Goal: Task Accomplishment & Management: Use online tool/utility

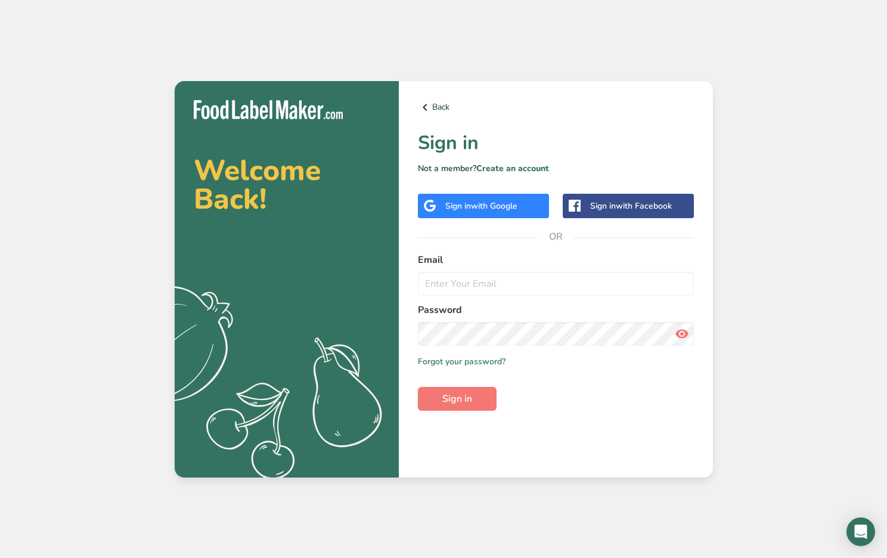
click at [483, 207] on span "with Google" at bounding box center [494, 205] width 46 height 11
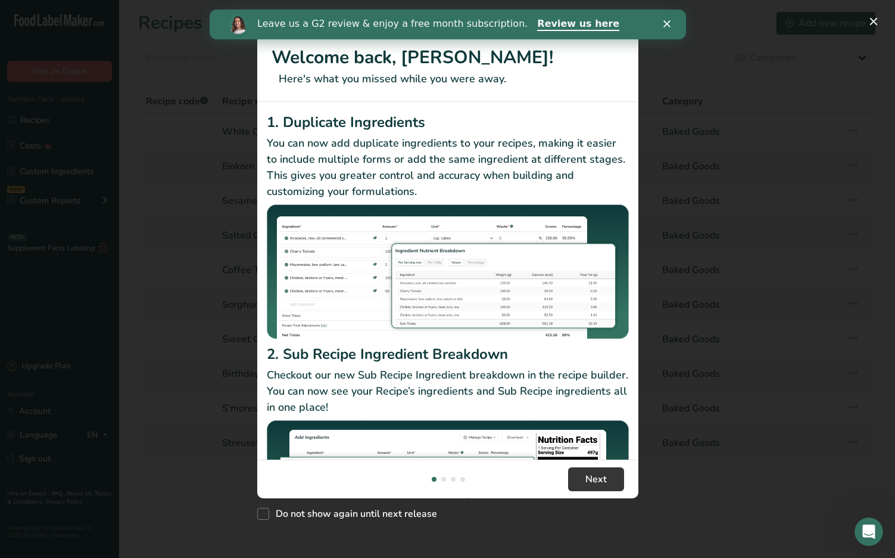
click at [667, 23] on icon "Close" at bounding box center [666, 23] width 7 height 7
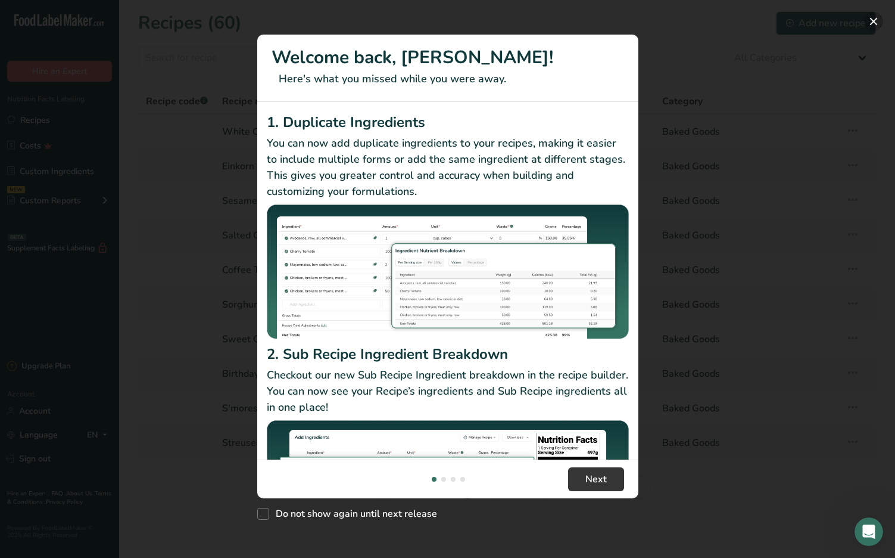
click at [873, 21] on button "New Features" at bounding box center [873, 21] width 19 height 19
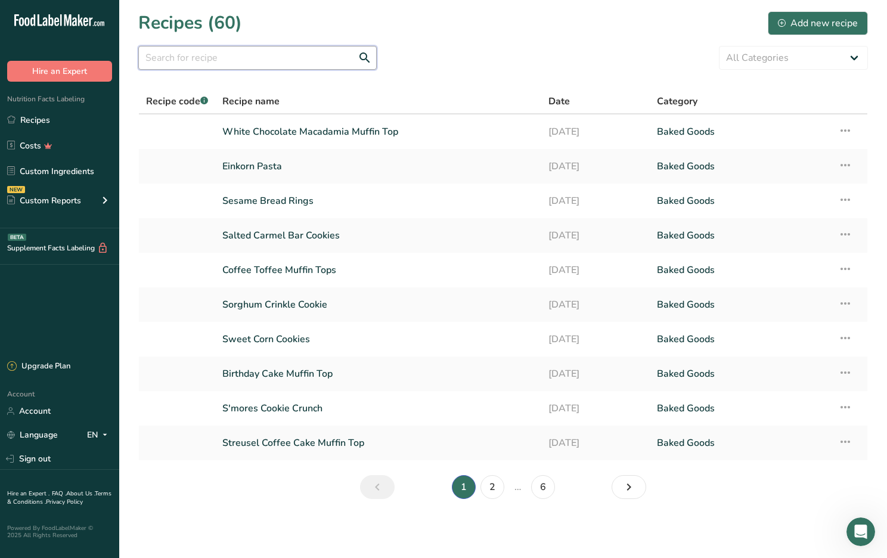
click at [229, 61] on input "text" at bounding box center [257, 58] width 238 height 24
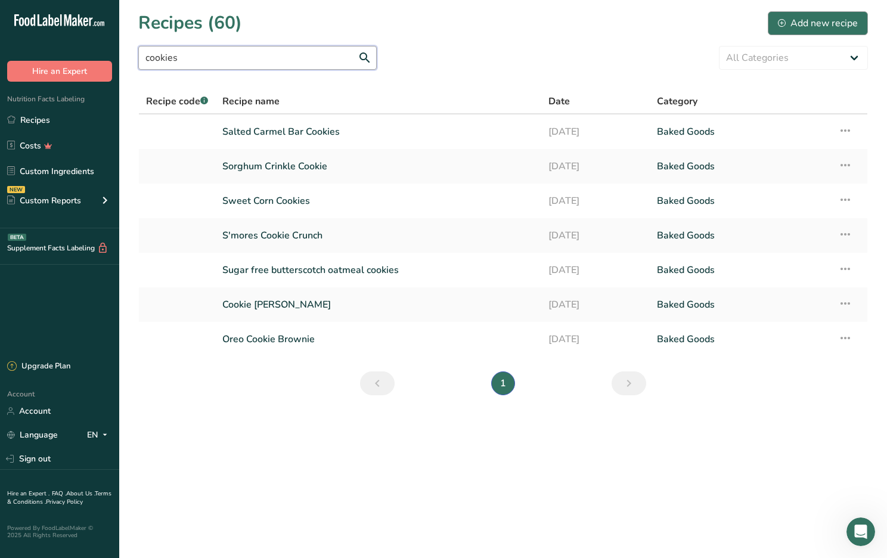
type input "cookies"
click at [794, 22] on div "Add new recipe" at bounding box center [818, 23] width 80 height 14
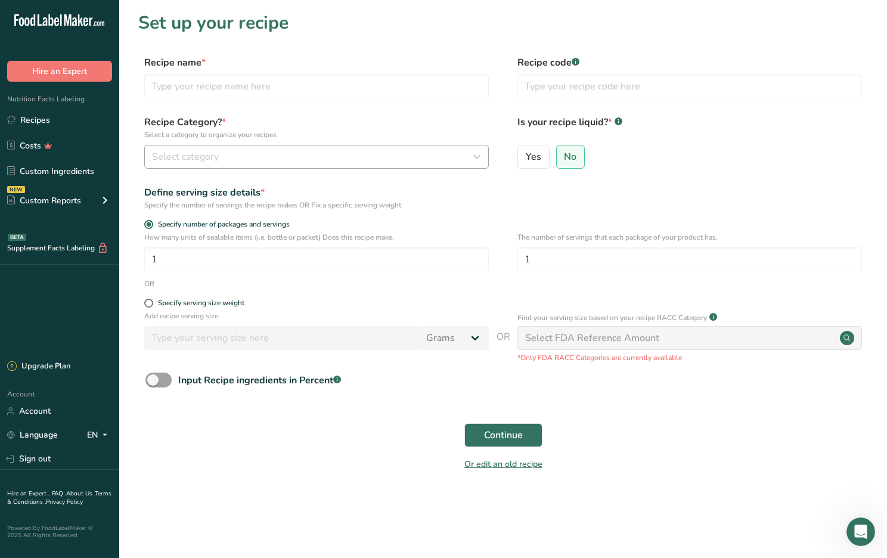
click at [199, 147] on button "Select category" at bounding box center [316, 157] width 344 height 24
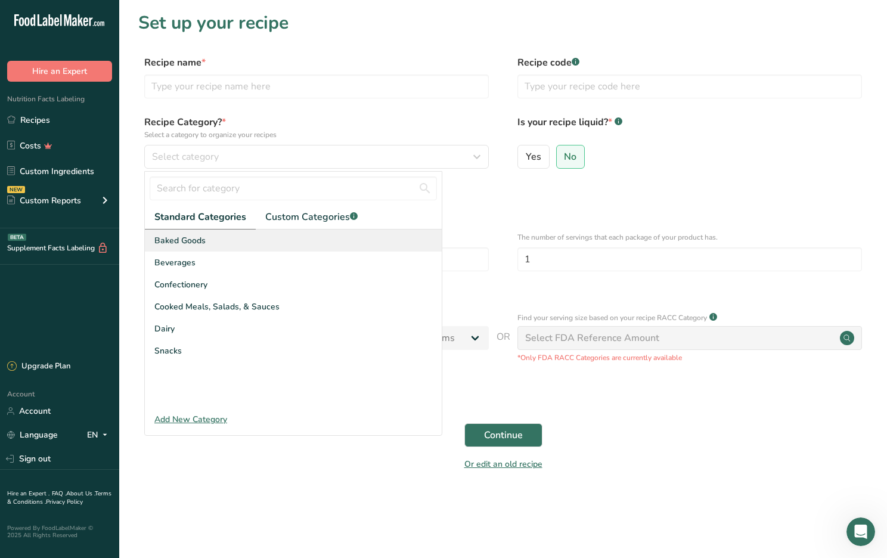
click at [203, 242] on span "Baked Goods" at bounding box center [179, 240] width 51 height 13
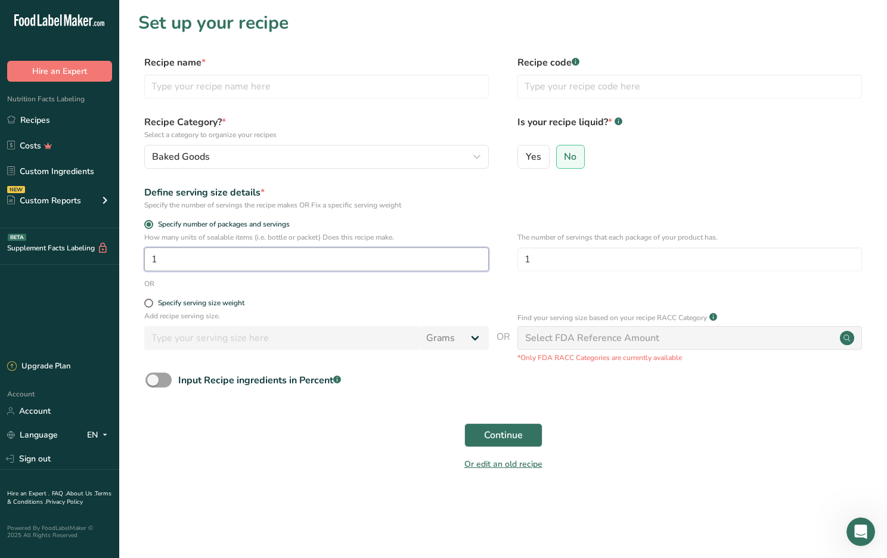
click at [165, 262] on input "1" at bounding box center [316, 259] width 344 height 24
type input "28"
click at [564, 338] on div "Select FDA Reference Amount" at bounding box center [592, 338] width 134 height 14
click at [502, 435] on span "Continue" at bounding box center [503, 435] width 39 height 14
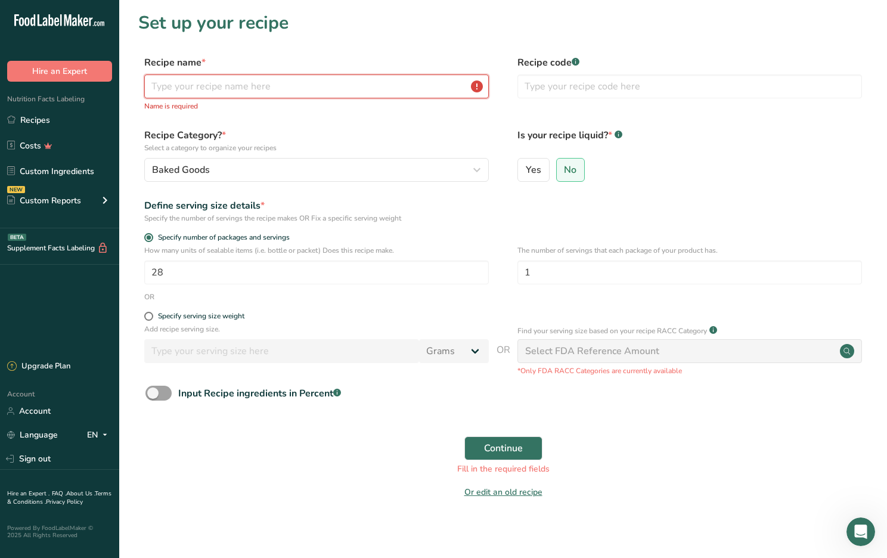
click at [159, 93] on input "text" at bounding box center [316, 86] width 344 height 24
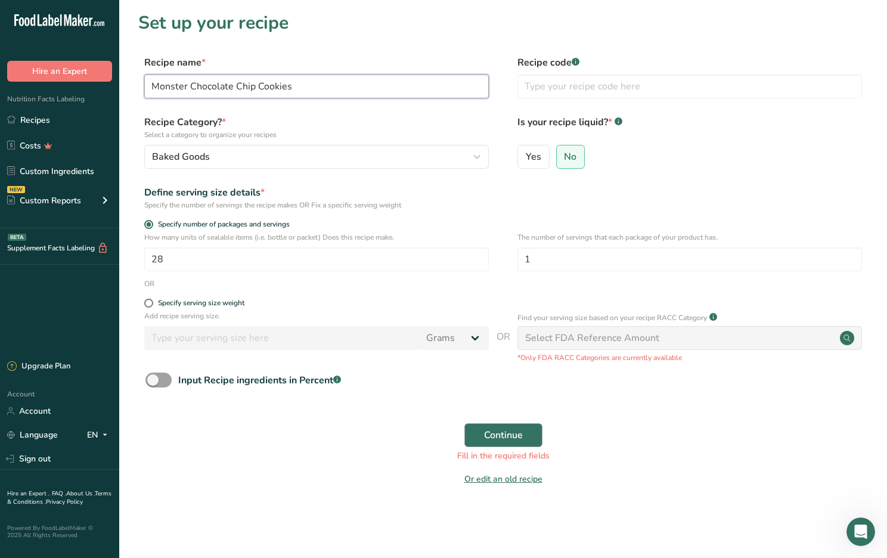
type input "Monster Chocolate Chip Cookies"
click at [511, 436] on span "Continue" at bounding box center [503, 435] width 39 height 14
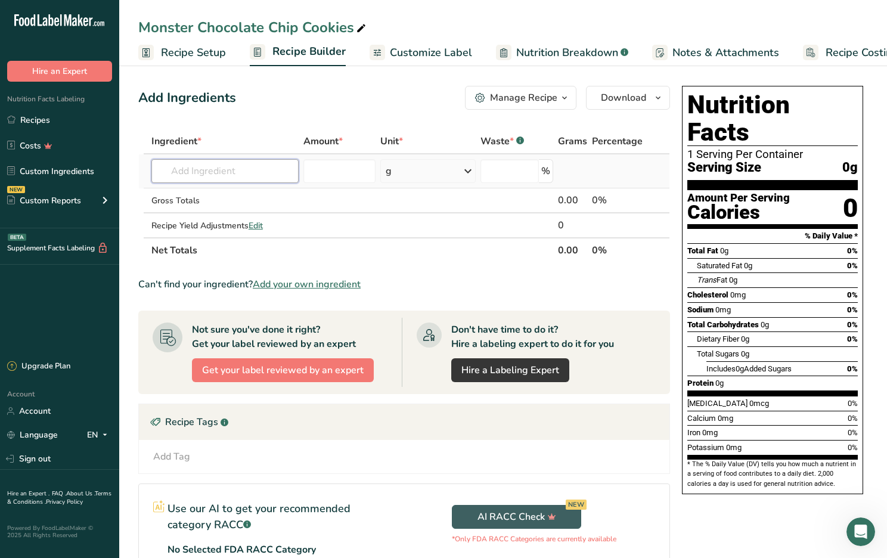
click at [161, 173] on input "text" at bounding box center [224, 171] width 147 height 24
click at [206, 170] on input "organic salted butter" at bounding box center [224, 171] width 147 height 24
type input "salted butter"
click at [247, 195] on div "1001 Butter, salted" at bounding box center [215, 195] width 109 height 13
type input "Butter, salted"
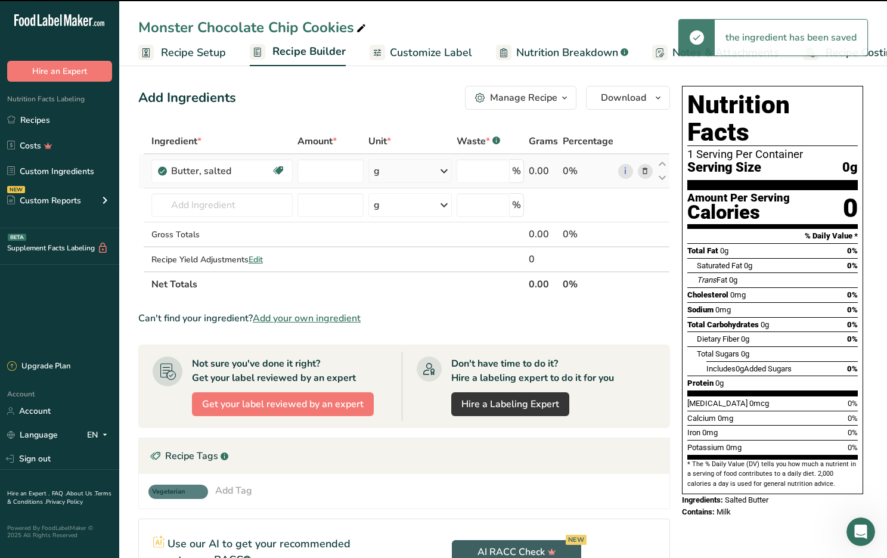
type input "0"
click at [383, 174] on div "g" at bounding box center [409, 171] width 83 height 24
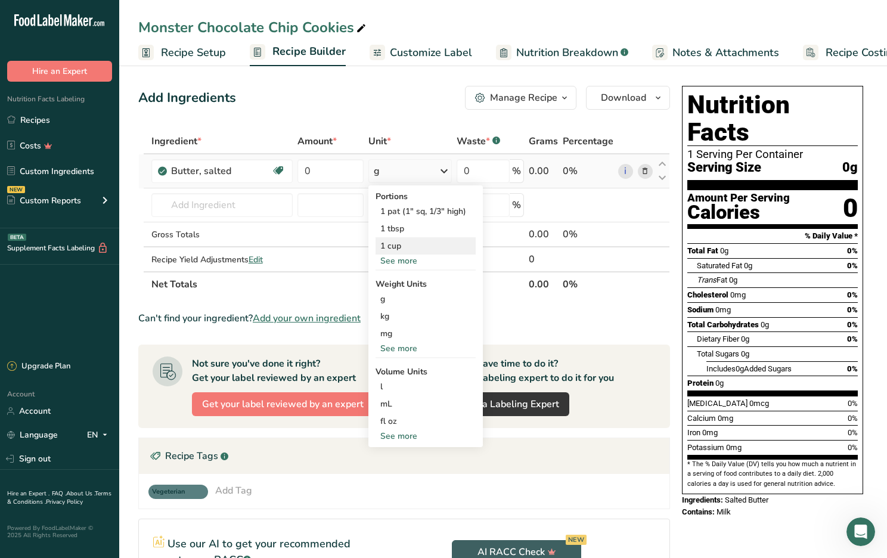
click at [403, 248] on div "1 cup" at bounding box center [425, 245] width 100 height 17
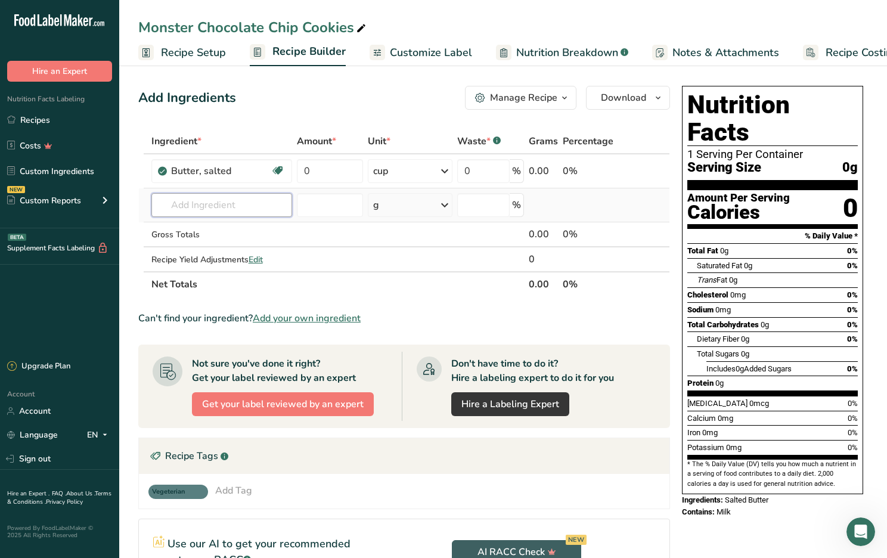
click at [179, 207] on input "text" at bounding box center [221, 205] width 141 height 24
click at [252, 204] on input "organic granulated sugar" at bounding box center [221, 205] width 141 height 24
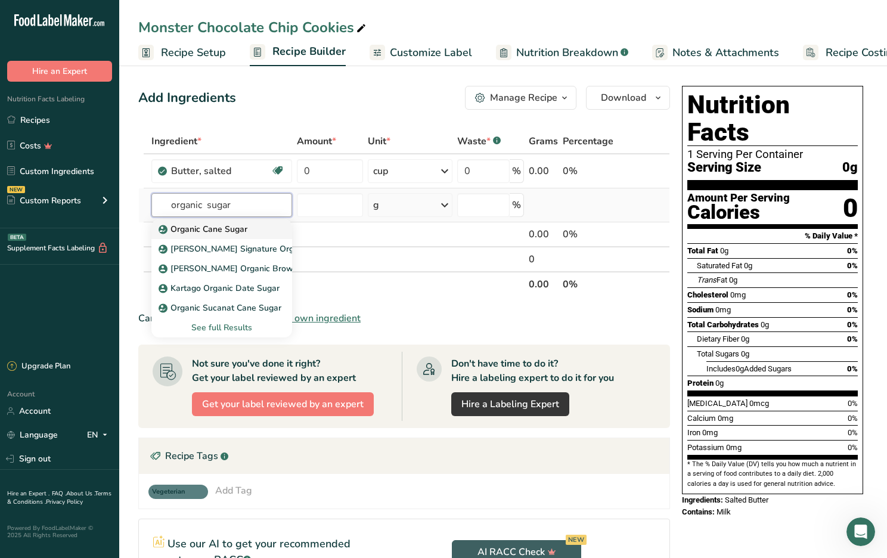
type input "organic sugar"
click at [232, 227] on p "Organic Cane Sugar" at bounding box center [204, 229] width 86 height 13
type input "Organic Cane Sugar"
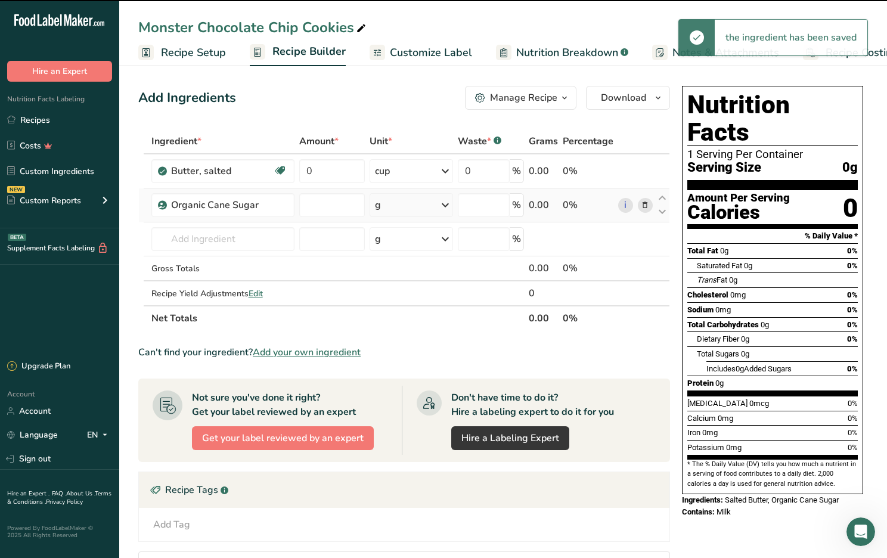
type input "0"
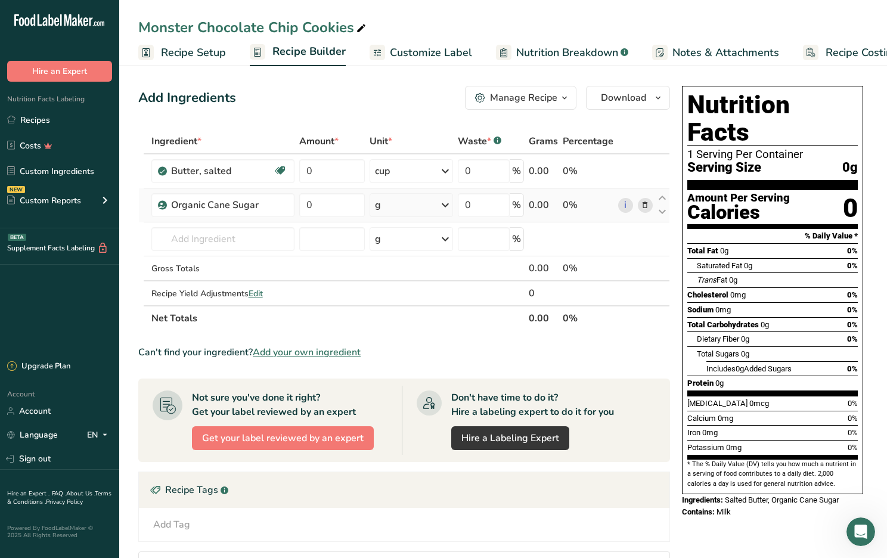
click at [399, 207] on div "g" at bounding box center [410, 205] width 83 height 24
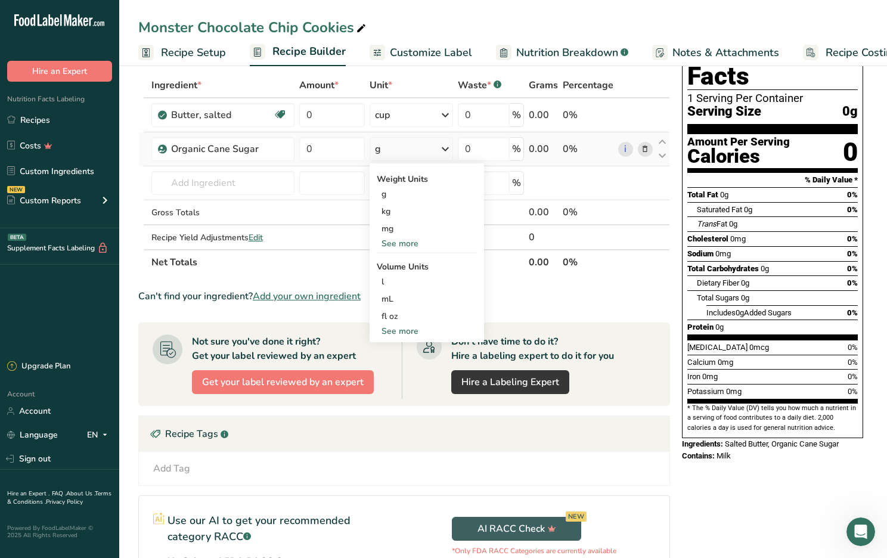
scroll to position [53, 0]
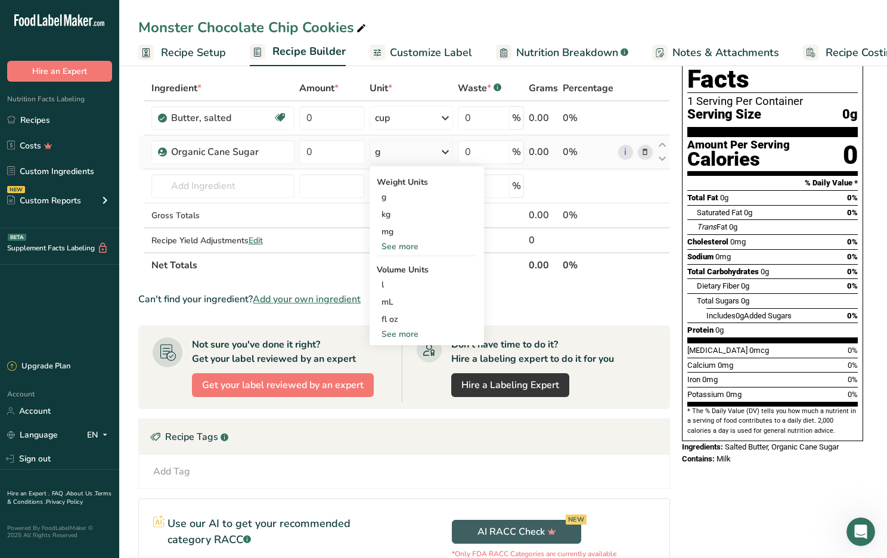
click at [405, 247] on div "See more" at bounding box center [427, 246] width 100 height 13
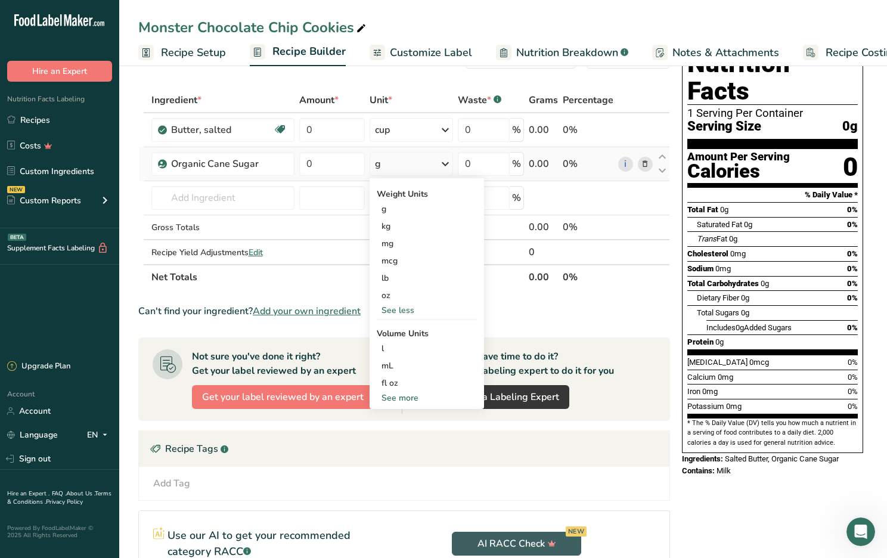
scroll to position [39, 0]
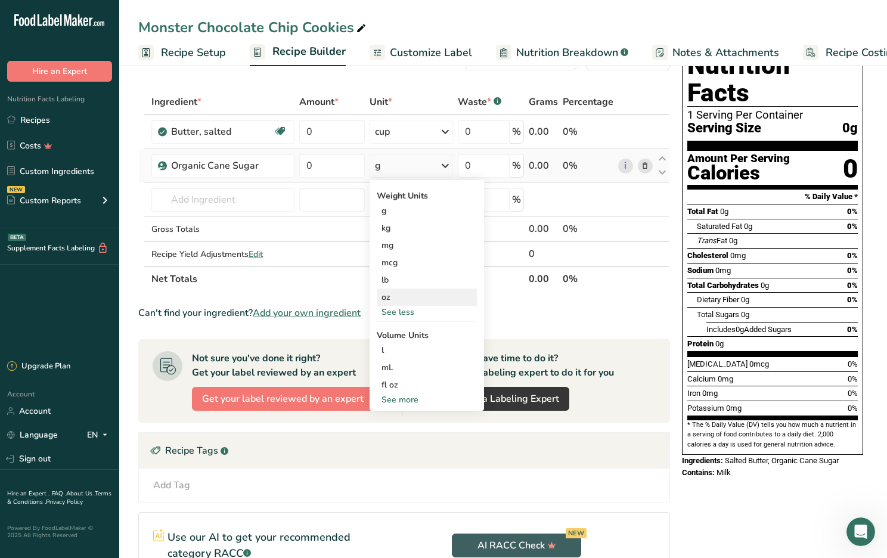
click at [387, 297] on div "oz" at bounding box center [427, 296] width 100 height 17
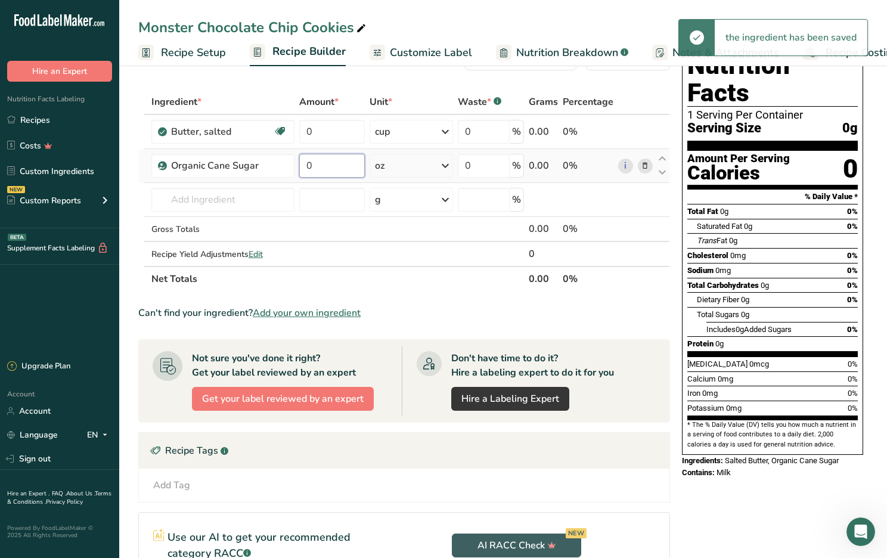
drag, startPoint x: 315, startPoint y: 167, endPoint x: 301, endPoint y: 169, distance: 14.3
click at [301, 169] on input "0" at bounding box center [331, 166] width 65 height 24
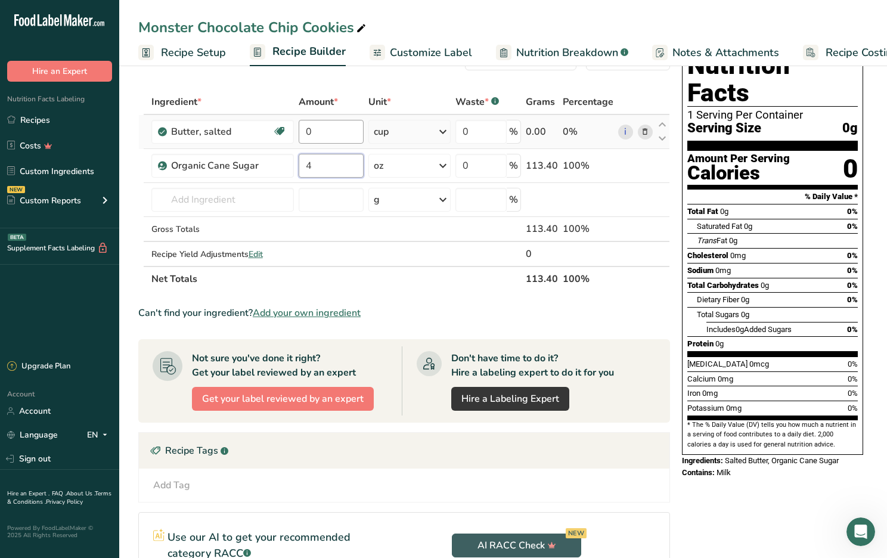
type input "4"
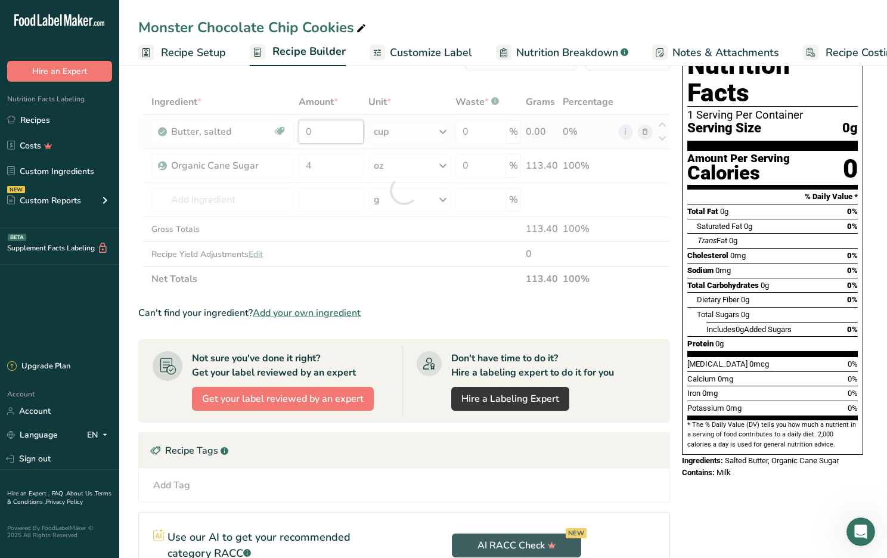
click at [317, 130] on div "Ingredient * Amount * Unit * Waste * .a-a{fill:#347362;}.b-a{fill:#fff;} Grams …" at bounding box center [403, 190] width 531 height 202
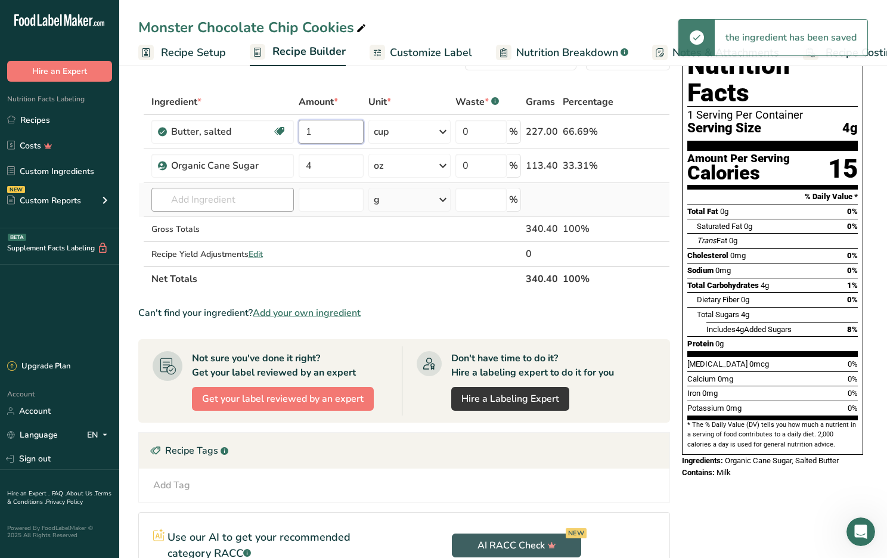
type input "1"
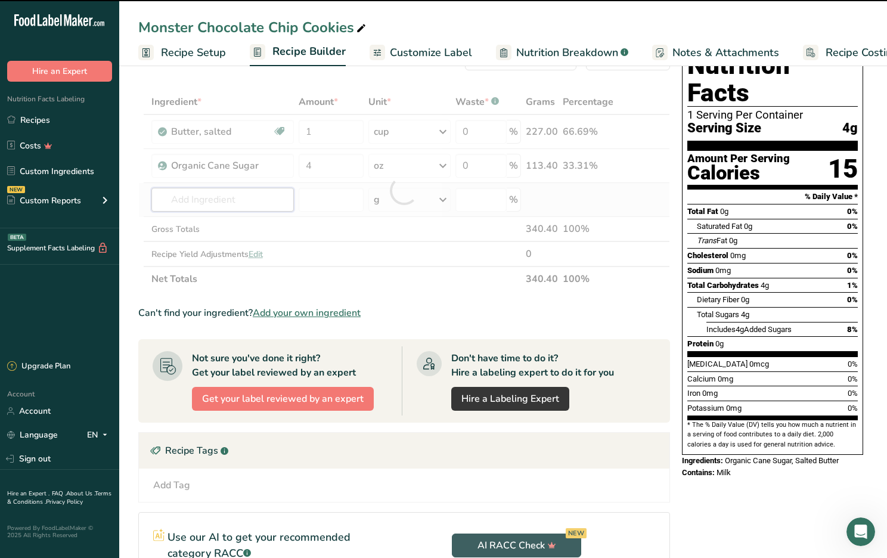
click at [242, 198] on div "Ingredient * Amount * Unit * Waste * .a-a{fill:#347362;}.b-a{fill:#fff;} Grams …" at bounding box center [403, 190] width 531 height 202
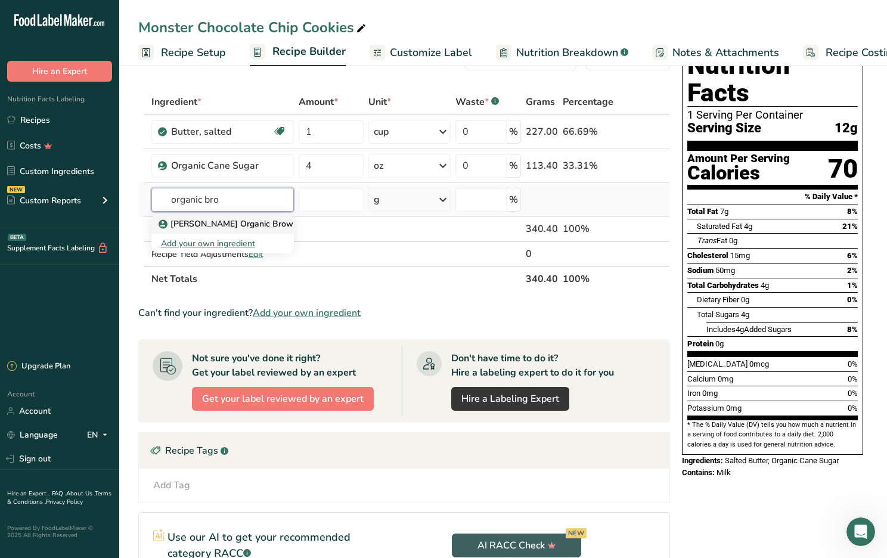
type input "organic bro"
click at [275, 223] on p "[PERSON_NAME] Organic Brown Sugar" at bounding box center [242, 223] width 162 height 13
type input "[PERSON_NAME] Organic Brown Sugar"
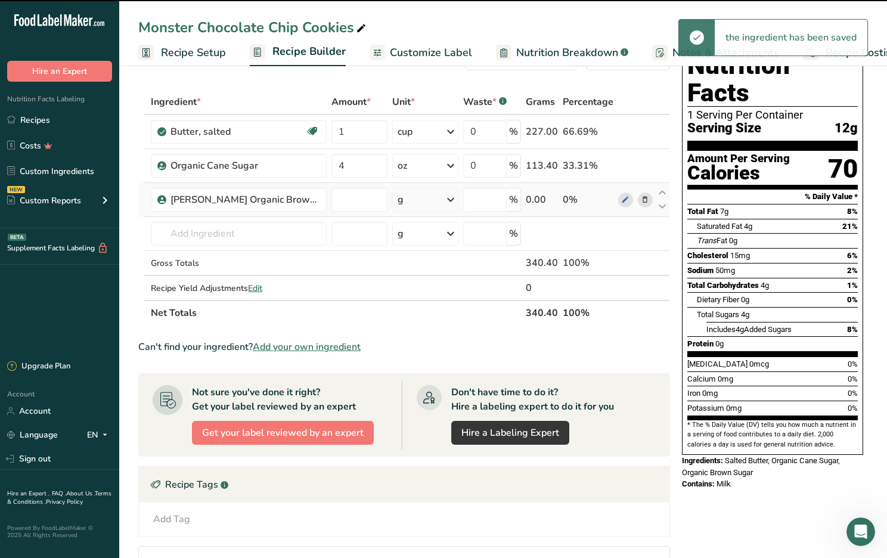
type input "0"
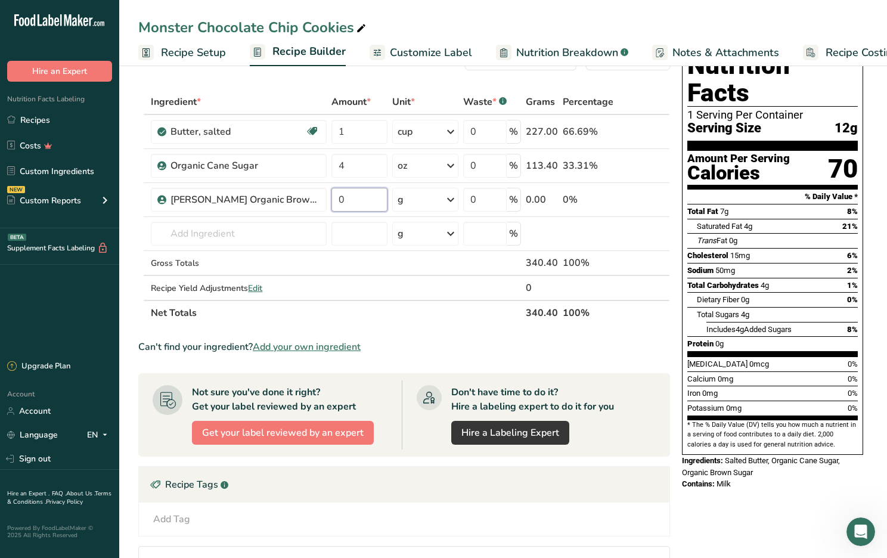
drag, startPoint x: 329, startPoint y: 200, endPoint x: 311, endPoint y: 201, distance: 18.5
click at [311, 201] on tr "[PERSON_NAME] Organic Brown Sugar 0 g Weight Units g kg mg See more Volume Unit…" at bounding box center [404, 200] width 530 height 34
type input "12"
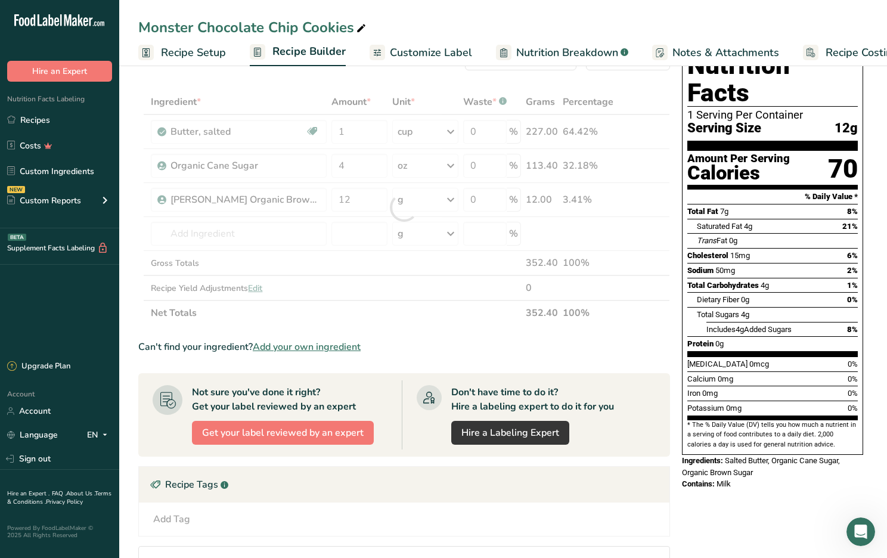
click at [394, 200] on div "Ingredient * Amount * Unit * Waste * .a-a{fill:#347362;}.b-a{fill:#fff;} Grams …" at bounding box center [403, 207] width 531 height 236
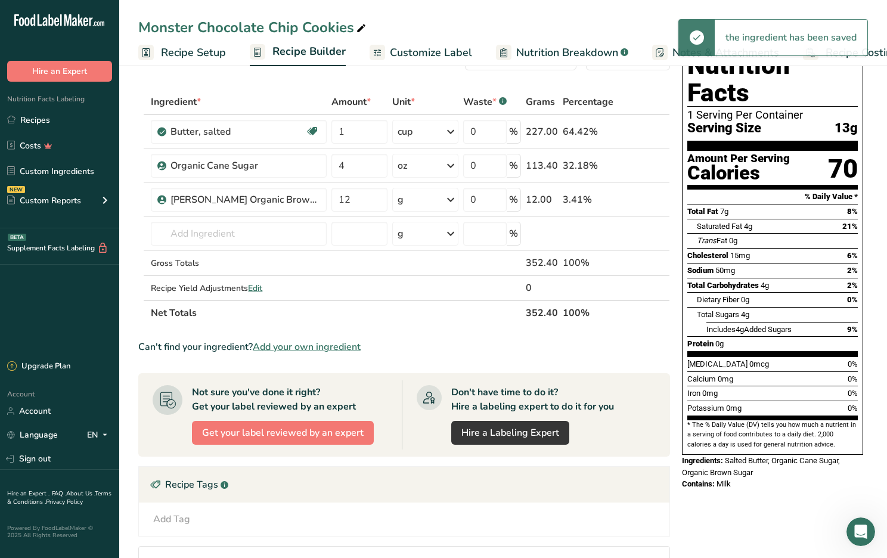
click at [394, 200] on div "g" at bounding box center [425, 200] width 66 height 24
click at [408, 293] on div "See more" at bounding box center [449, 294] width 100 height 13
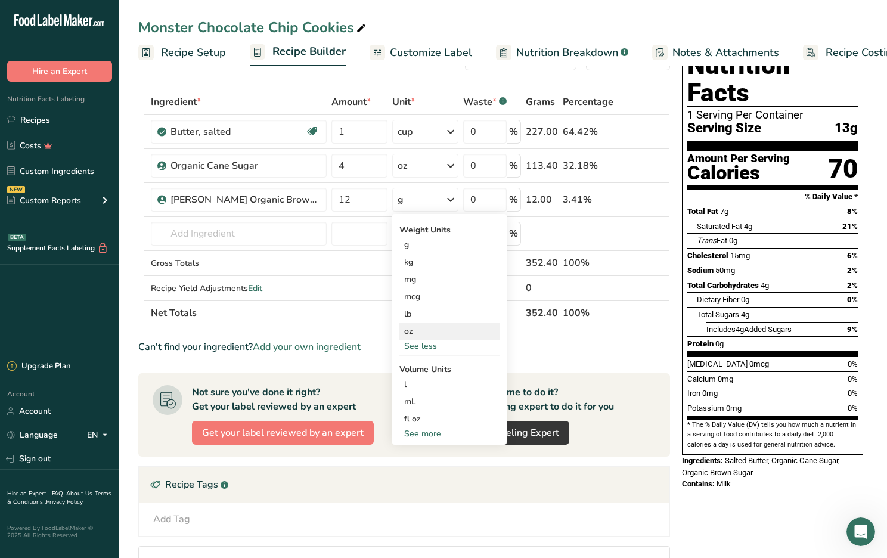
click at [404, 337] on div "oz" at bounding box center [449, 330] width 100 height 17
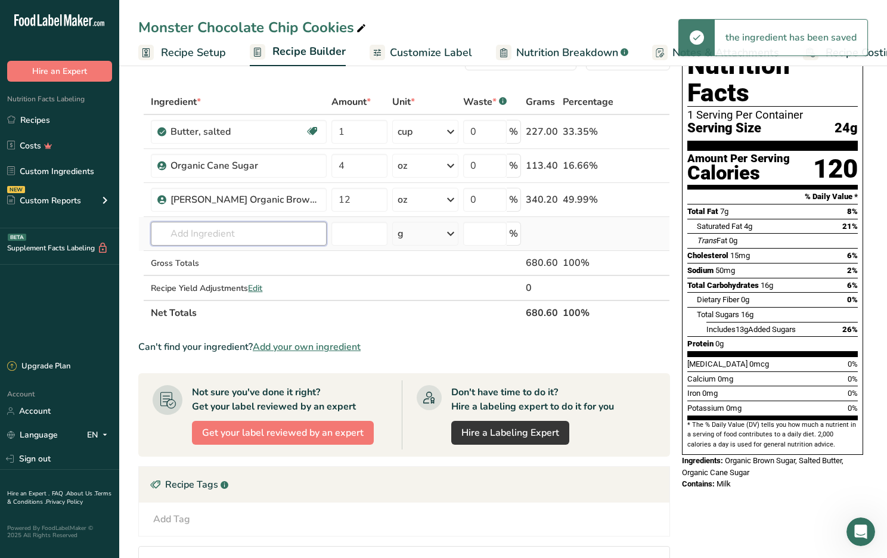
click at [189, 236] on input "text" at bounding box center [239, 234] width 176 height 24
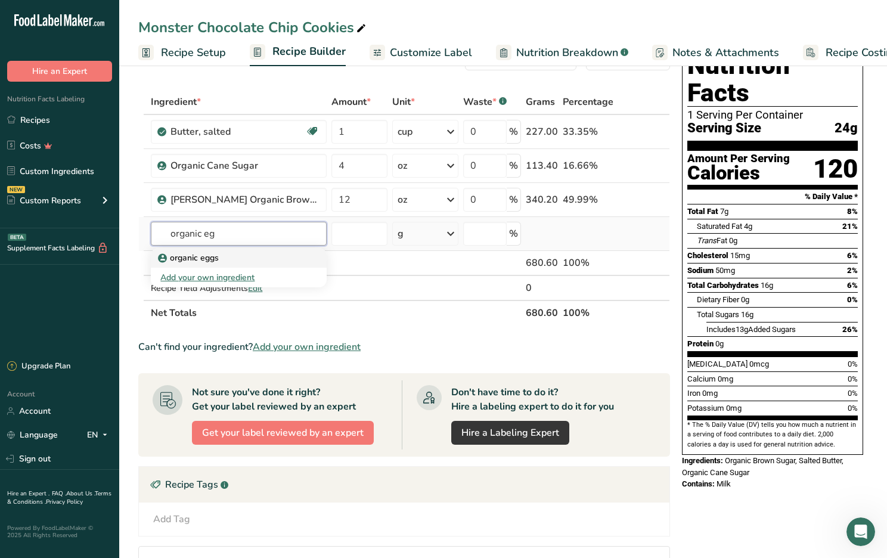
type input "organic eg"
click at [194, 258] on p "organic eggs" at bounding box center [189, 257] width 58 height 13
type input "organic eggs"
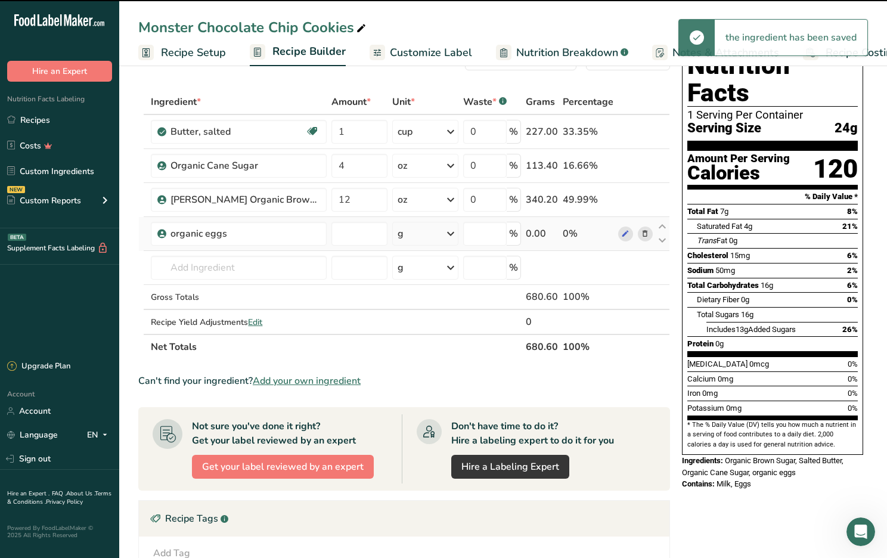
type input "0"
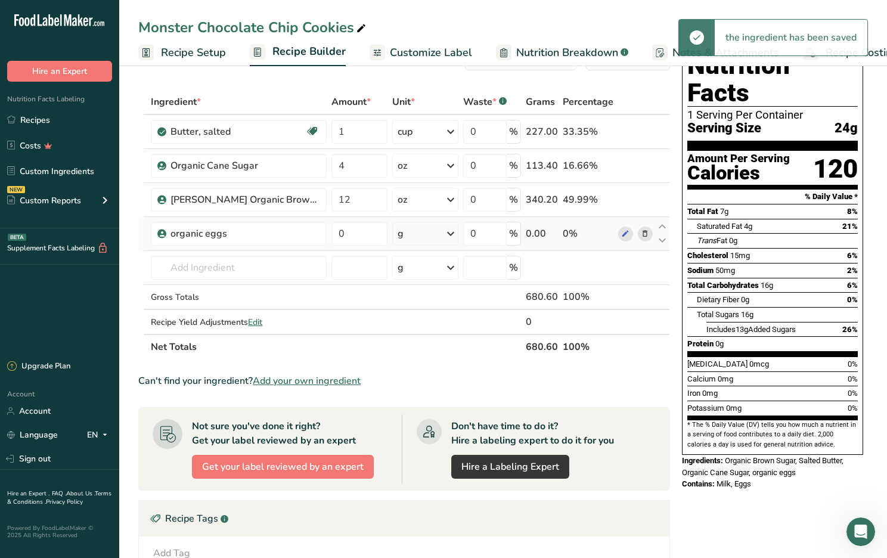
click at [412, 242] on div "g" at bounding box center [425, 234] width 66 height 24
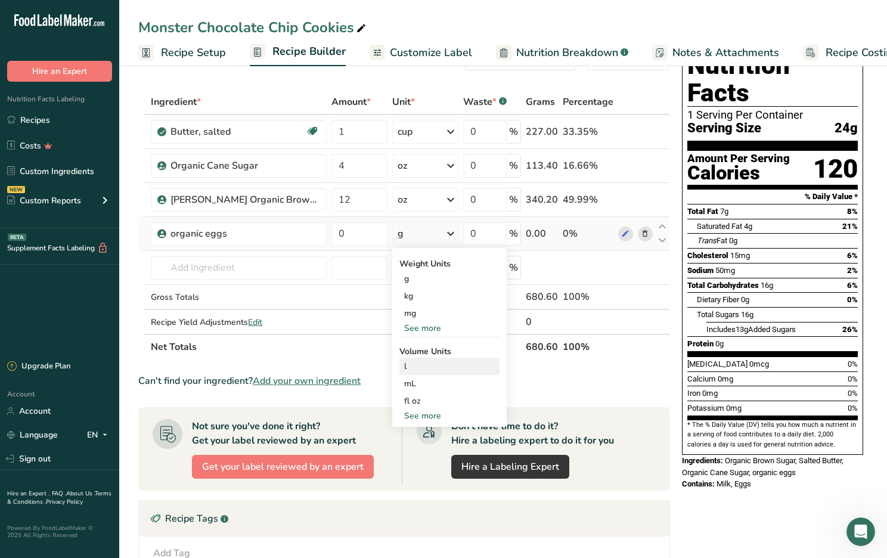
click at [405, 368] on div "l" at bounding box center [449, 366] width 91 height 13
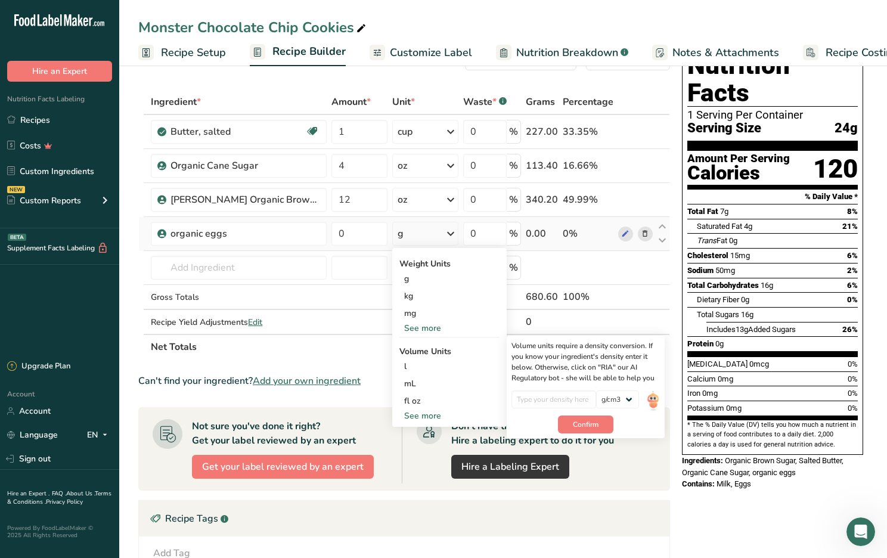
click at [416, 329] on div "See more" at bounding box center [449, 328] width 100 height 13
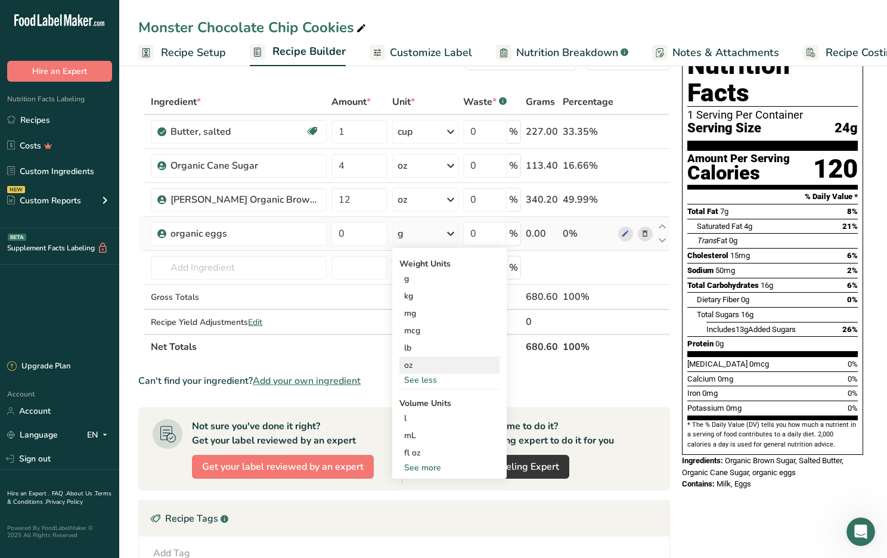
click at [408, 367] on div "oz" at bounding box center [449, 364] width 100 height 17
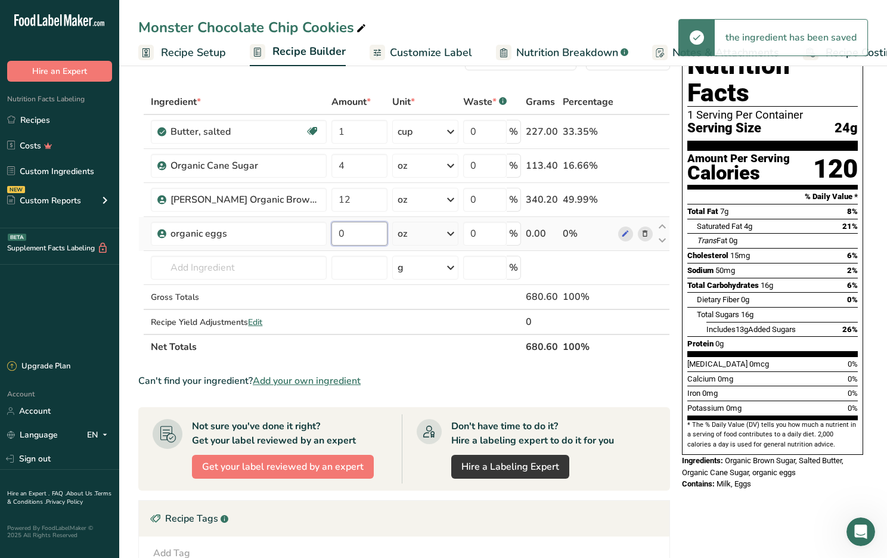
click at [332, 232] on input "0" at bounding box center [359, 234] width 56 height 24
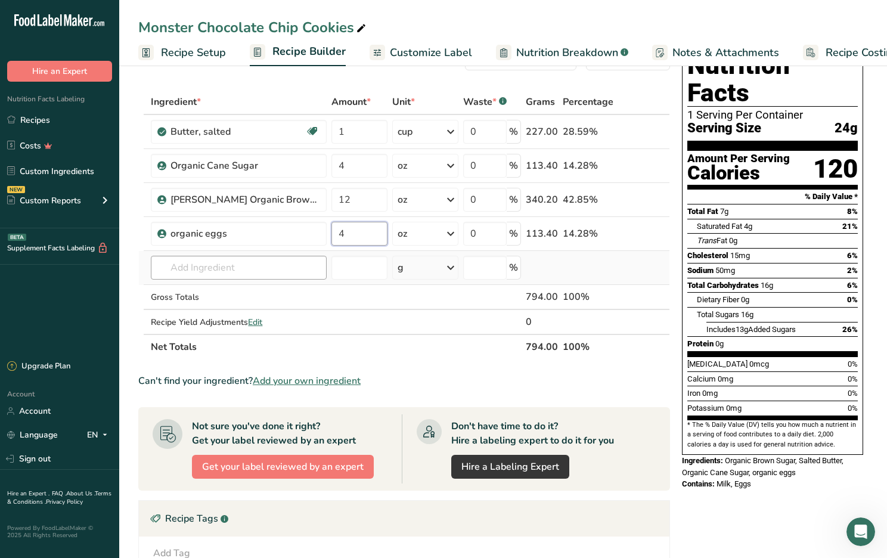
type input "4"
click at [188, 267] on div "Ingredient * Amount * Unit * Waste * .a-a{fill:#347362;}.b-a{fill:#fff;} Grams …" at bounding box center [403, 224] width 531 height 270
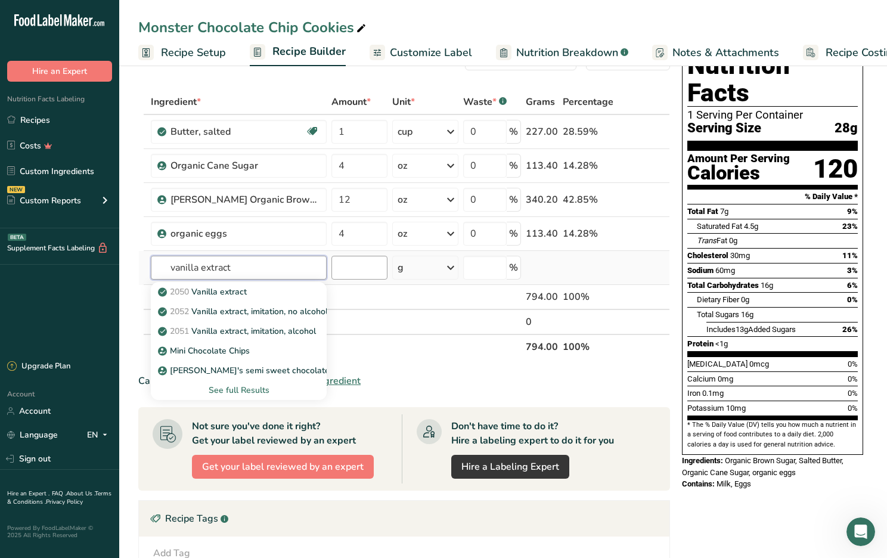
type input "vanilla extract"
click at [370, 269] on input "number" at bounding box center [359, 268] width 56 height 24
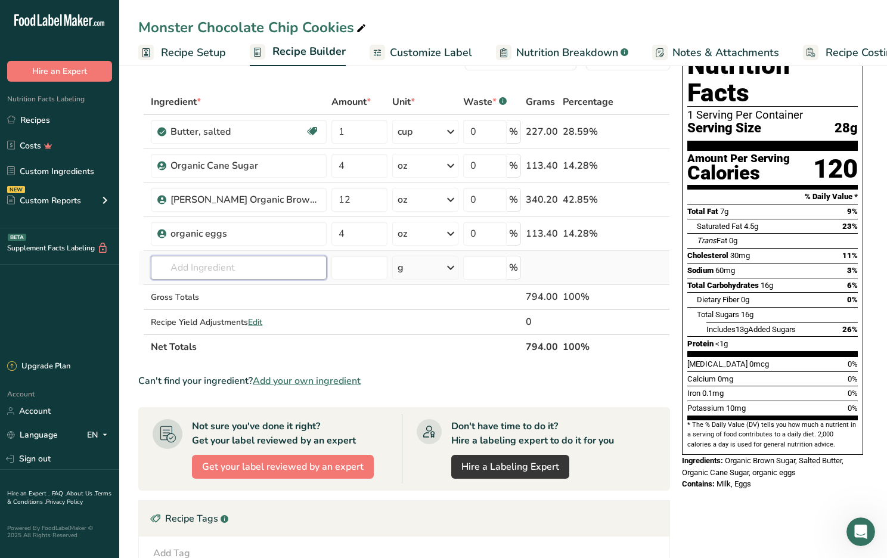
click at [178, 269] on input "text" at bounding box center [239, 268] width 176 height 24
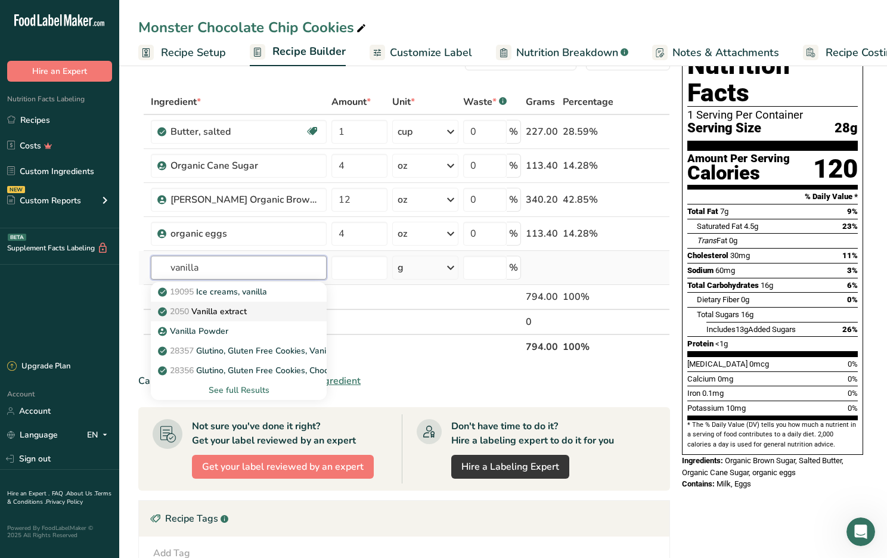
type input "vanilla"
click at [215, 312] on p "2050 Vanilla extract" at bounding box center [203, 311] width 86 height 13
type input "Vanilla extract"
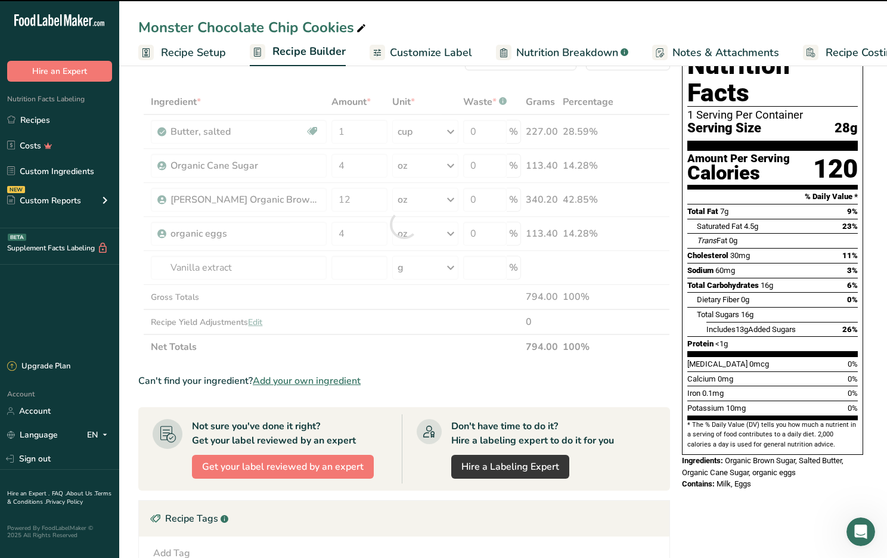
type input "0"
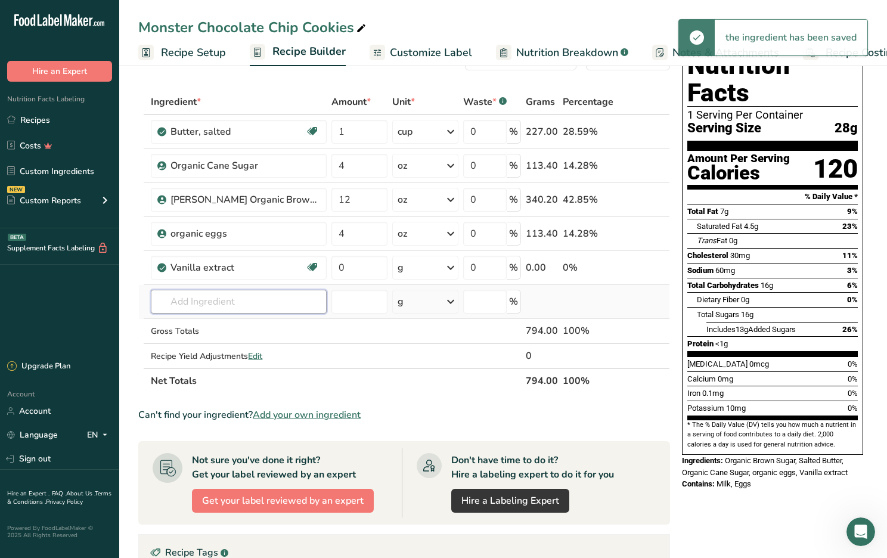
click at [169, 303] on input "text" at bounding box center [239, 302] width 176 height 24
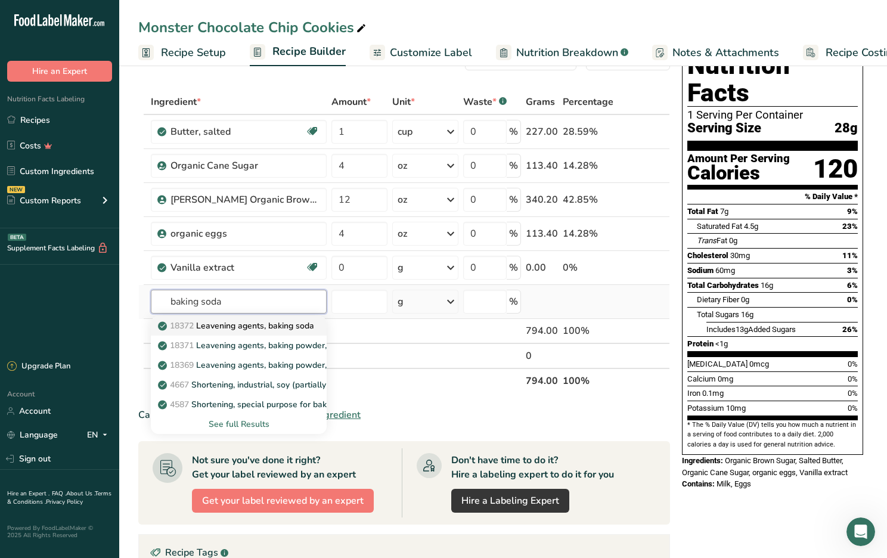
type input "baking soda"
click at [239, 326] on p "18372 Leavening agents, baking soda" at bounding box center [237, 325] width 154 height 13
type input "Leavening agents, baking soda"
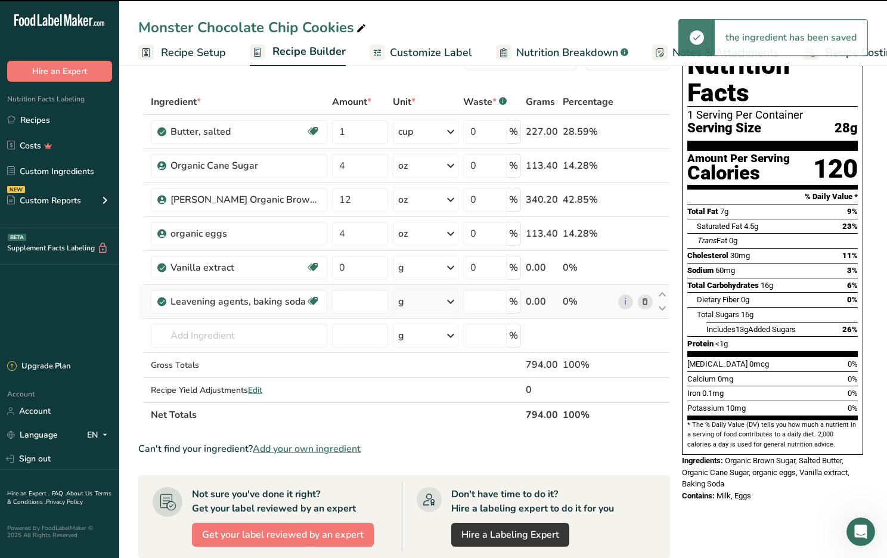
type input "0"
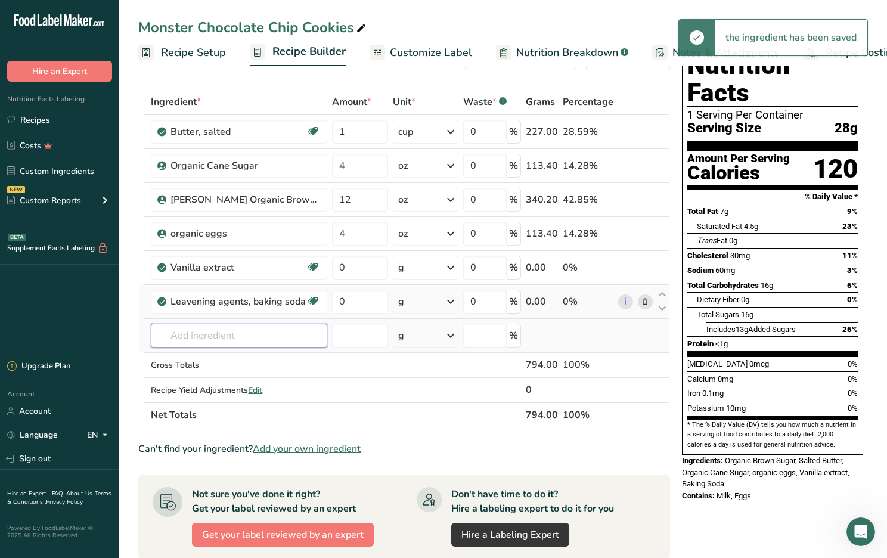
click at [189, 333] on input "text" at bounding box center [239, 336] width 176 height 24
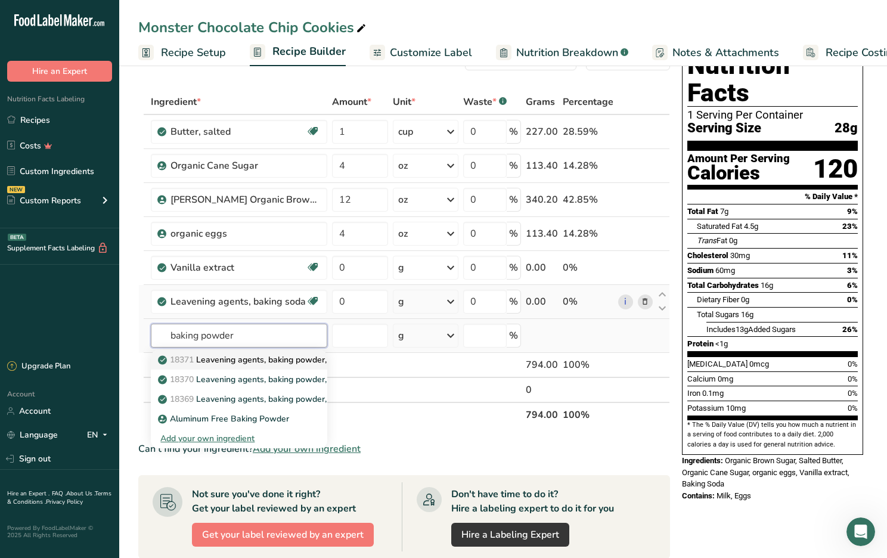
type input "baking powder"
click at [210, 361] on p "18371 Leavening agents, baking powder, low-sodium" at bounding box center [267, 359] width 214 height 13
type input "Leavening agents, baking powder, low-sodium"
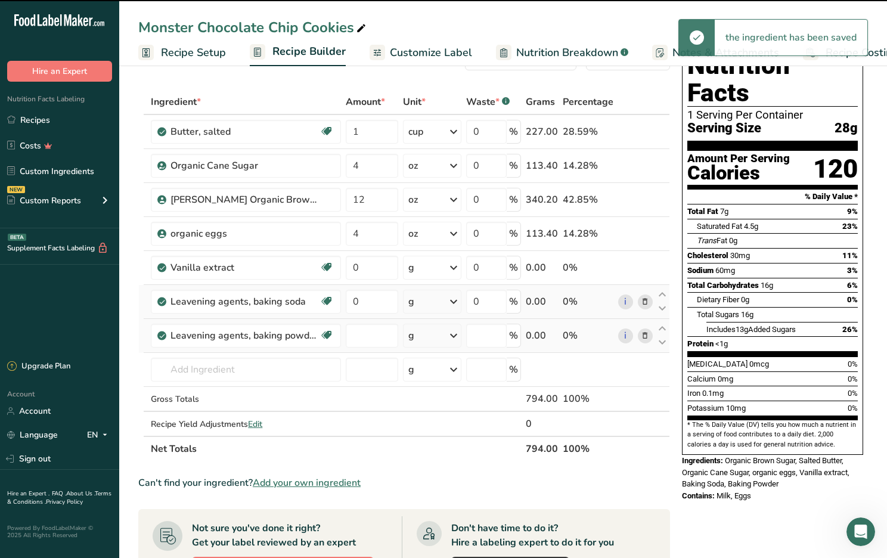
type input "0"
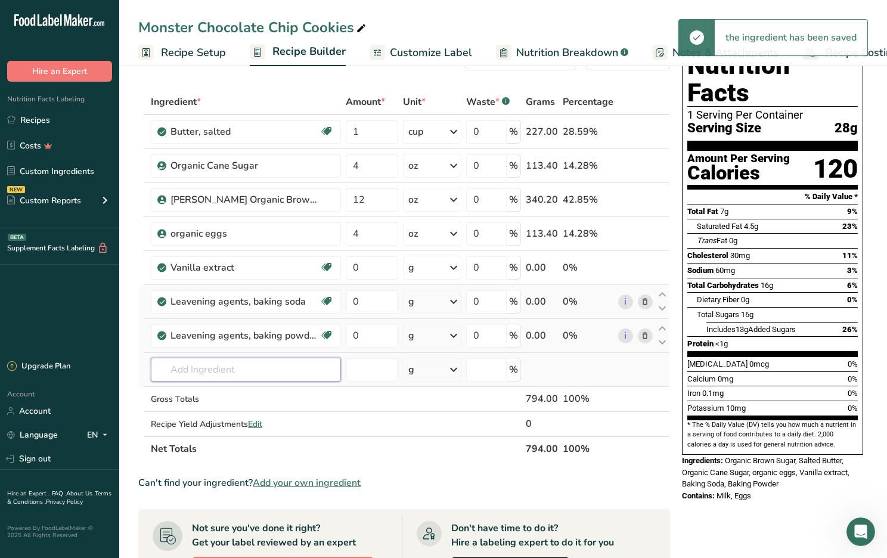
click at [189, 372] on input "text" at bounding box center [246, 369] width 190 height 24
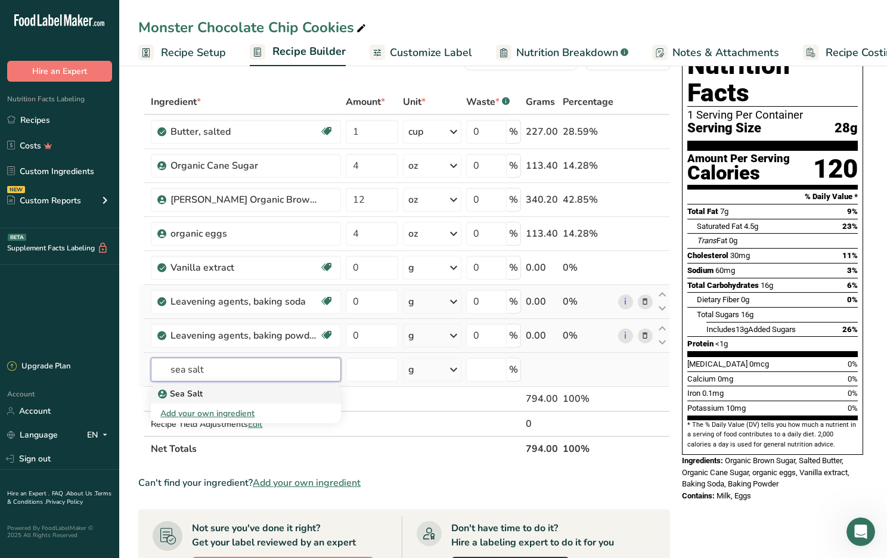
type input "sea salt"
click at [184, 393] on p "Sea Salt" at bounding box center [181, 393] width 42 height 13
type input "Sea Salt"
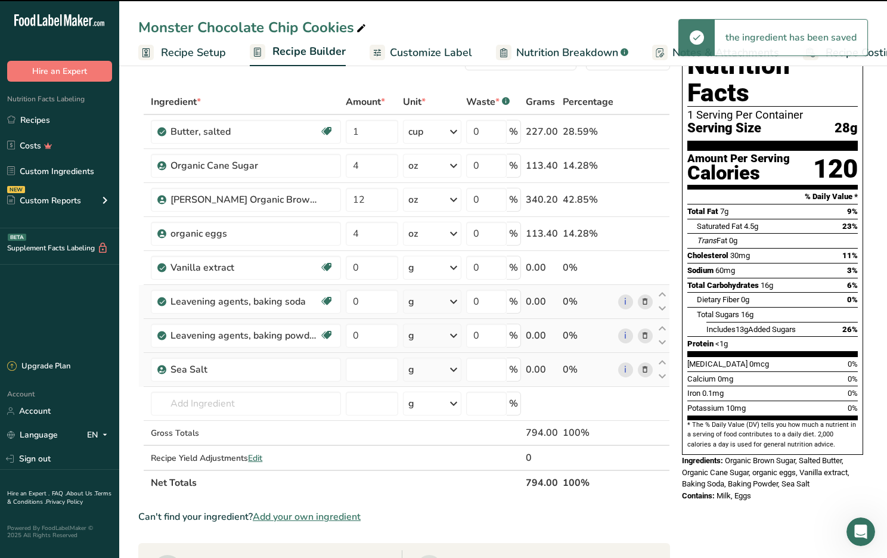
type input "0"
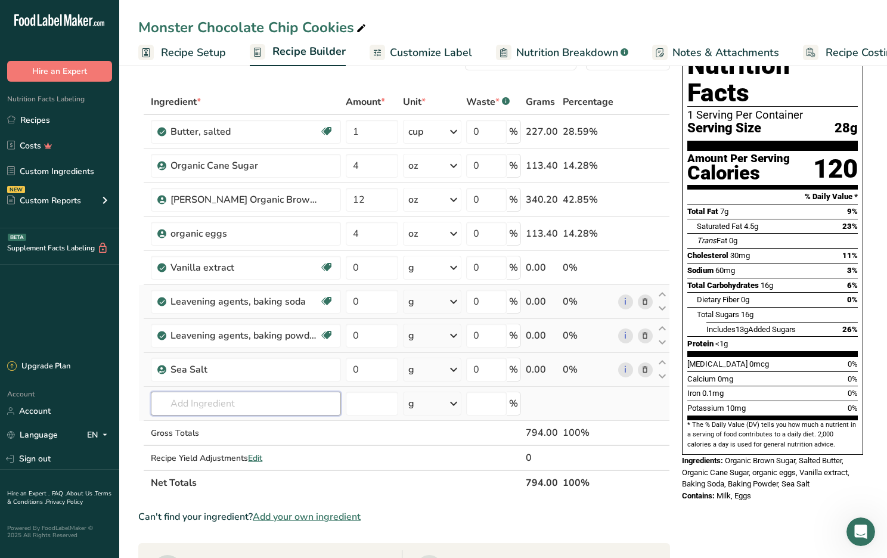
click at [181, 403] on input "text" at bounding box center [246, 403] width 190 height 24
type input "organic the"
drag, startPoint x: 181, startPoint y: 403, endPoint x: 188, endPoint y: 431, distance: 28.5
click at [188, 431] on p "Organic wheat flour" at bounding box center [203, 427] width 86 height 13
type input "Organic wheat flour"
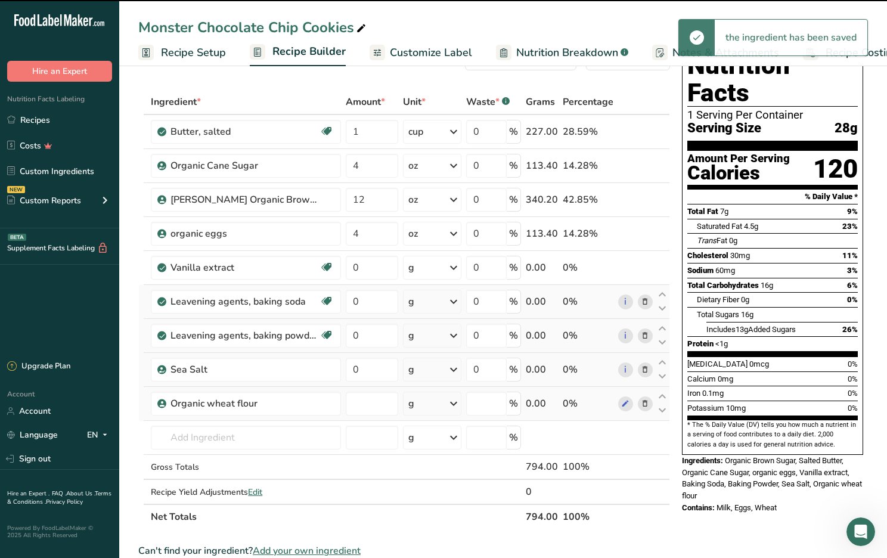
type input "0"
click at [420, 403] on div "g" at bounding box center [432, 403] width 59 height 24
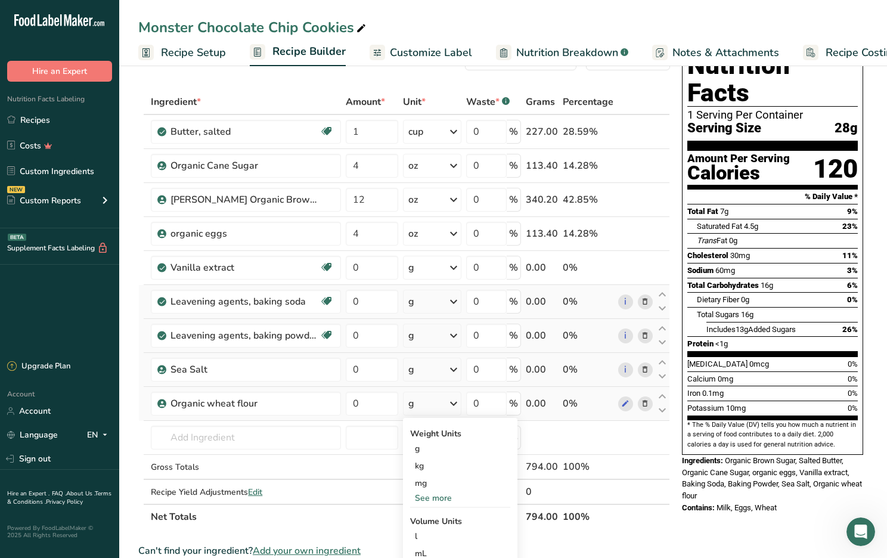
click at [434, 497] on div "See more" at bounding box center [460, 498] width 100 height 13
click at [429, 536] on div "oz" at bounding box center [460, 534] width 100 height 17
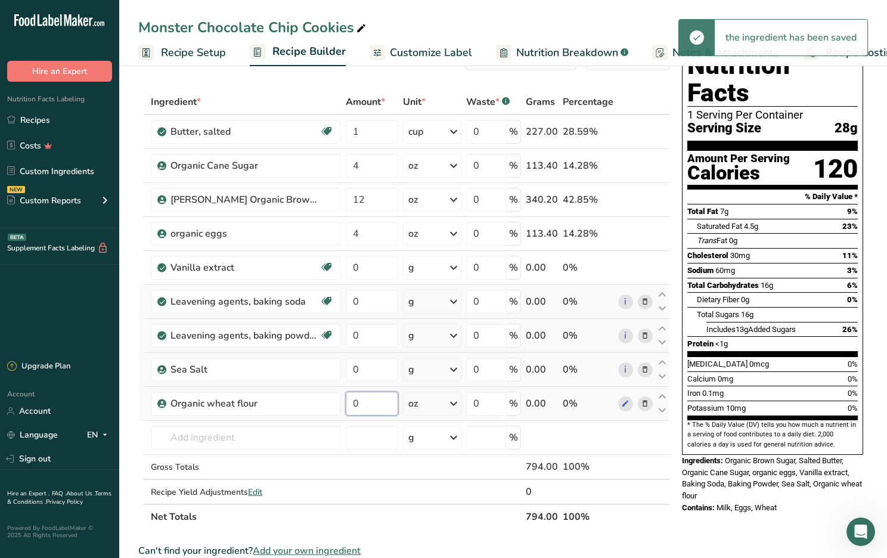
click at [362, 403] on input "0" at bounding box center [372, 403] width 52 height 24
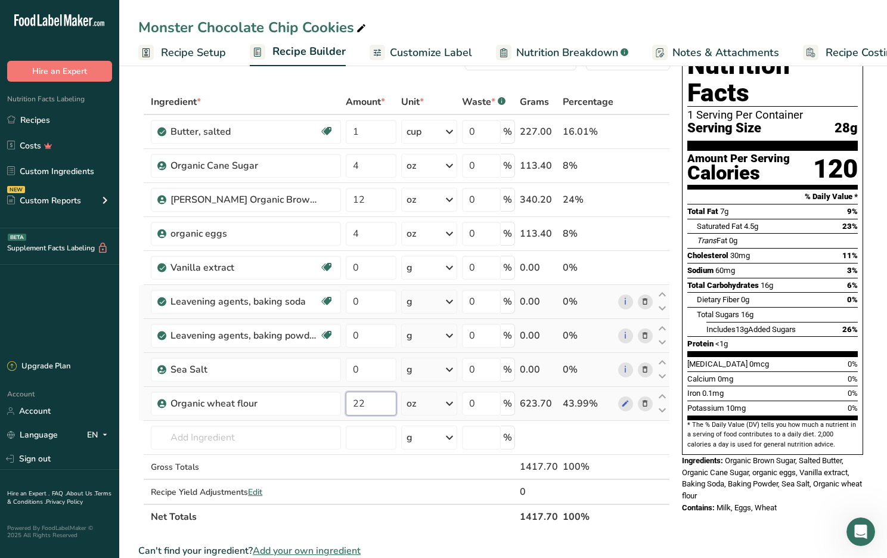
type input "22"
click at [242, 436] on div "Ingredient * Amount * Unit * Waste * .a-a{fill:#347362;}.b-a{fill:#fff;} Grams …" at bounding box center [403, 309] width 531 height 440
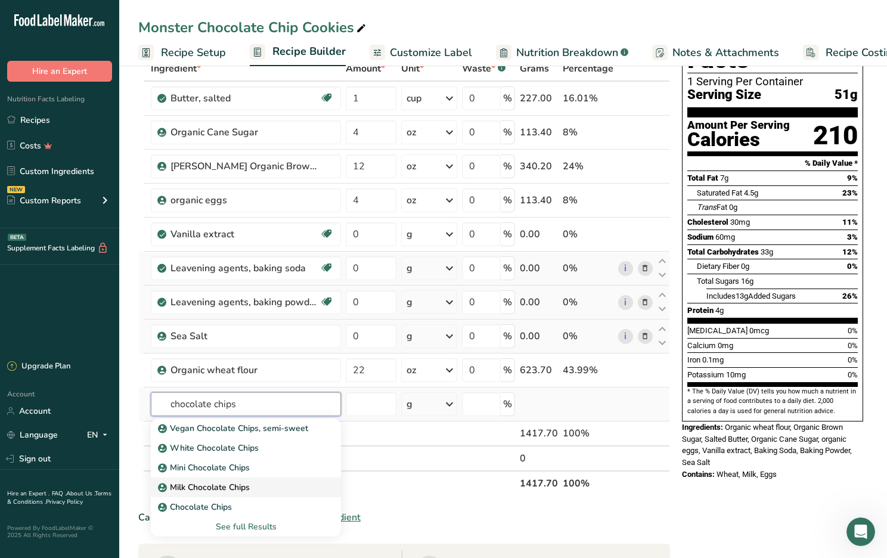
scroll to position [79, 0]
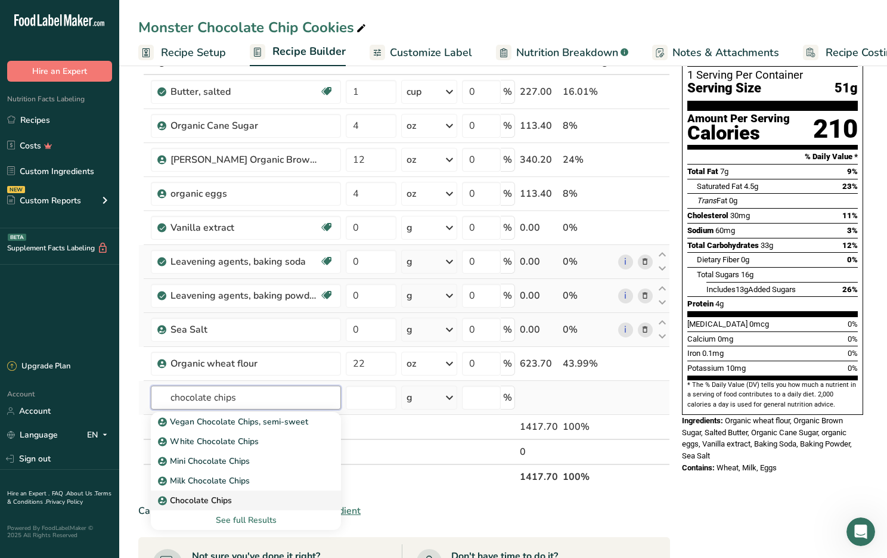
type input "chocolate chips"
click at [199, 500] on p "Chocolate Chips" at bounding box center [195, 500] width 71 height 13
type input "Chocolate Chips"
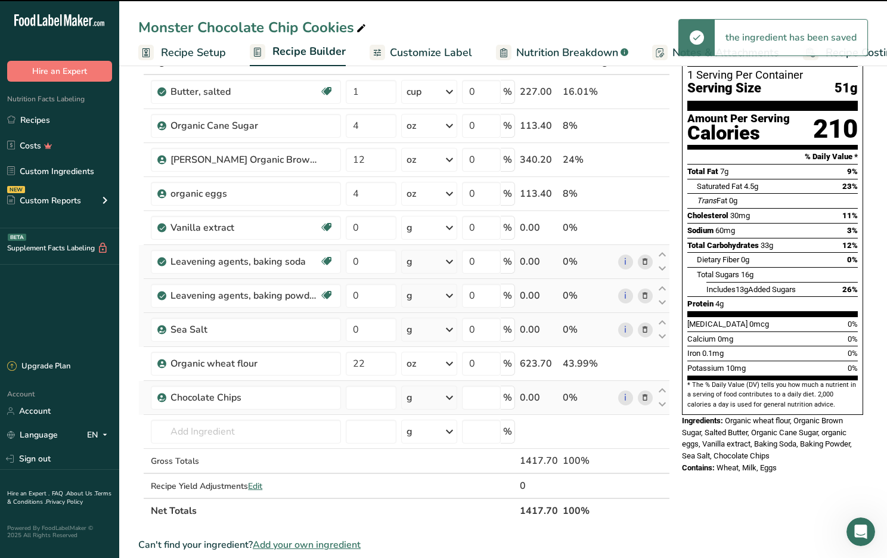
type input "0"
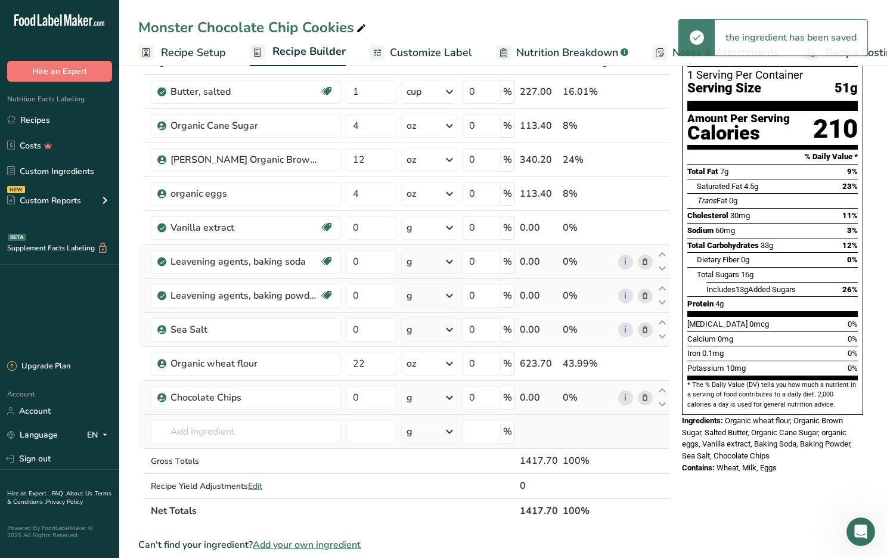
click at [443, 434] on div "g" at bounding box center [429, 431] width 56 height 24
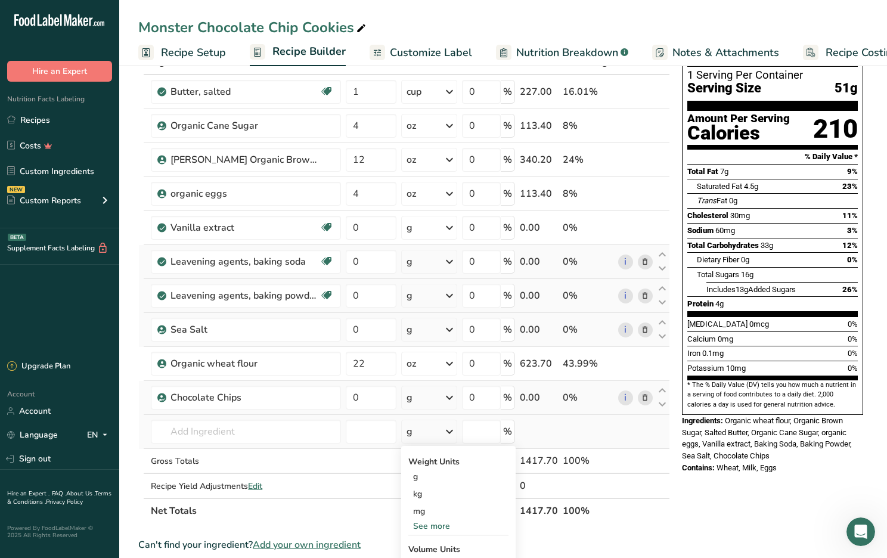
click at [433, 528] on div "See more" at bounding box center [458, 526] width 100 height 13
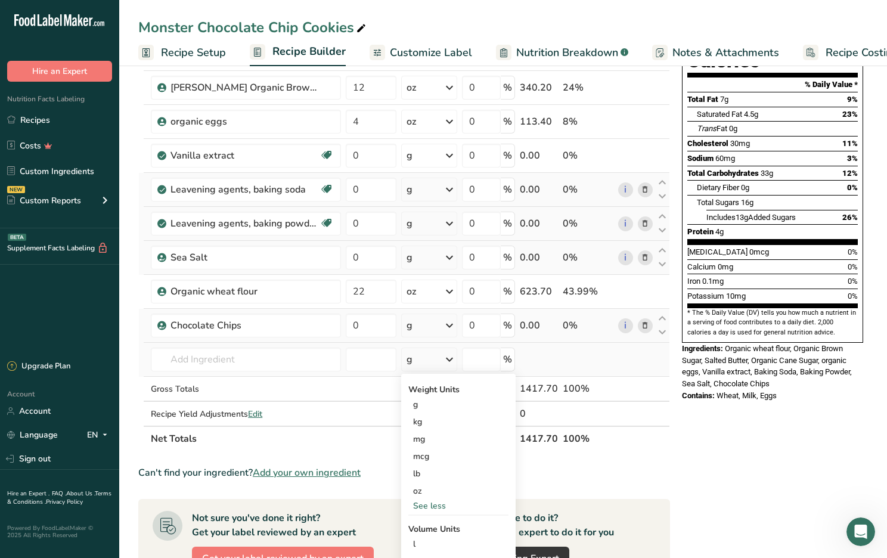
scroll to position [160, 0]
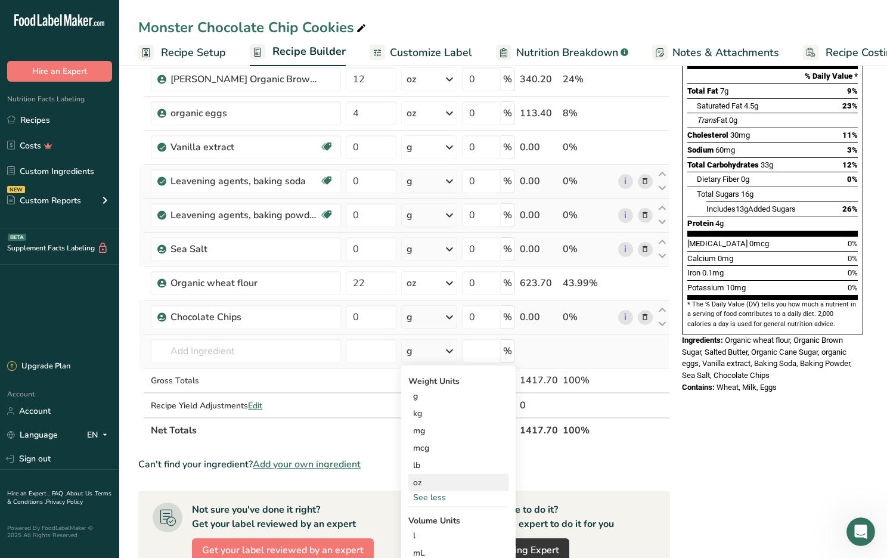
click at [418, 483] on div "oz" at bounding box center [458, 482] width 100 height 17
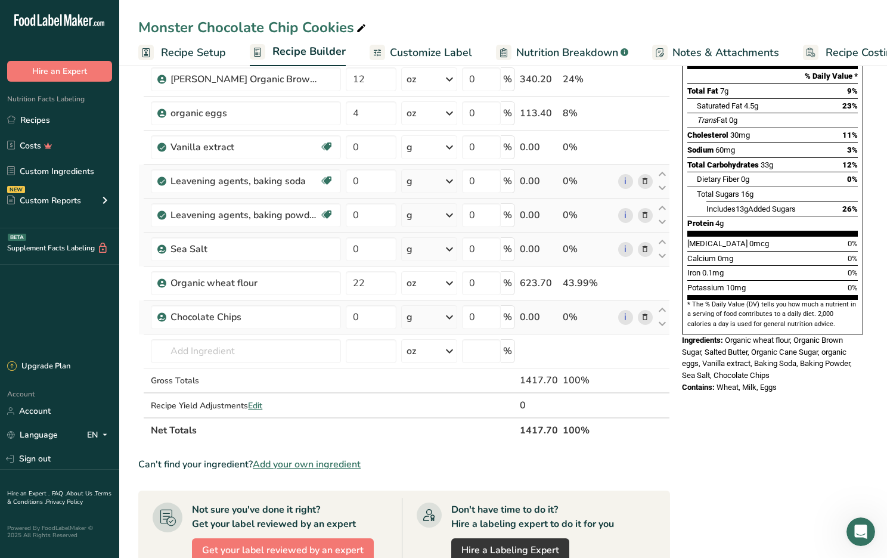
click at [415, 315] on div "g" at bounding box center [429, 317] width 56 height 24
click at [429, 413] on div "See more" at bounding box center [458, 411] width 100 height 13
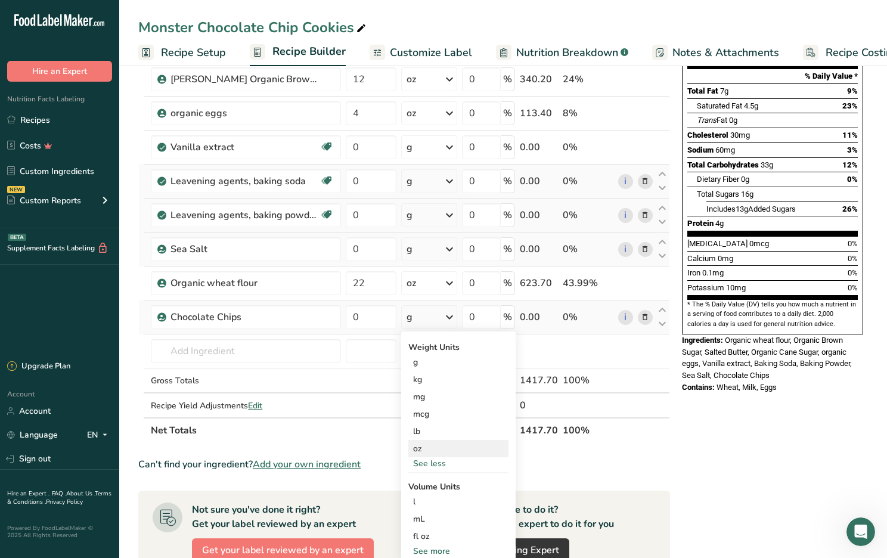
click at [425, 450] on div "oz" at bounding box center [458, 448] width 100 height 17
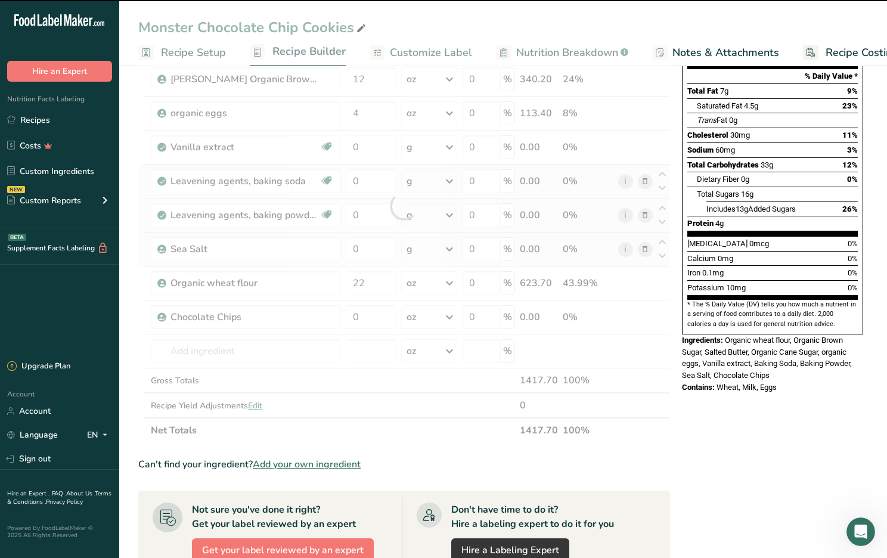
click at [360, 317] on div at bounding box center [403, 206] width 531 height 474
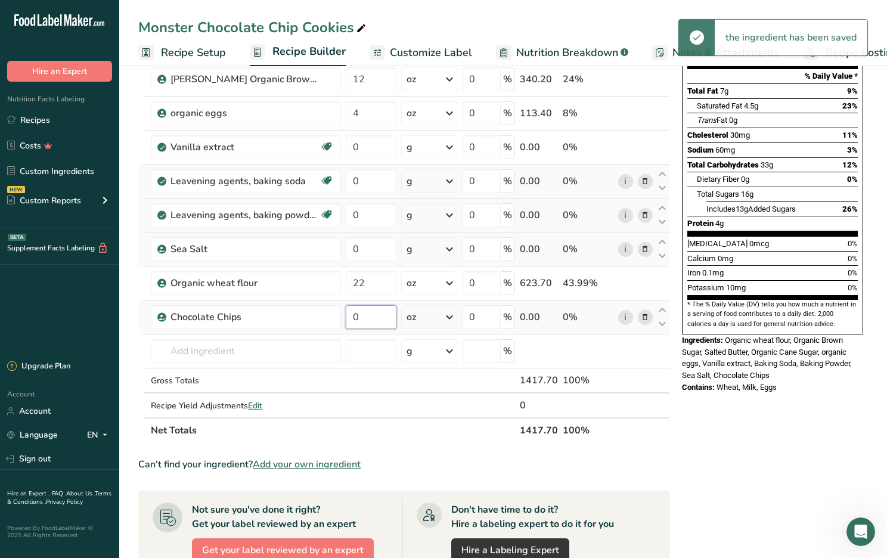
click at [361, 315] on input "0" at bounding box center [371, 317] width 51 height 24
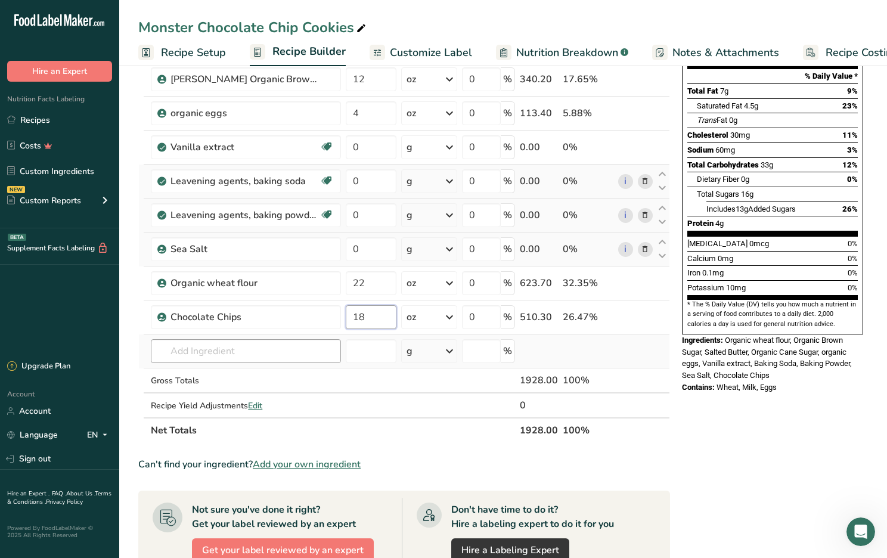
type input "18"
click at [219, 347] on div "Ingredient * Amount * Unit * Waste * .a-a{fill:#347362;}.b-a{fill:#fff;} Grams …" at bounding box center [403, 206] width 531 height 474
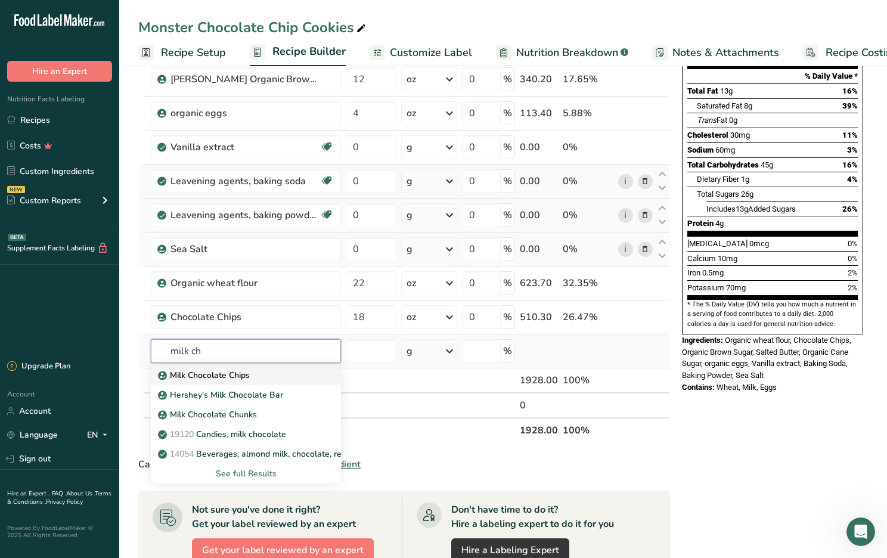
type input "milk ch"
click at [229, 375] on p "Milk Chocolate Chips" at bounding box center [204, 375] width 89 height 13
type input "Milk Chocolate Chips"
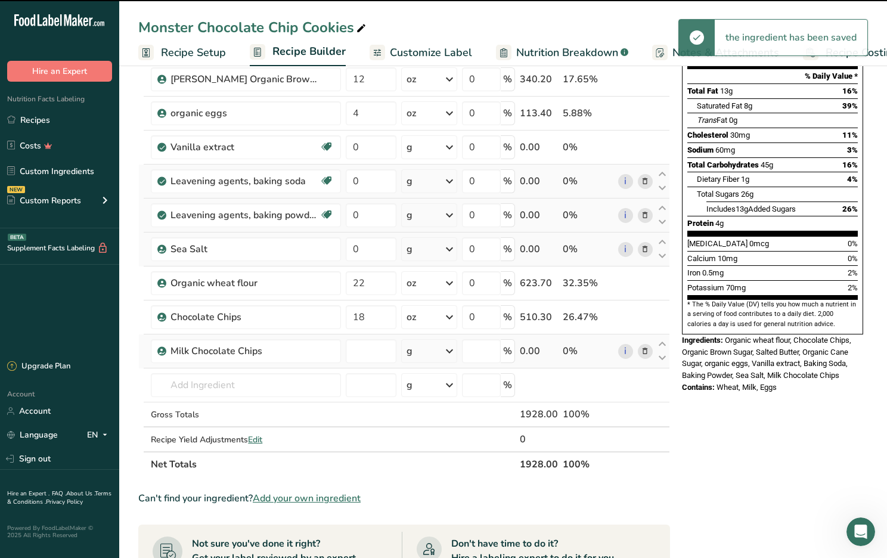
type input "0"
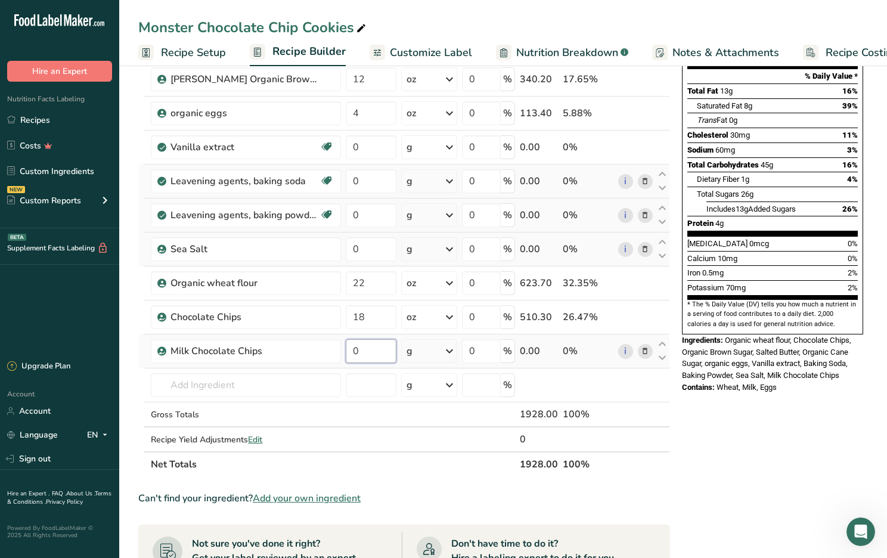
drag, startPoint x: 365, startPoint y: 352, endPoint x: 353, endPoint y: 352, distance: 11.9
click at [353, 352] on input "0" at bounding box center [371, 351] width 51 height 24
type input "2"
click at [422, 349] on div "Ingredient * Amount * Unit * Waste * .a-a{fill:#347362;}.b-a{fill:#fff;} Grams …" at bounding box center [403, 223] width 531 height 508
click at [421, 354] on div "g" at bounding box center [429, 351] width 56 height 24
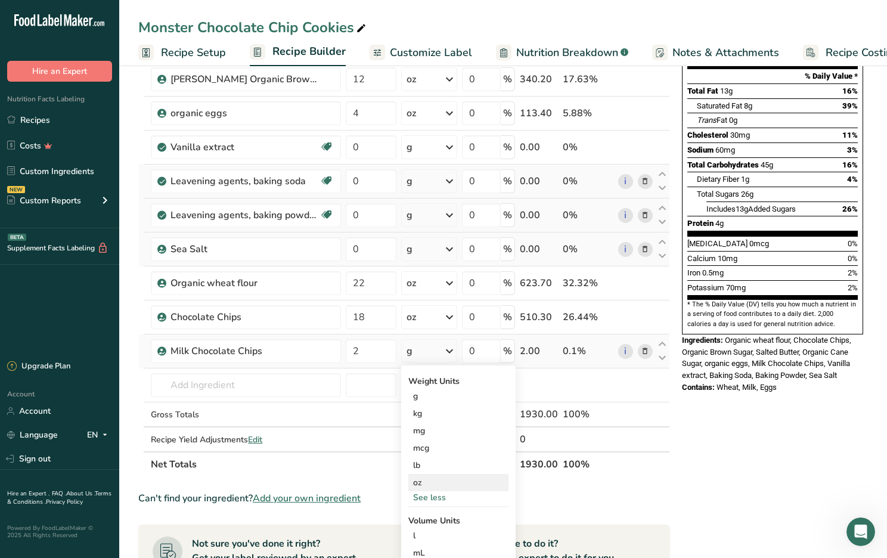
click at [421, 483] on div "oz" at bounding box center [458, 482] width 100 height 17
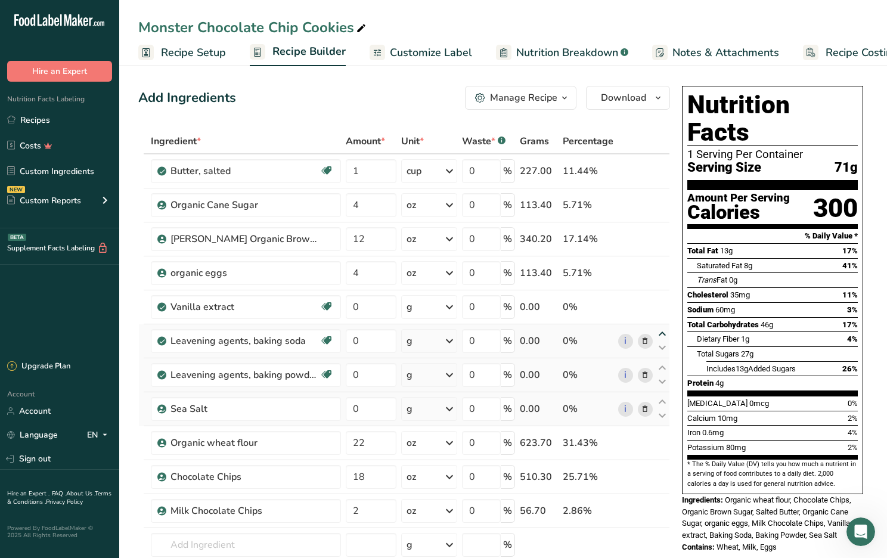
scroll to position [0, 0]
click at [56, 122] on link "Recipes" at bounding box center [59, 119] width 119 height 23
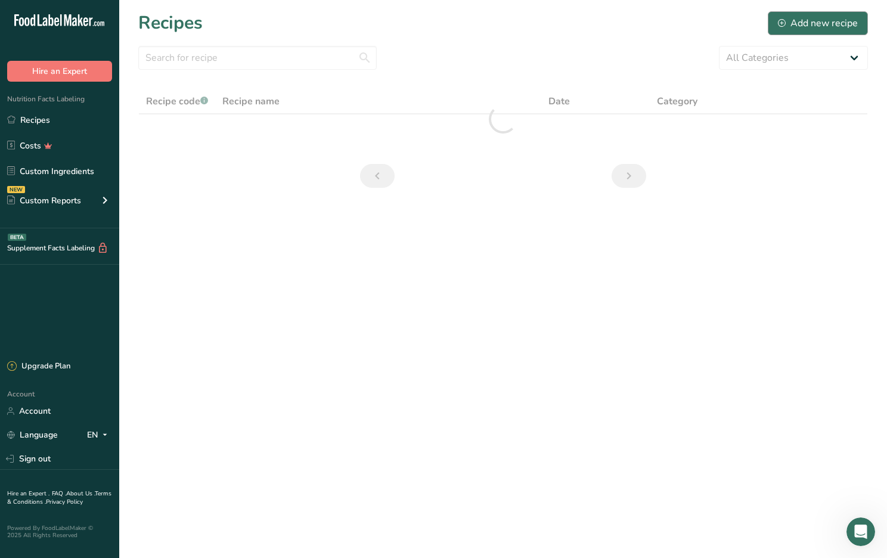
click at [792, 21] on div "Add new recipe" at bounding box center [818, 23] width 80 height 14
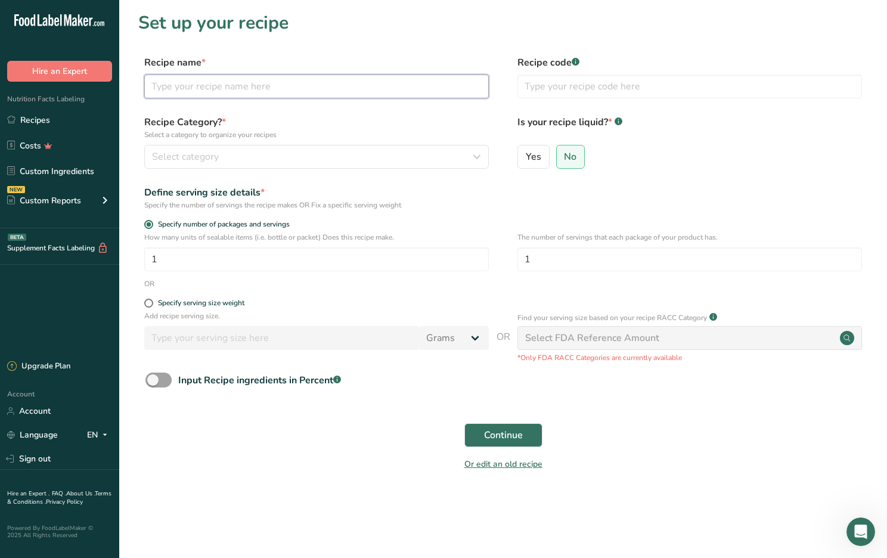
click at [192, 87] on input "text" at bounding box center [316, 86] width 344 height 24
type input "Giant Peanut Butter Cookies"
click at [199, 159] on span "Select category" at bounding box center [185, 157] width 67 height 14
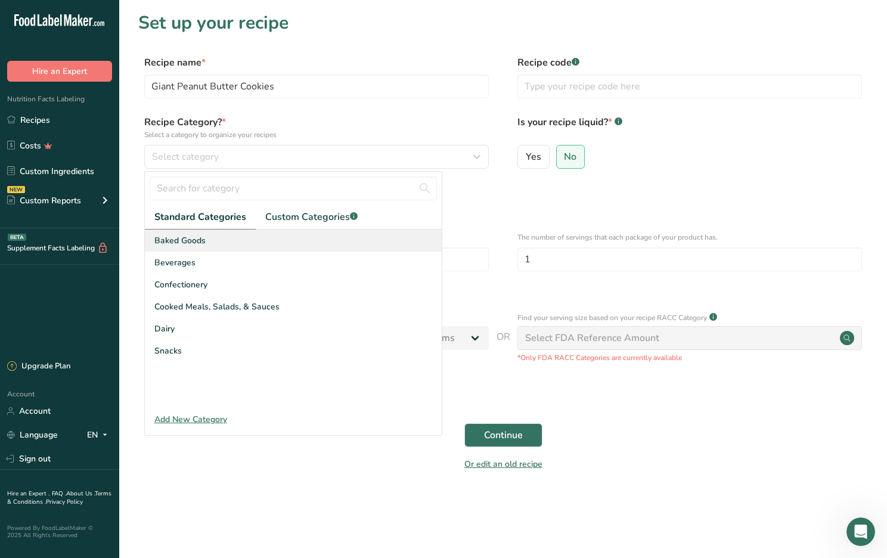
click at [197, 242] on span "Baked Goods" at bounding box center [179, 240] width 51 height 13
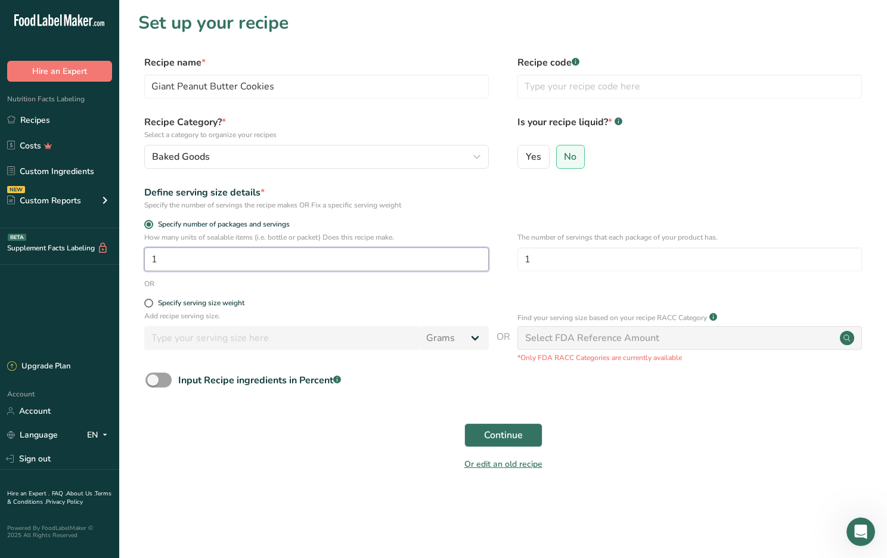
click at [160, 260] on input "1" at bounding box center [316, 259] width 344 height 24
type input "26"
click at [509, 438] on span "Continue" at bounding box center [503, 435] width 39 height 14
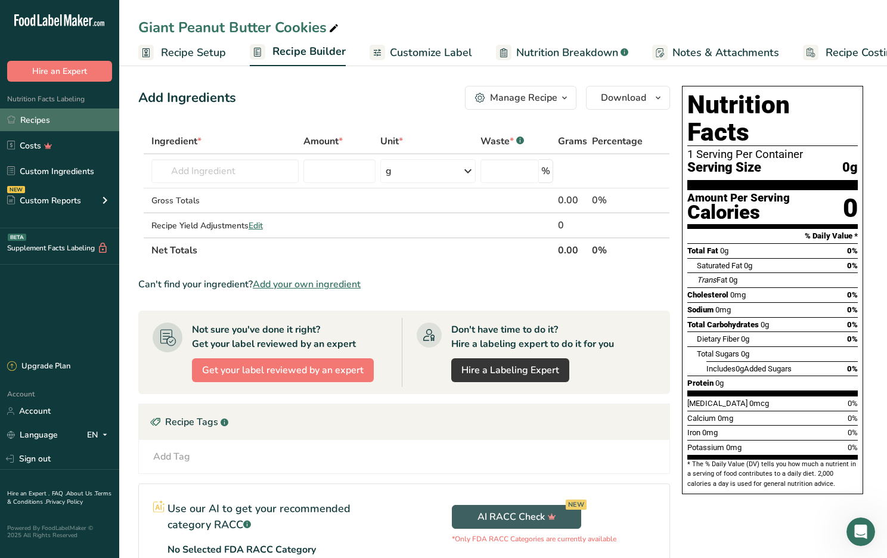
click at [57, 120] on link "Recipes" at bounding box center [59, 119] width 119 height 23
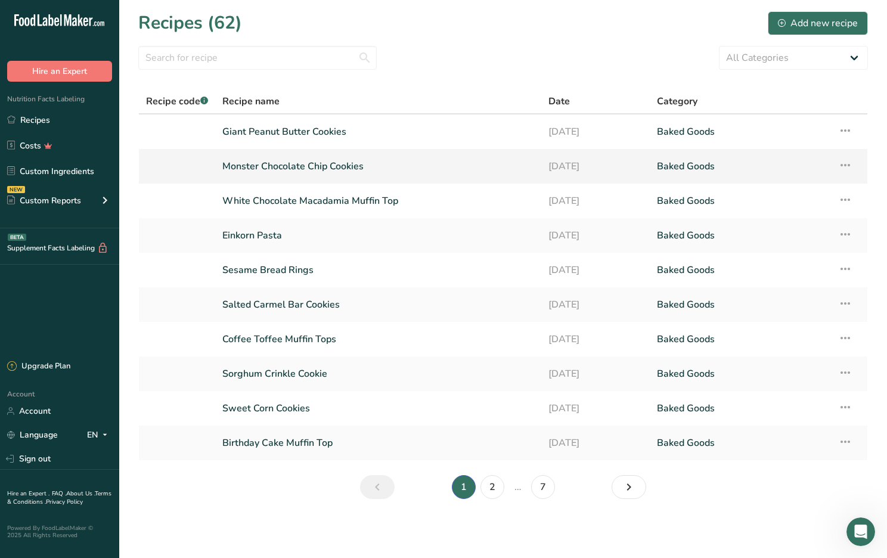
click at [306, 165] on link "Monster Chocolate Chip Cookies" at bounding box center [378, 166] width 312 height 25
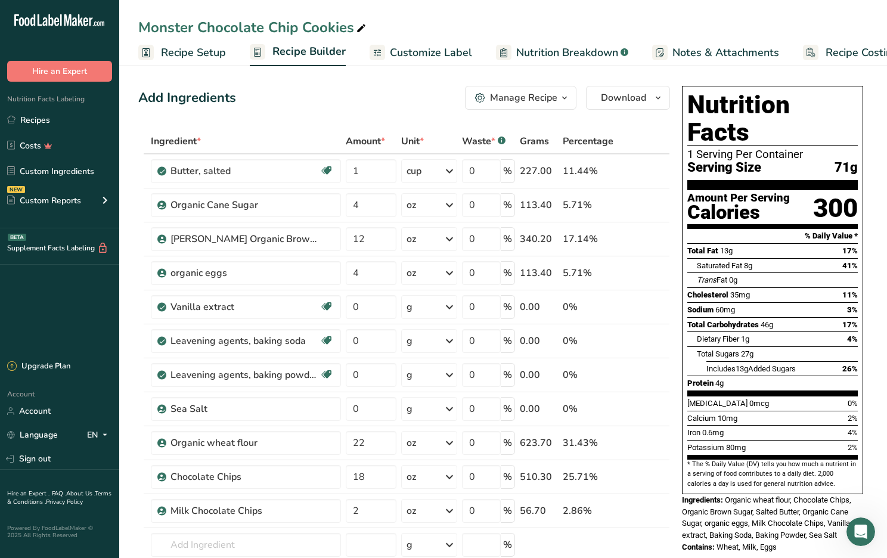
click at [204, 54] on span "Recipe Setup" at bounding box center [193, 53] width 65 height 16
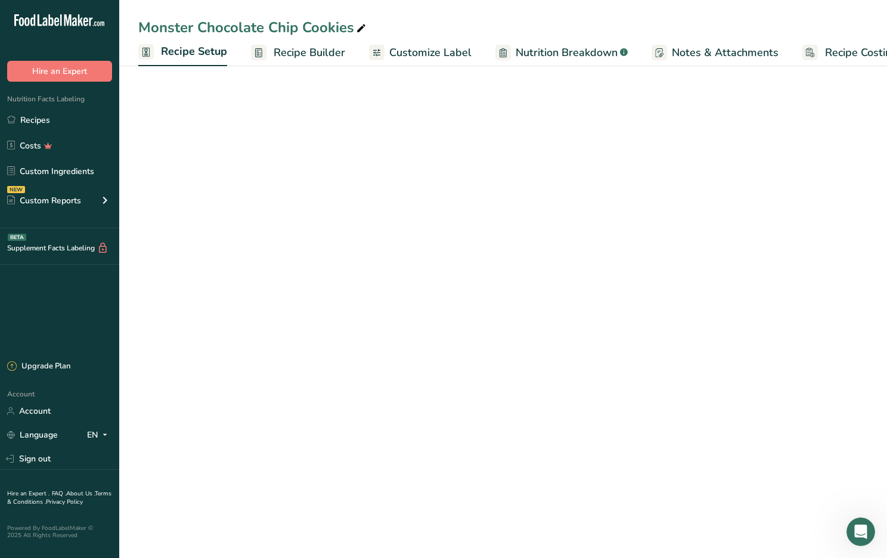
scroll to position [0, 4]
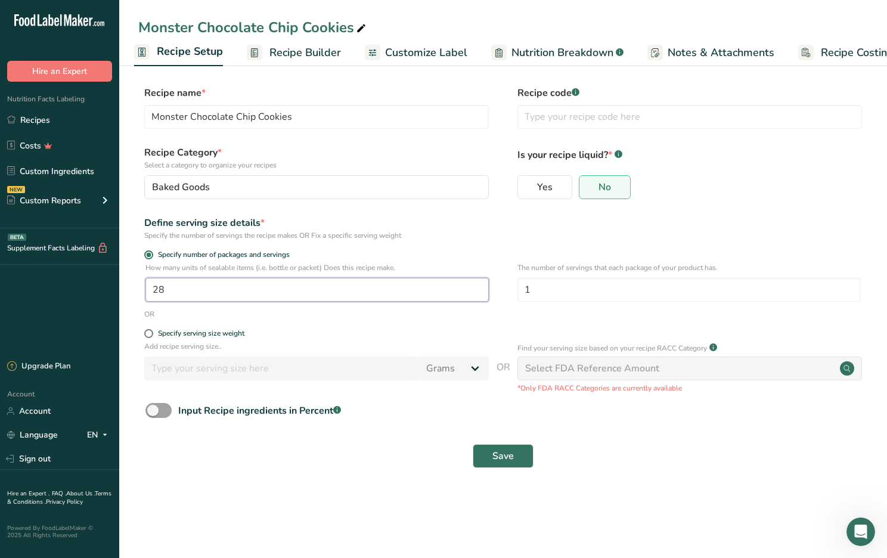
click at [165, 288] on input "28" at bounding box center [316, 290] width 343 height 24
type input "18"
click at [491, 458] on button "Save" at bounding box center [502, 456] width 61 height 24
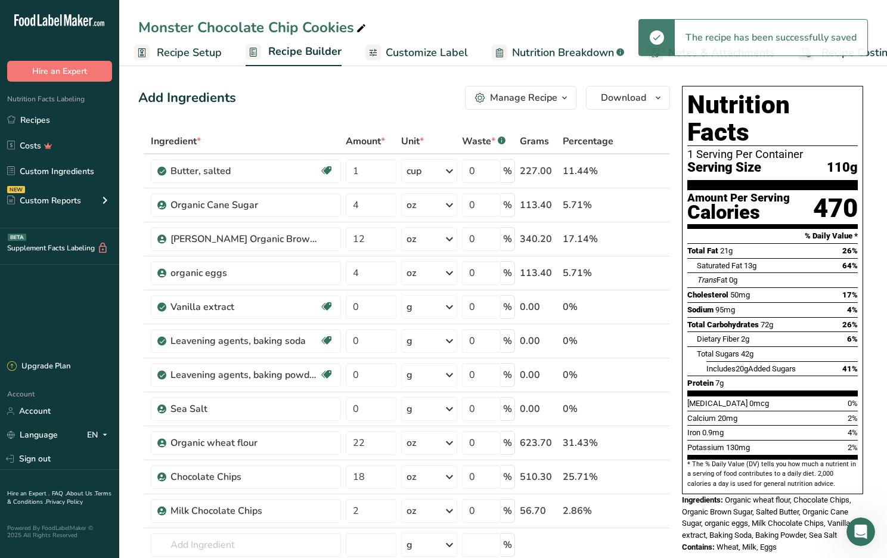
click at [306, 54] on span "Recipe Builder" at bounding box center [304, 51] width 73 height 16
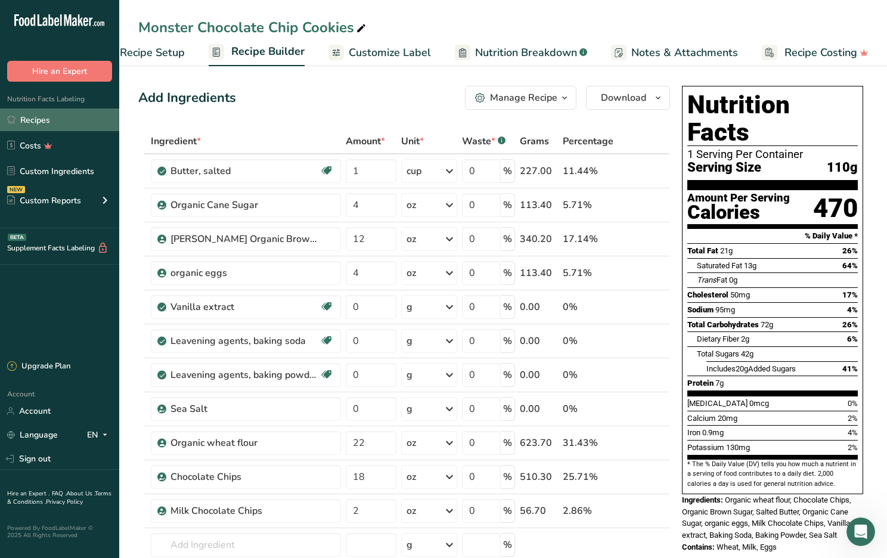
click at [38, 121] on link "Recipes" at bounding box center [59, 119] width 119 height 23
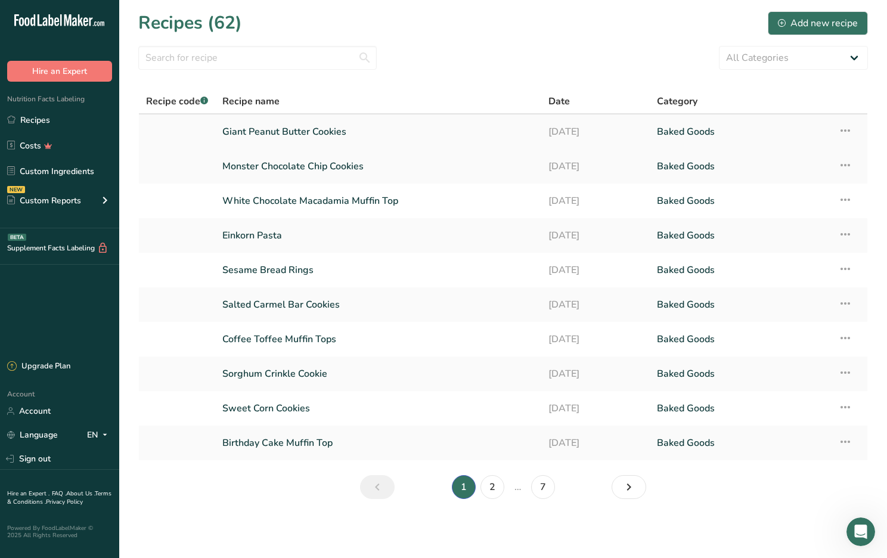
click at [272, 130] on link "Giant Peanut Butter Cookies" at bounding box center [378, 131] width 312 height 25
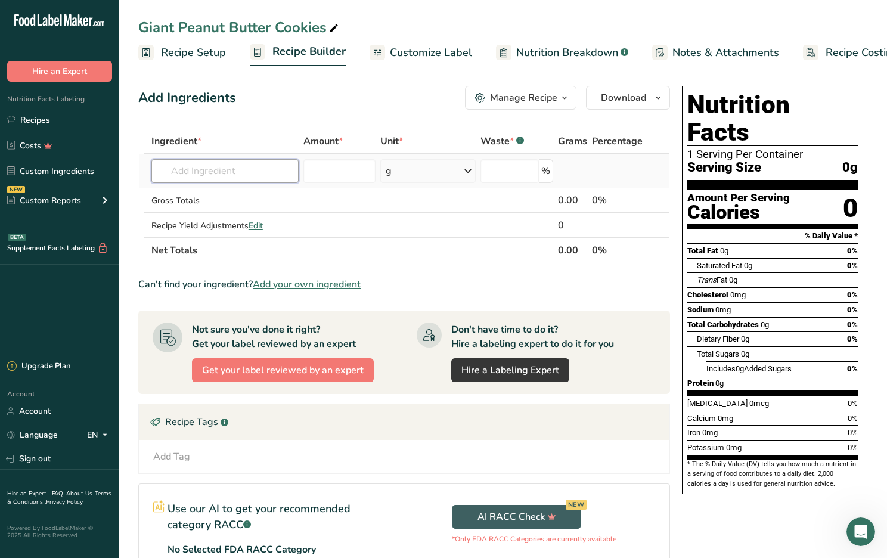
click at [194, 174] on input "text" at bounding box center [224, 171] width 147 height 24
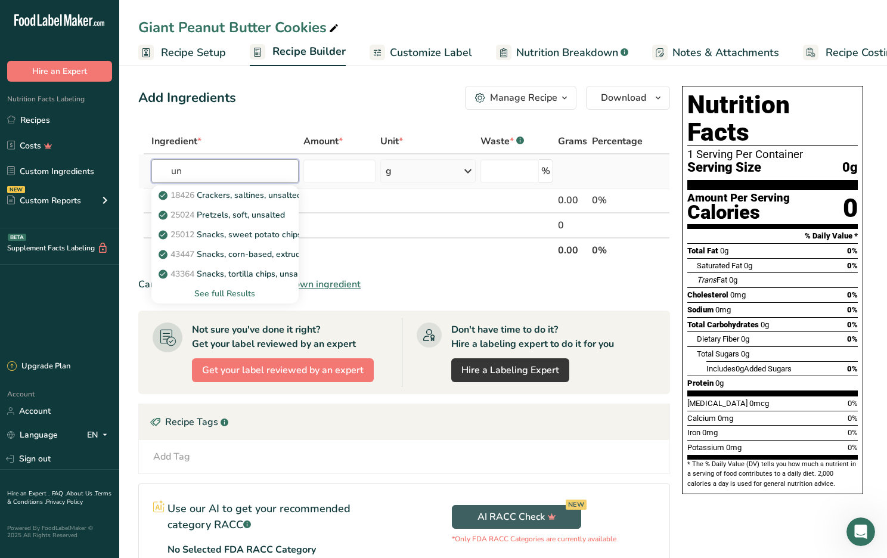
type input "u"
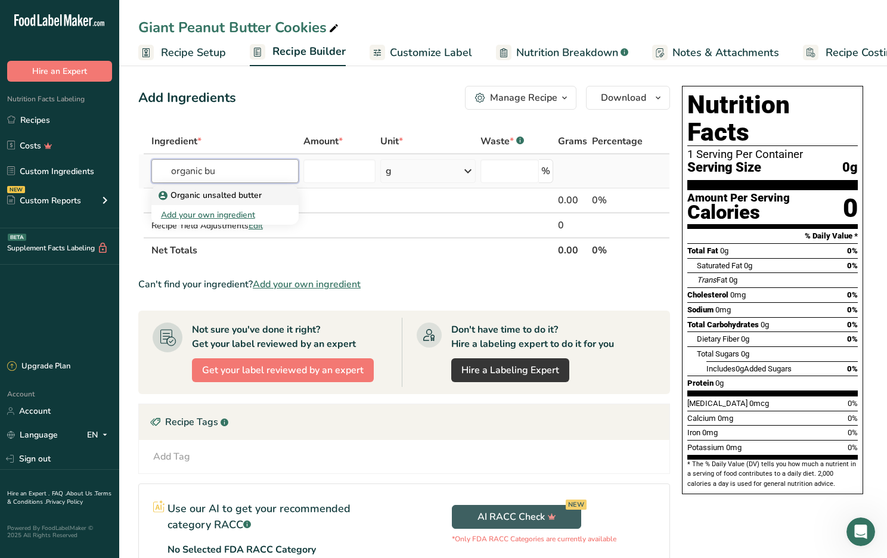
type input "organic bu"
click at [198, 194] on p "Organic unsalted butter" at bounding box center [211, 195] width 101 height 13
type input "Organic unsalted butter"
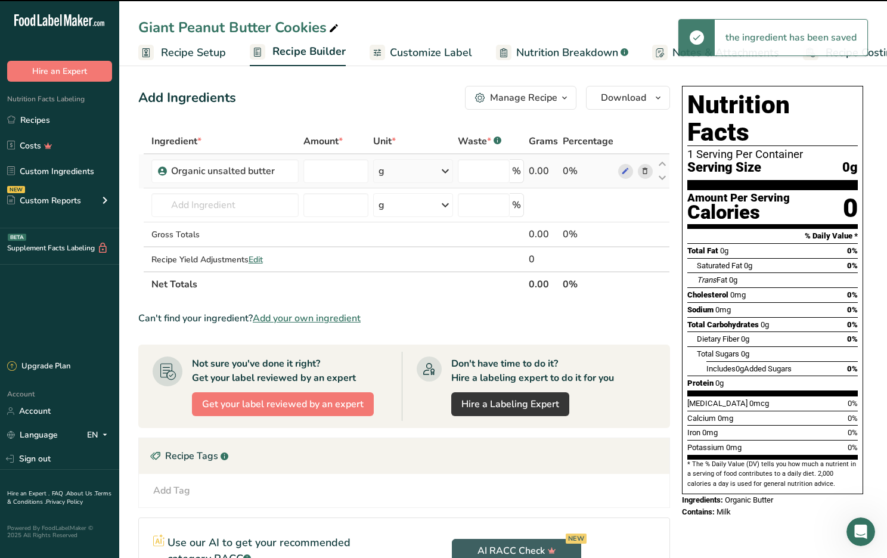
type input "0"
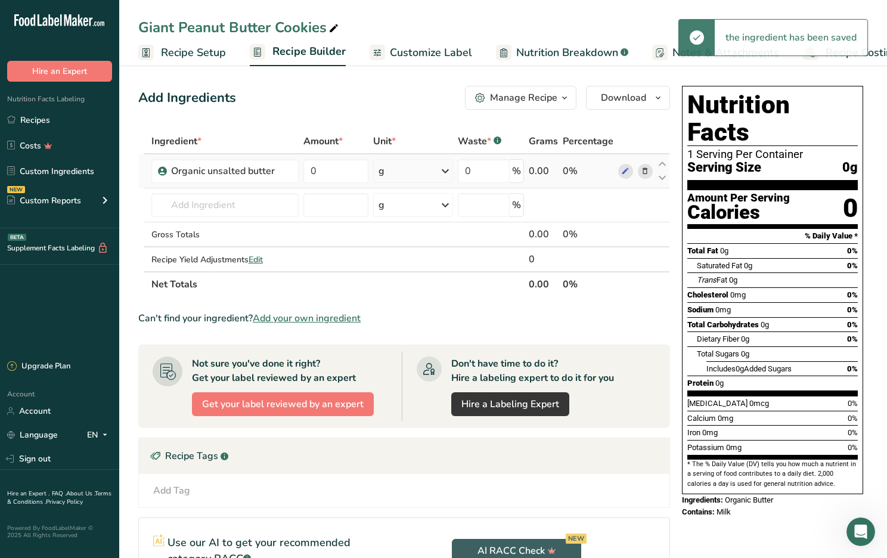
click at [393, 170] on div "g" at bounding box center [413, 171] width 80 height 24
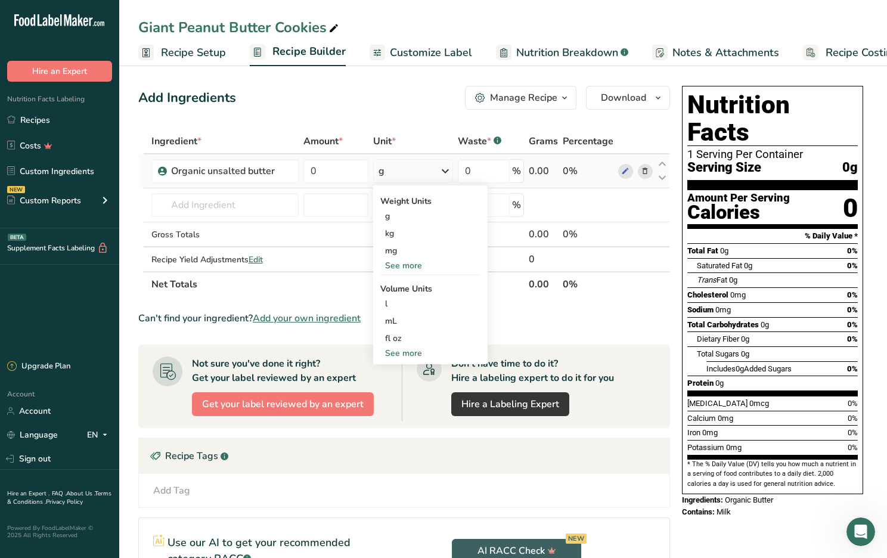
click at [400, 270] on div "See more" at bounding box center [430, 265] width 100 height 13
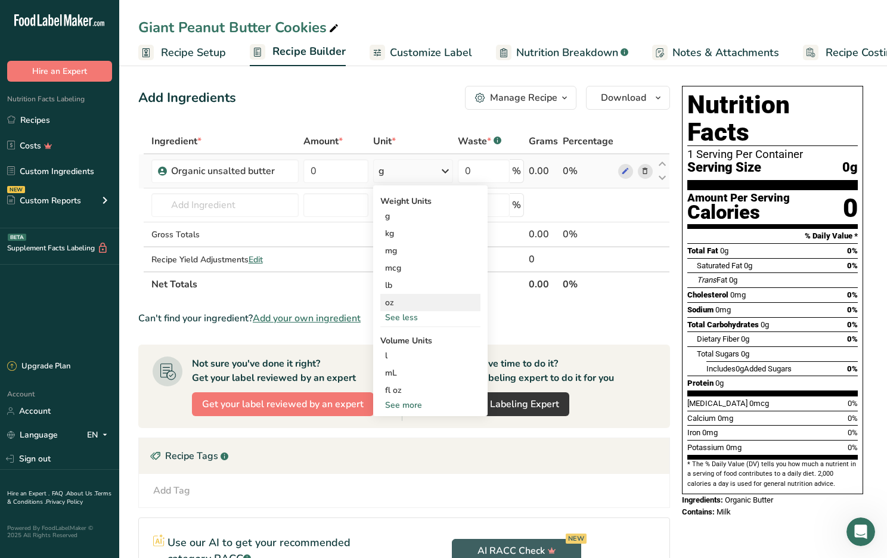
click at [398, 303] on div "oz" at bounding box center [430, 302] width 100 height 17
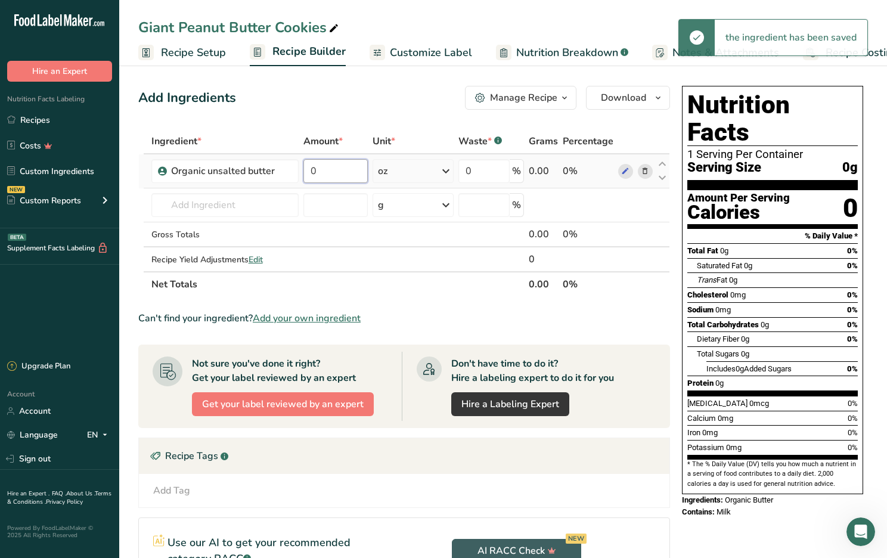
click at [320, 169] on input "0" at bounding box center [335, 171] width 64 height 24
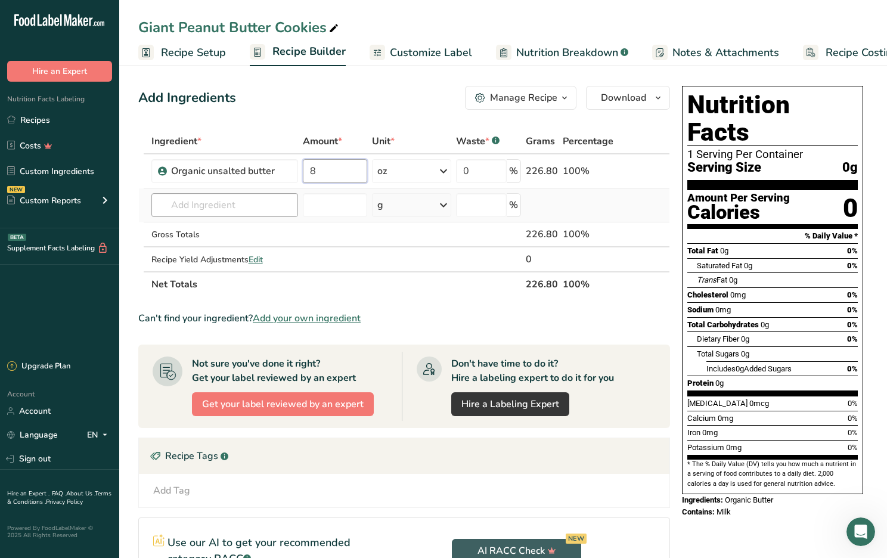
type input "8"
click at [181, 206] on div "Ingredient * Amount * Unit * Waste * .a-a{fill:#347362;}.b-a{fill:#fff;} Grams …" at bounding box center [403, 213] width 531 height 168
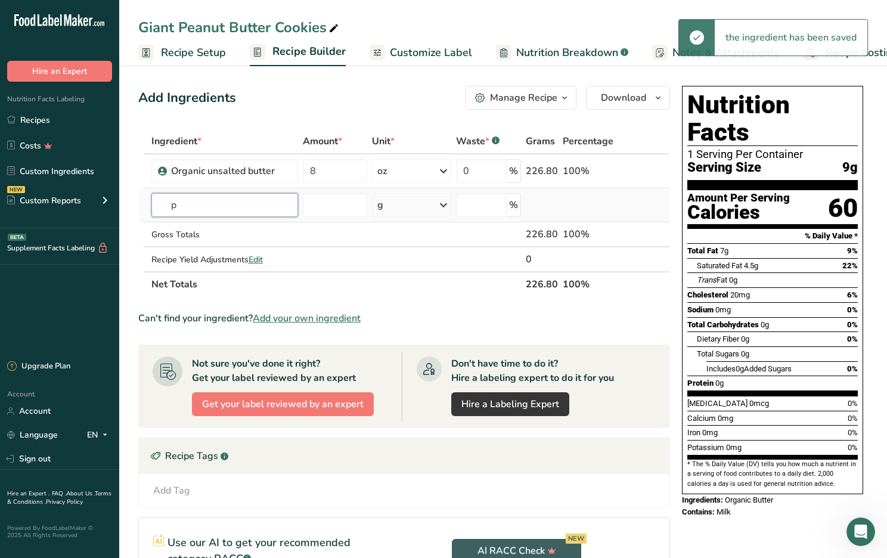
scroll to position [3, 0]
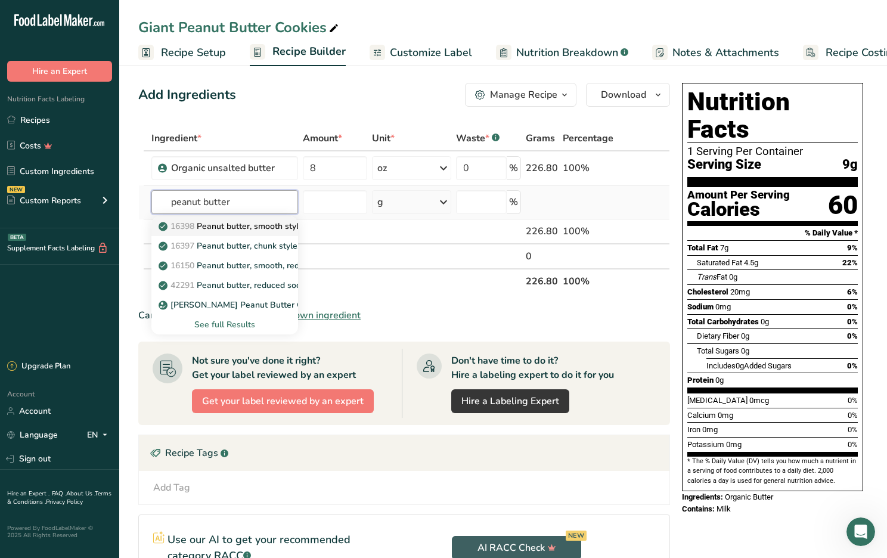
type input "peanut butter"
click at [213, 229] on p "16398 Peanut butter, smooth style, without salt" at bounding box center [257, 226] width 192 height 13
type input "Peanut butter, smooth style, without salt"
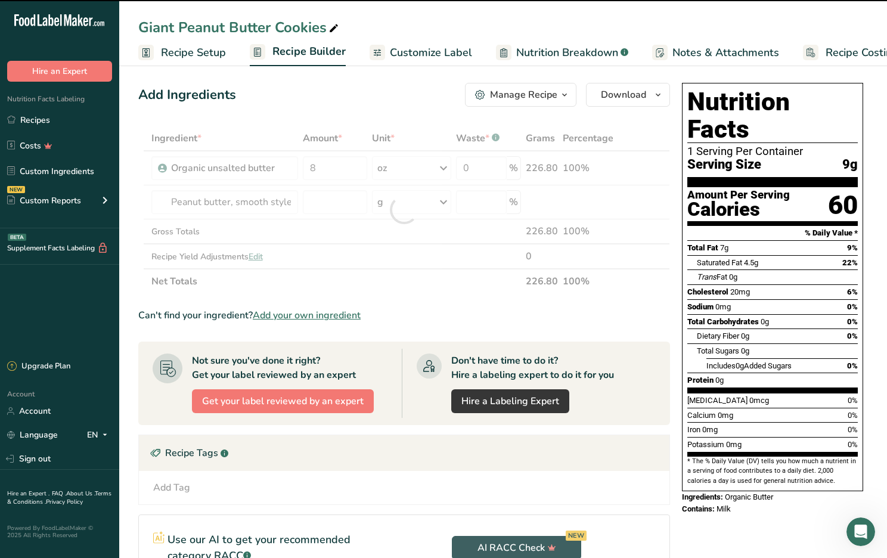
type input "0"
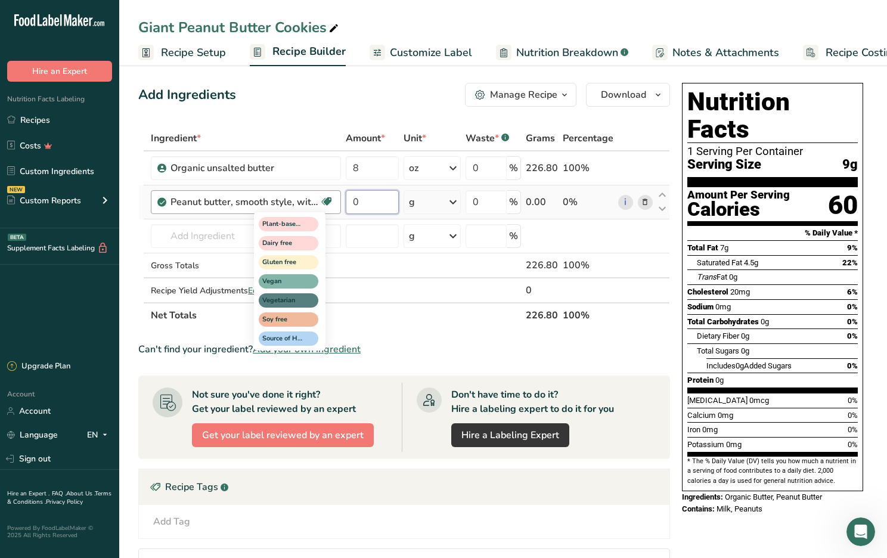
drag, startPoint x: 362, startPoint y: 204, endPoint x: 332, endPoint y: 205, distance: 29.8
click at [332, 205] on tr "Peanut butter, smooth style, without salt Plant-based Protein Dairy free Gluten…" at bounding box center [404, 202] width 530 height 34
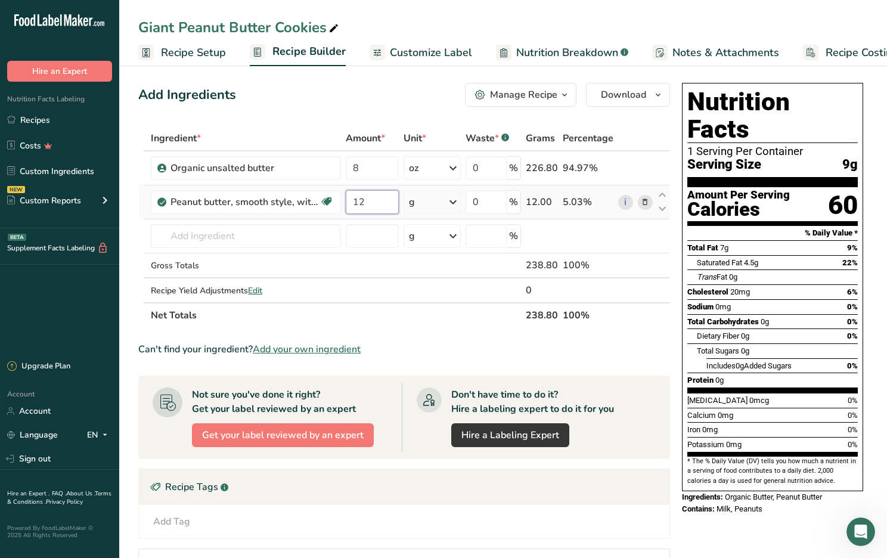
type input "12"
click at [422, 203] on div "Ingredient * Amount * Unit * Waste * .a-a{fill:#347362;}.b-a{fill:#fff;} Grams …" at bounding box center [403, 227] width 531 height 202
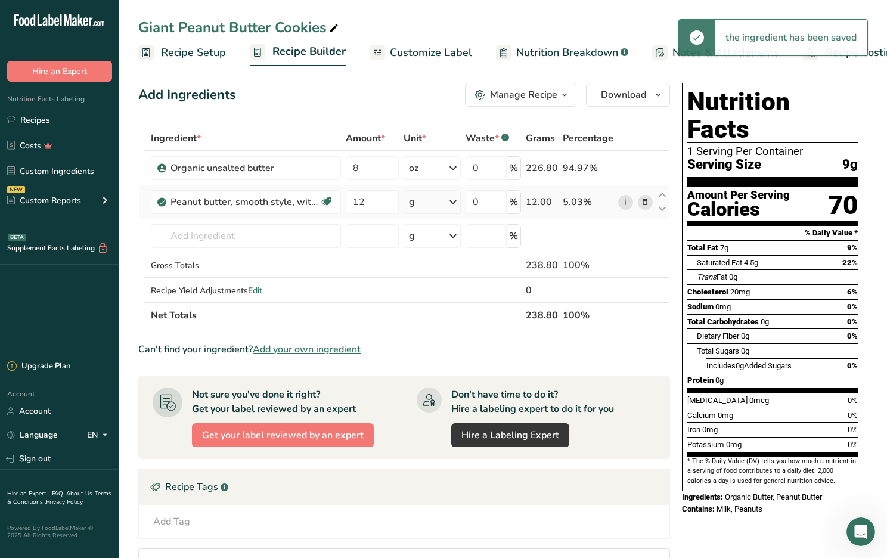
click at [422, 203] on div "g" at bounding box center [431, 202] width 57 height 24
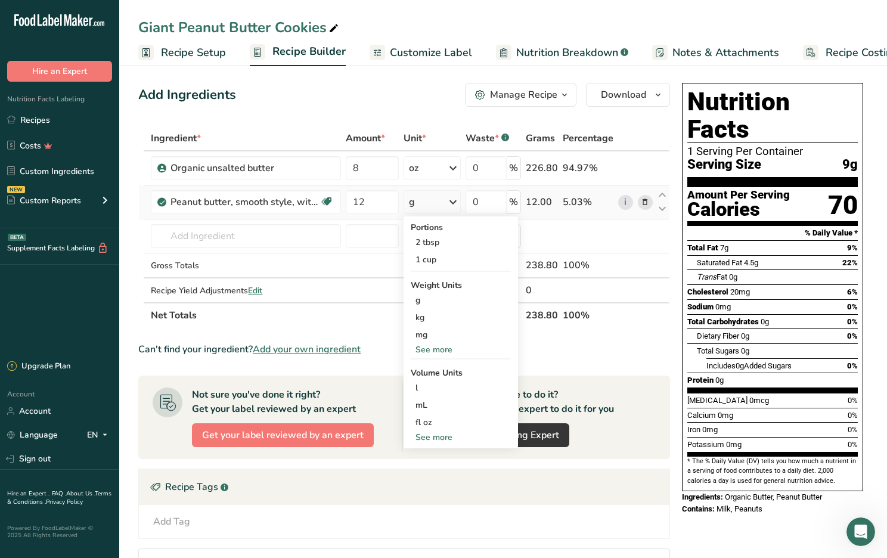
click at [445, 352] on div "See more" at bounding box center [461, 349] width 100 height 13
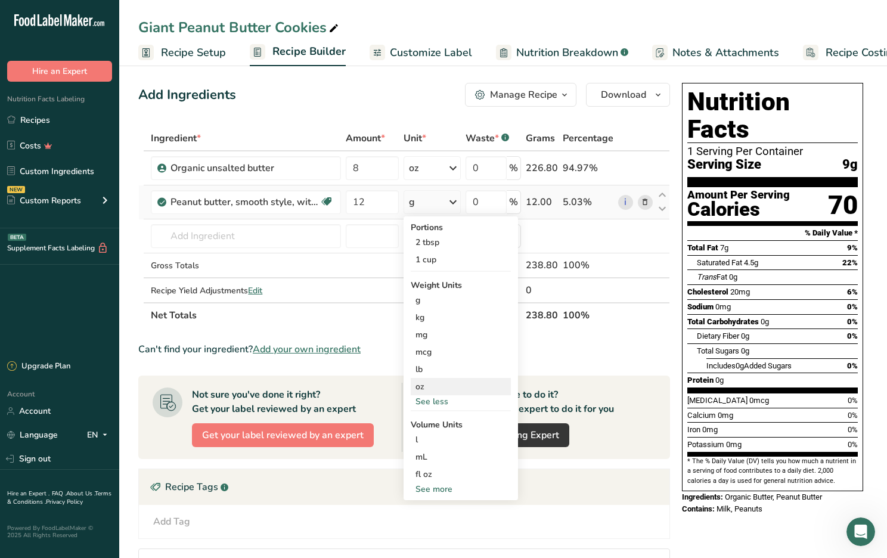
click at [434, 388] on div "oz" at bounding box center [461, 386] width 100 height 17
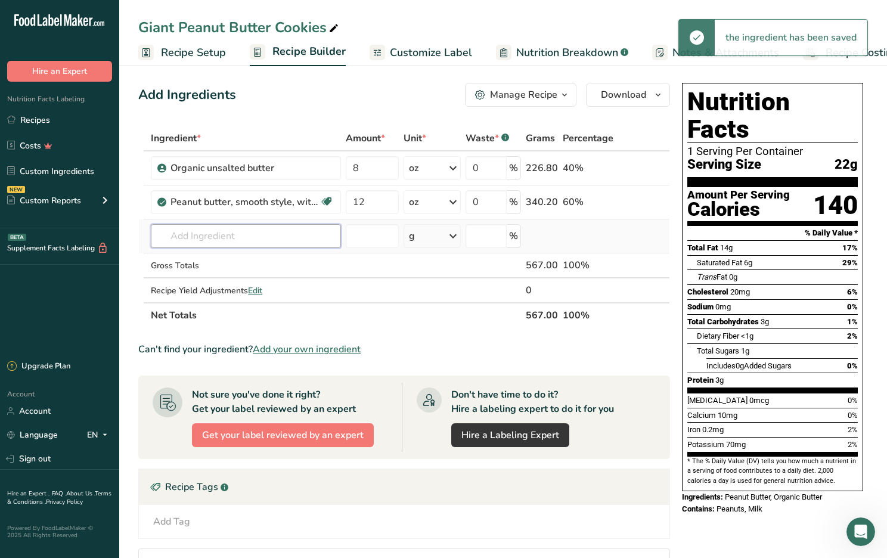
click at [172, 237] on input "text" at bounding box center [246, 236] width 190 height 24
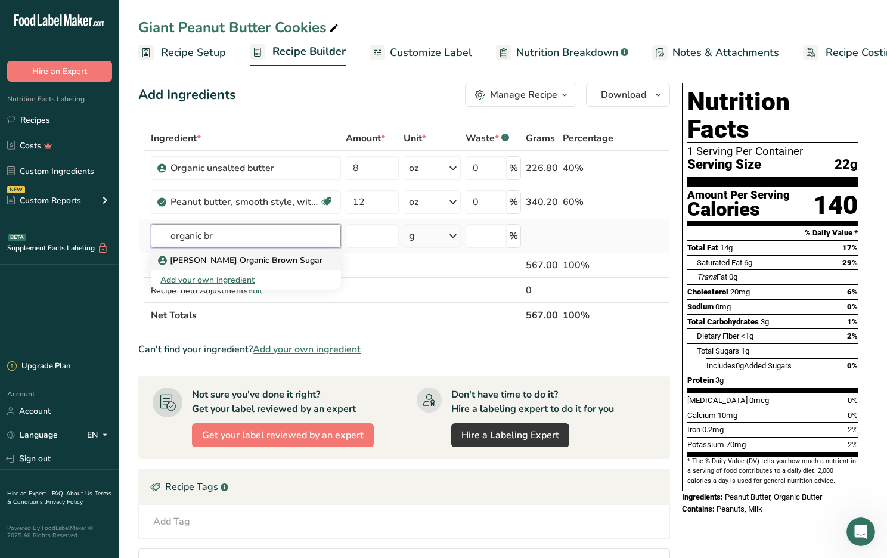
type input "organic br"
click at [181, 259] on p "[PERSON_NAME] Organic Brown Sugar" at bounding box center [241, 260] width 162 height 13
type input "[PERSON_NAME] Organic Brown Sugar"
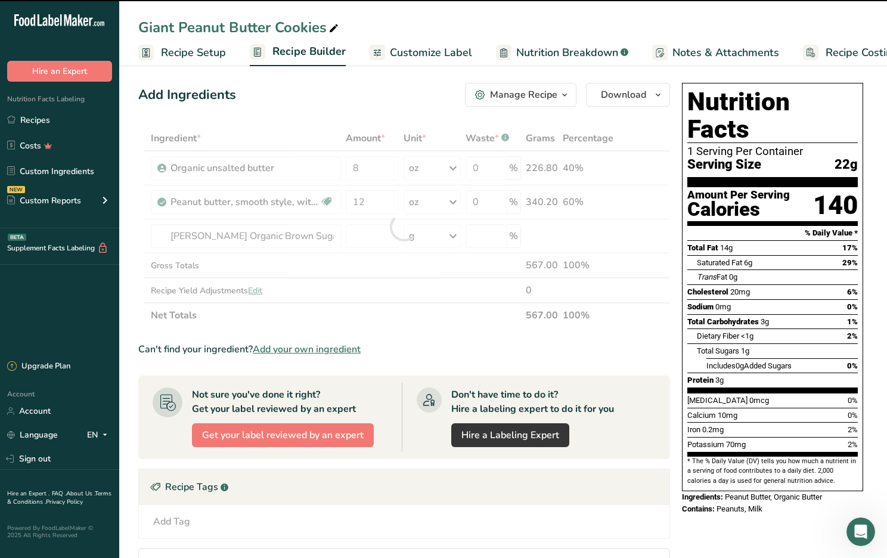
type input "0"
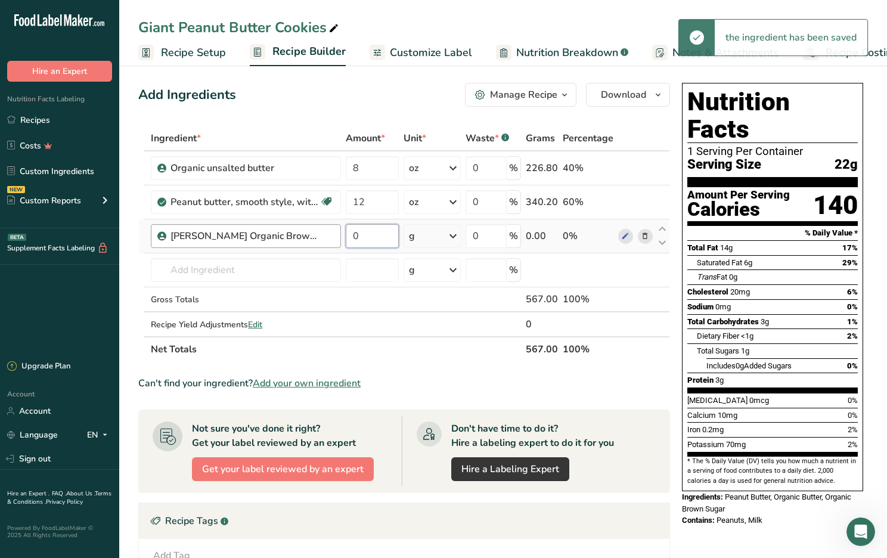
drag, startPoint x: 363, startPoint y: 235, endPoint x: 331, endPoint y: 239, distance: 32.4
click at [331, 239] on tr "[PERSON_NAME] Organic Brown Sugar 0 g Weight Units g kg mg See more Volume Unit…" at bounding box center [404, 236] width 530 height 34
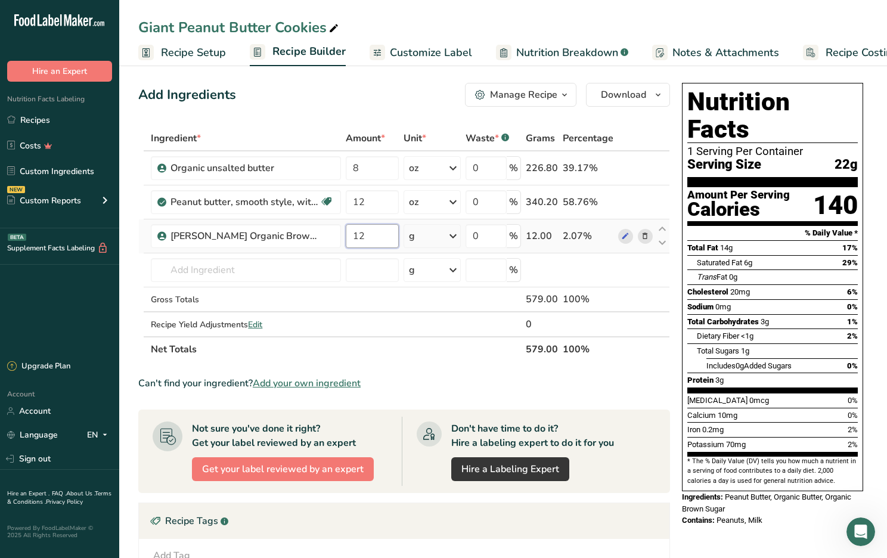
type input "12"
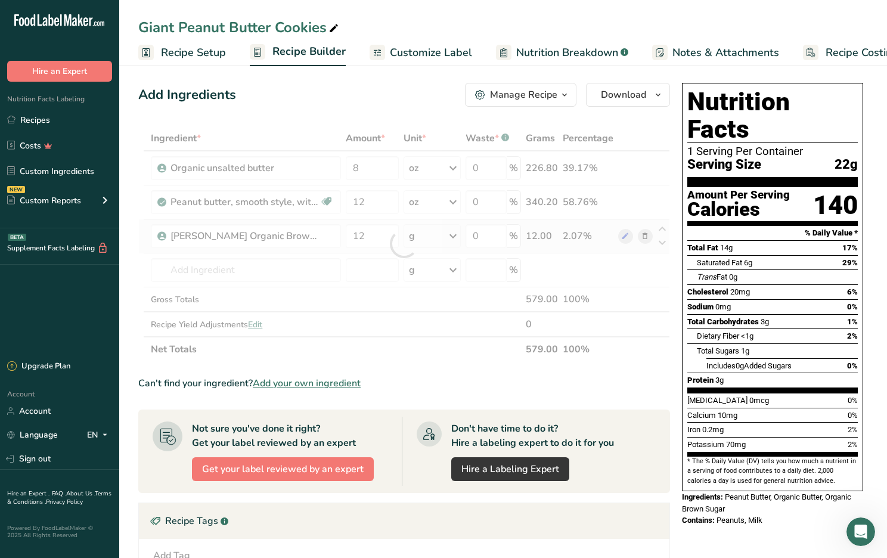
click at [443, 235] on div "Ingredient * Amount * Unit * Waste * .a-a{fill:#347362;}.b-a{fill:#fff;} Grams …" at bounding box center [403, 244] width 531 height 236
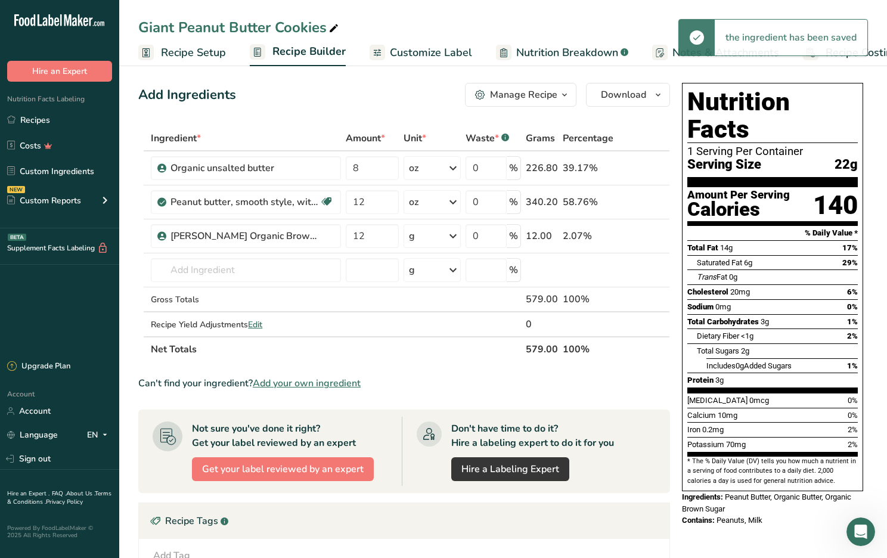
click at [450, 236] on icon at bounding box center [453, 235] width 14 height 21
click at [439, 330] on div "See more" at bounding box center [461, 330] width 100 height 13
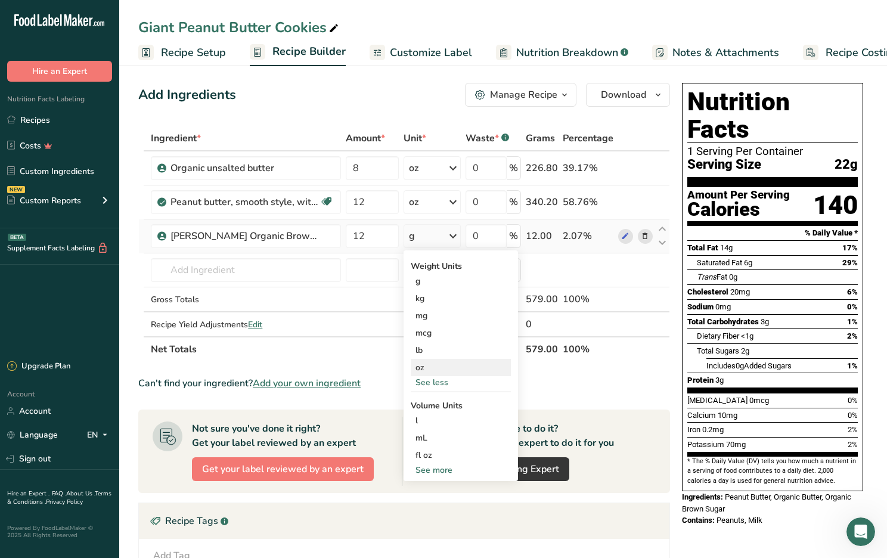
click at [436, 367] on div "oz" at bounding box center [461, 367] width 100 height 17
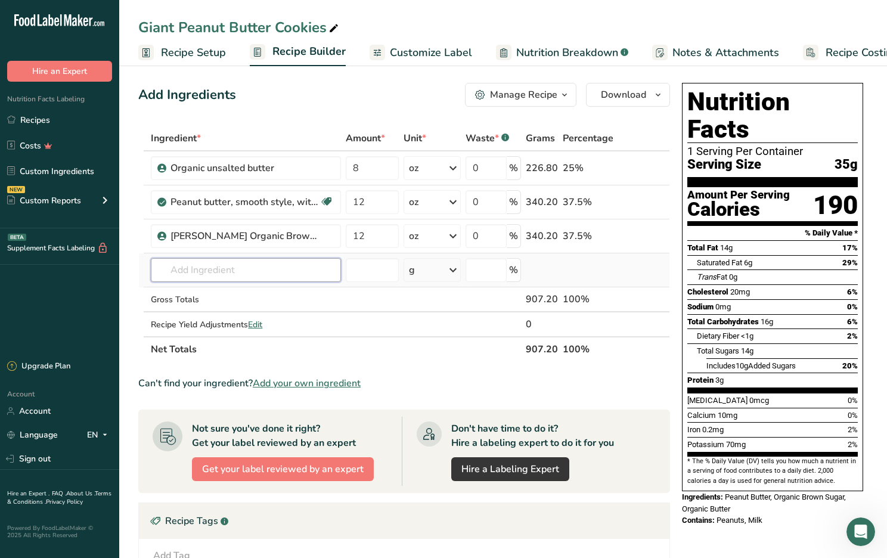
click at [209, 269] on input "text" at bounding box center [246, 270] width 190 height 24
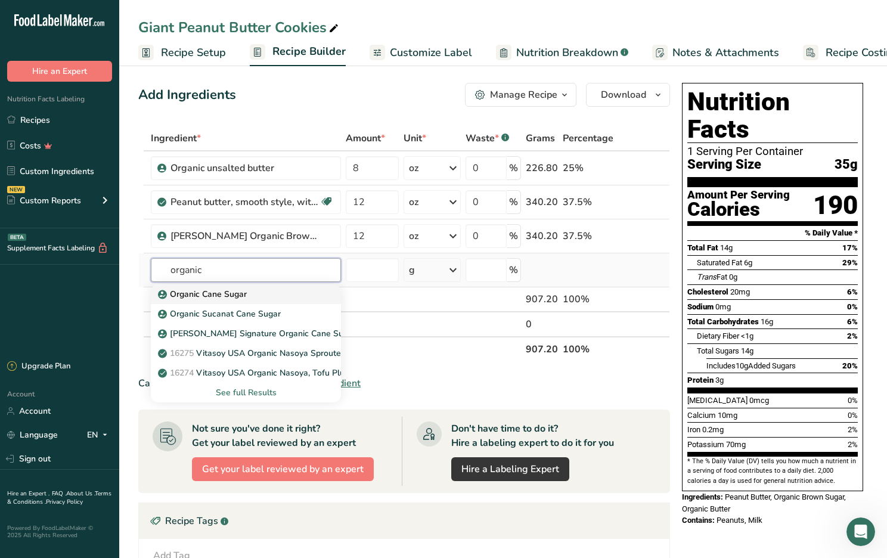
type input "organic"
click at [220, 297] on p "Organic Cane Sugar" at bounding box center [203, 294] width 86 height 13
type input "Organic Cane Sugar"
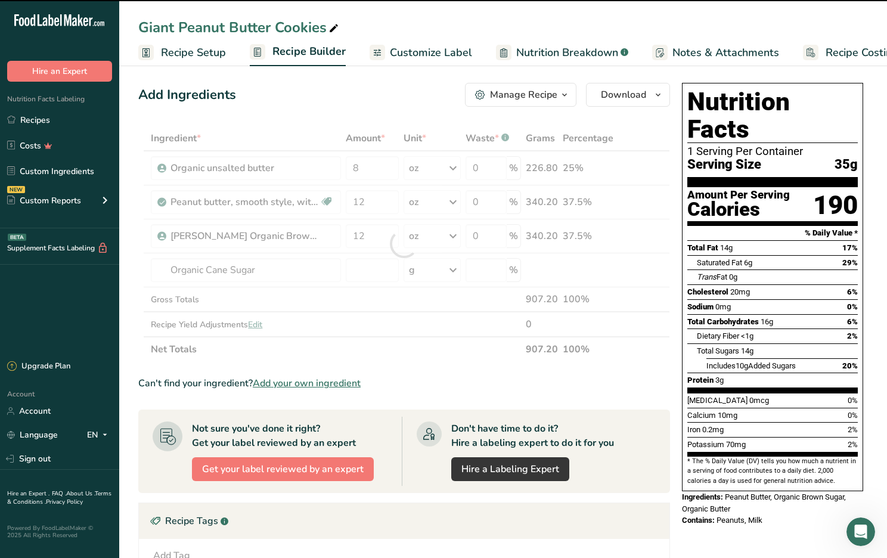
type input "0"
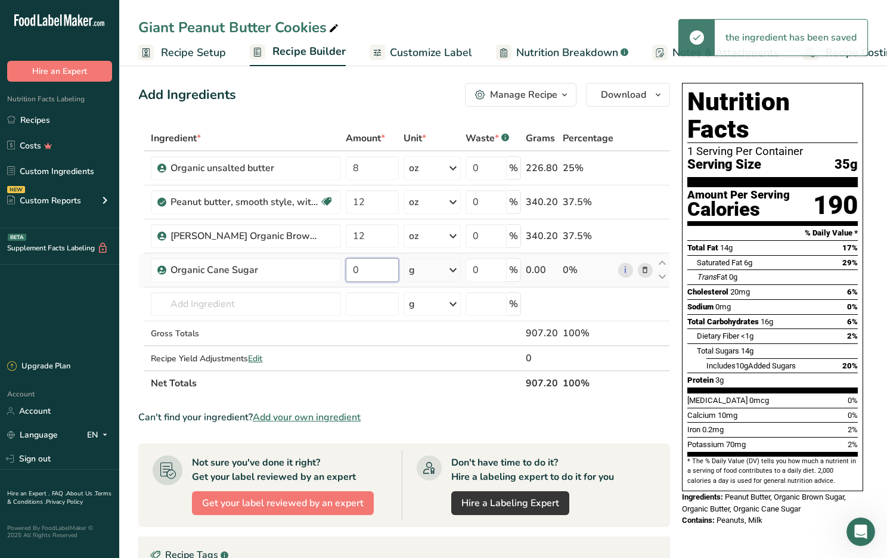
click at [360, 269] on input "0" at bounding box center [372, 270] width 53 height 24
type input "4"
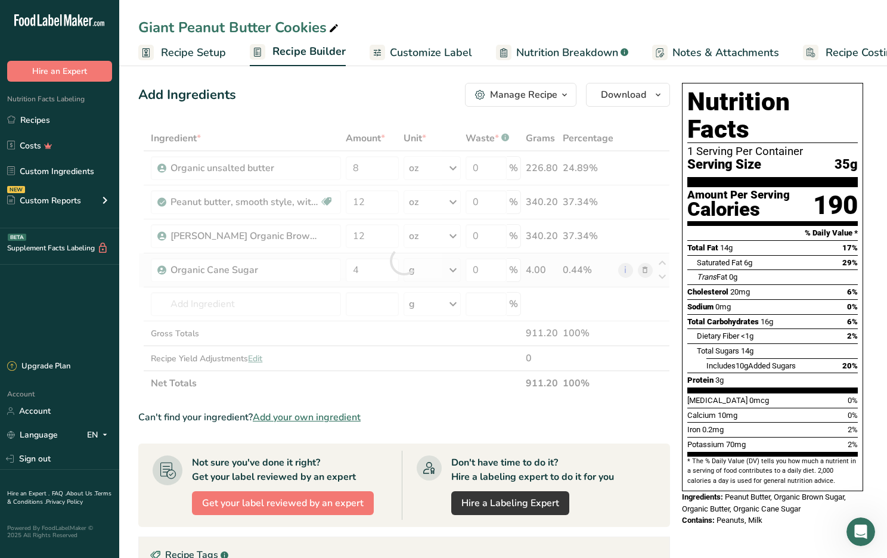
click at [441, 265] on div "Ingredient * Amount * Unit * Waste * .a-a{fill:#347362;}.b-a{fill:#fff;} Grams …" at bounding box center [403, 261] width 531 height 270
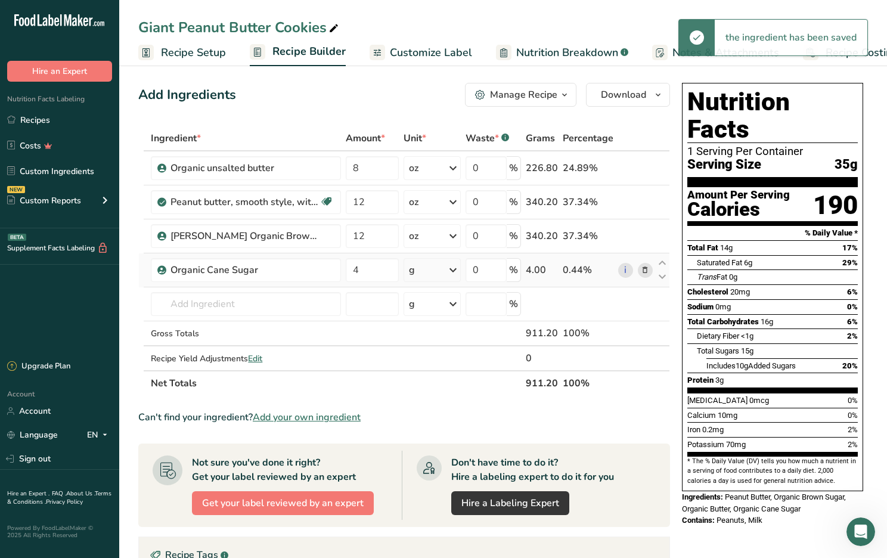
click at [453, 273] on icon at bounding box center [453, 269] width 14 height 21
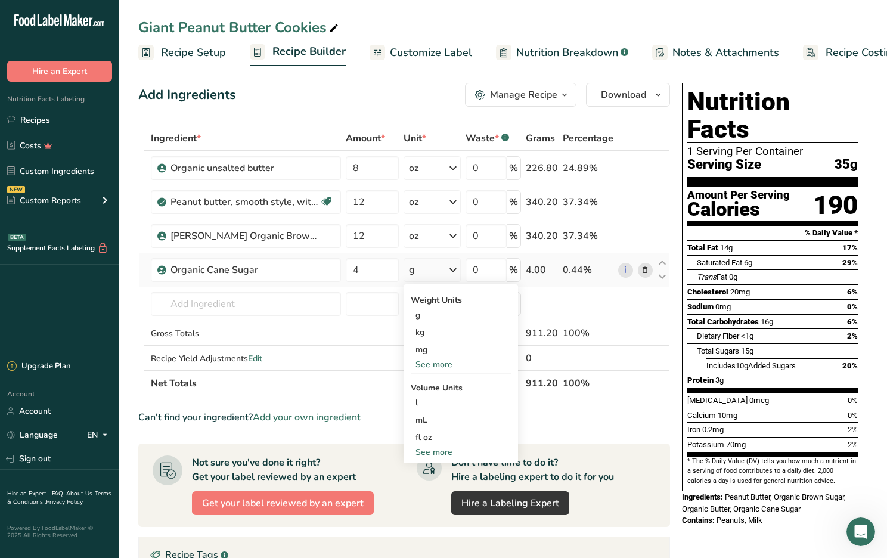
click at [437, 363] on div "See more" at bounding box center [461, 364] width 100 height 13
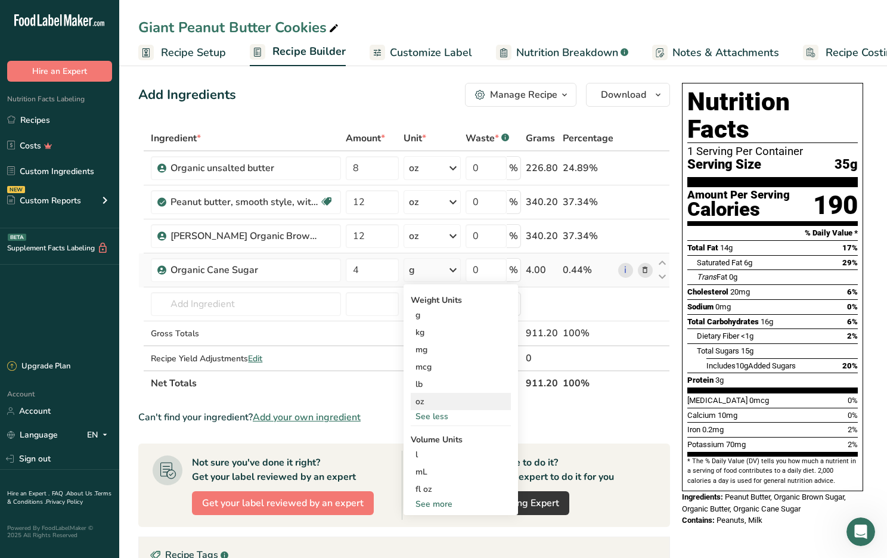
click at [437, 402] on div "oz" at bounding box center [461, 401] width 100 height 17
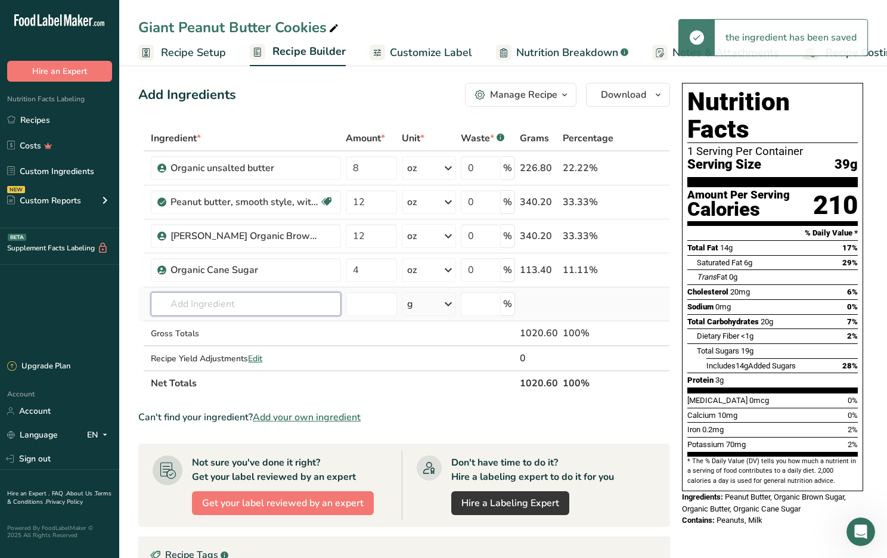
click at [184, 302] on input "text" at bounding box center [246, 304] width 190 height 24
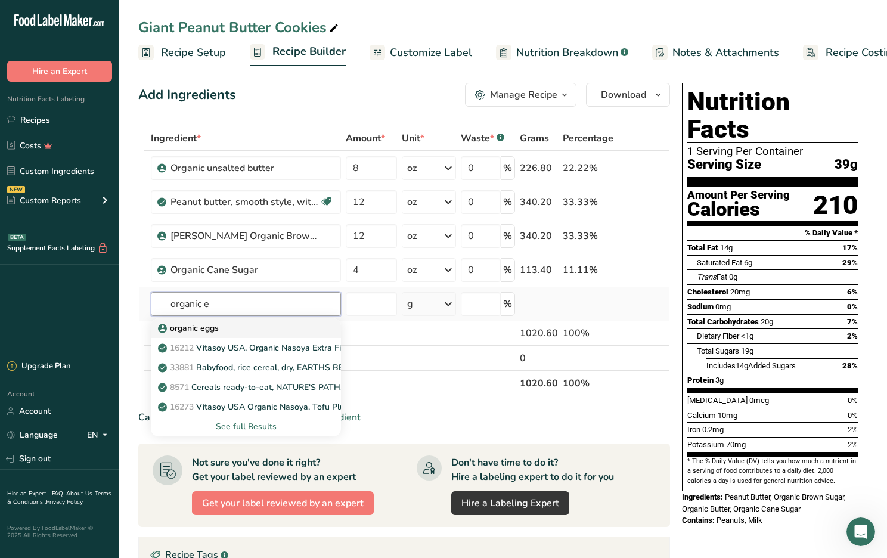
type input "organic e"
click at [201, 328] on p "organic eggs" at bounding box center [189, 328] width 58 height 13
type input "organic eggs"
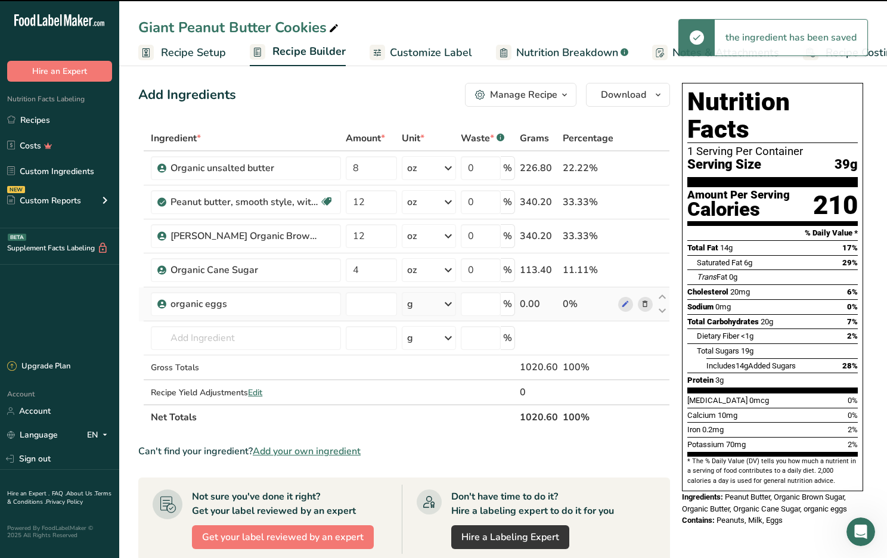
type input "0"
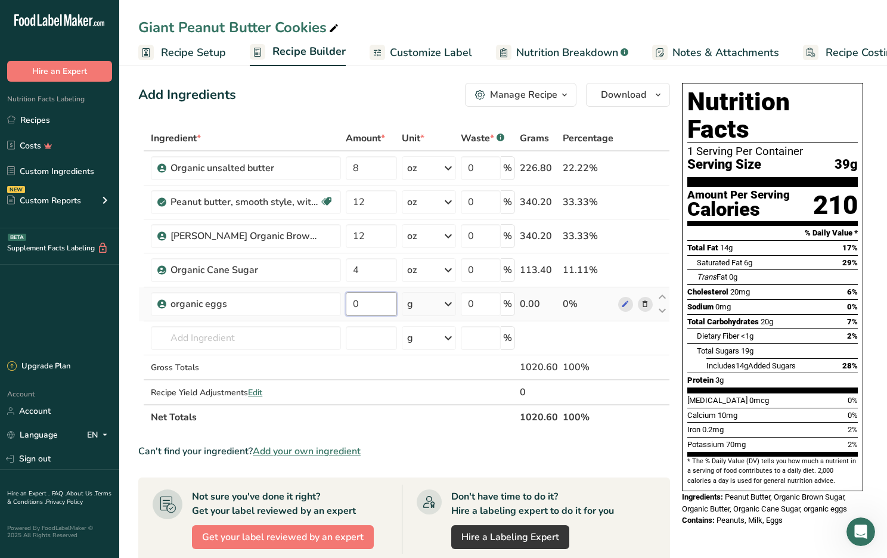
click at [360, 304] on input "0" at bounding box center [371, 304] width 51 height 24
type input "4"
click at [424, 306] on div "Ingredient * Amount * Unit * Waste * .a-a{fill:#347362;}.b-a{fill:#fff;} Grams …" at bounding box center [403, 278] width 531 height 304
click at [433, 304] on div "g" at bounding box center [429, 304] width 54 height 24
click at [430, 398] on div "See more" at bounding box center [459, 398] width 100 height 13
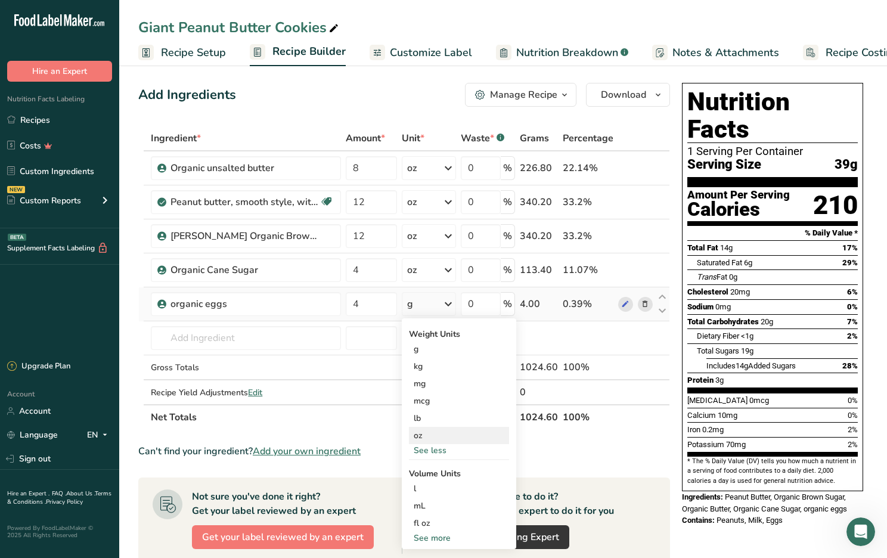
click at [433, 433] on div "oz" at bounding box center [459, 435] width 100 height 17
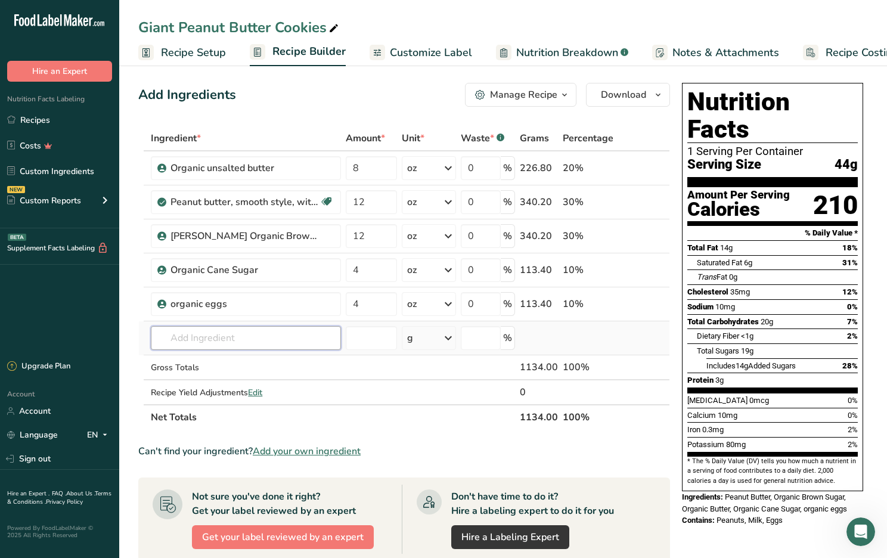
click at [176, 334] on input "text" at bounding box center [246, 338] width 190 height 24
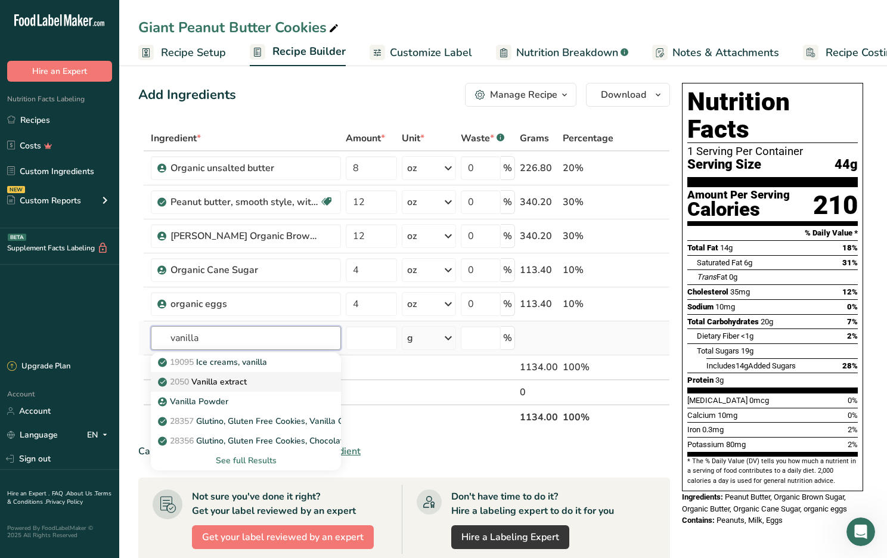
type input "vanilla"
click at [207, 385] on p "2050 Vanilla extract" at bounding box center [203, 381] width 86 height 13
type input "Vanilla extract"
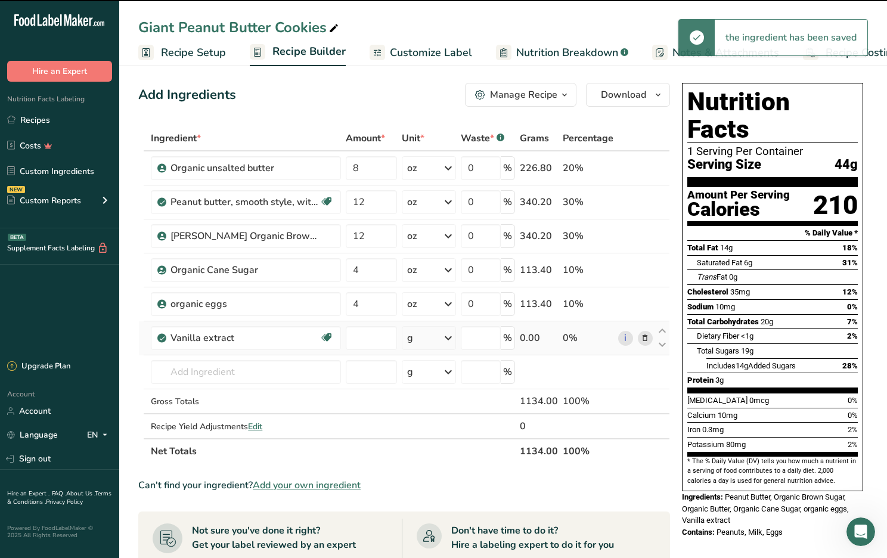
type input "0"
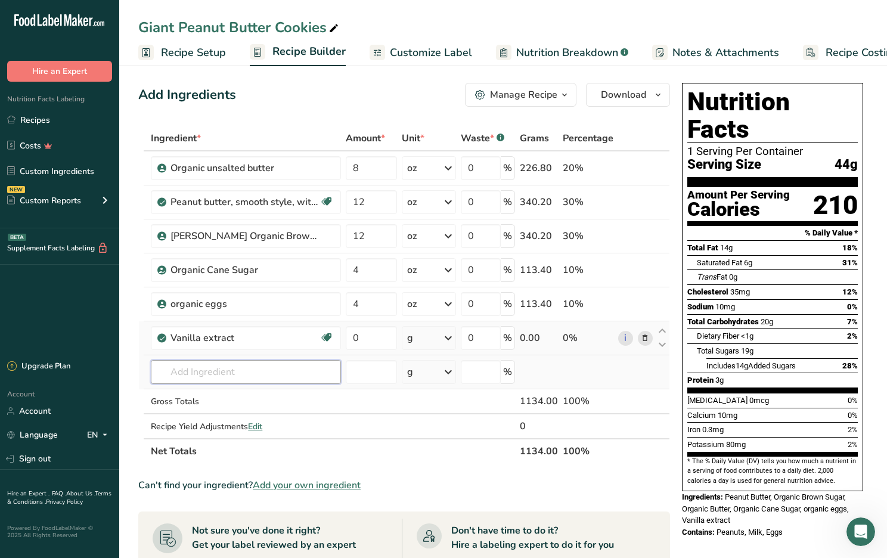
click at [183, 376] on input "text" at bounding box center [246, 372] width 190 height 24
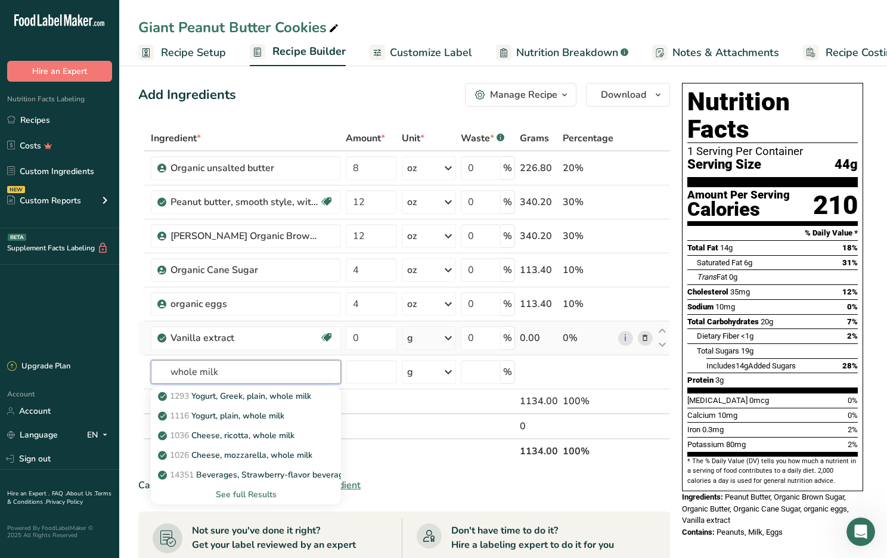
drag, startPoint x: 201, startPoint y: 372, endPoint x: 135, endPoint y: 380, distance: 66.6
click at [135, 380] on section "Add Ingredients Manage Recipe Delete Recipe Duplicate Recipe Scale Recipe Save …" at bounding box center [502, 488] width 767 height 858
type input "whole"
click at [242, 400] on p "1211 Milk, whole, 3.25% milkfat, without added vitamin A and [MEDICAL_DATA]" at bounding box center [319, 396] width 318 height 13
type input "Milk, whole, 3.25% milkfat, without added vitamin A and [MEDICAL_DATA]"
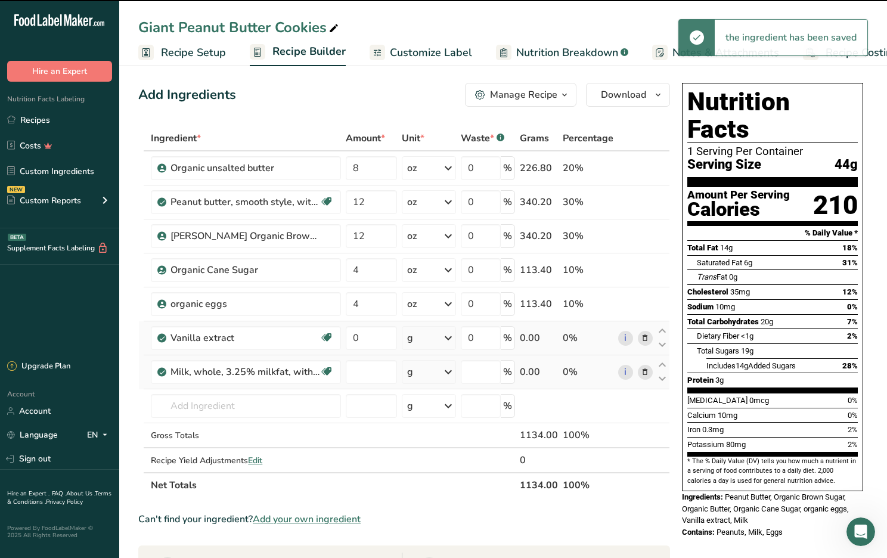
type input "0"
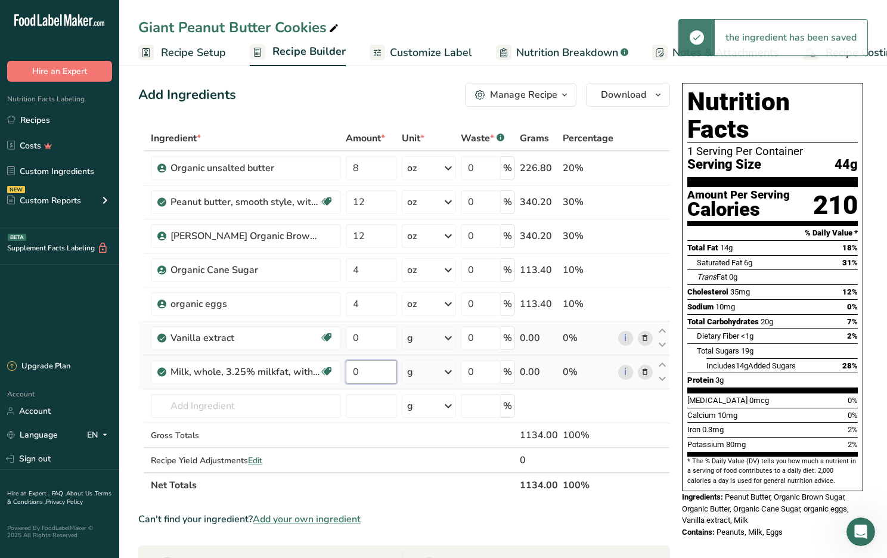
click at [358, 374] on input "0" at bounding box center [371, 372] width 51 height 24
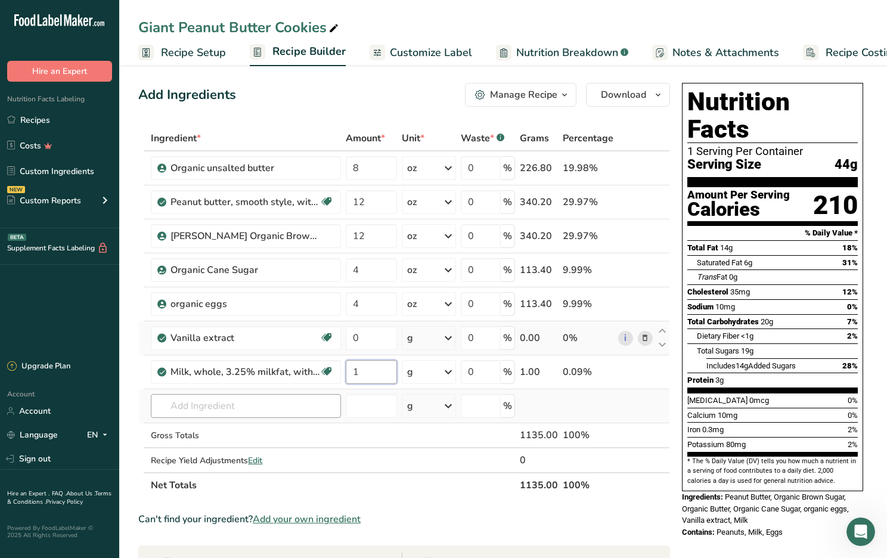
type input "1"
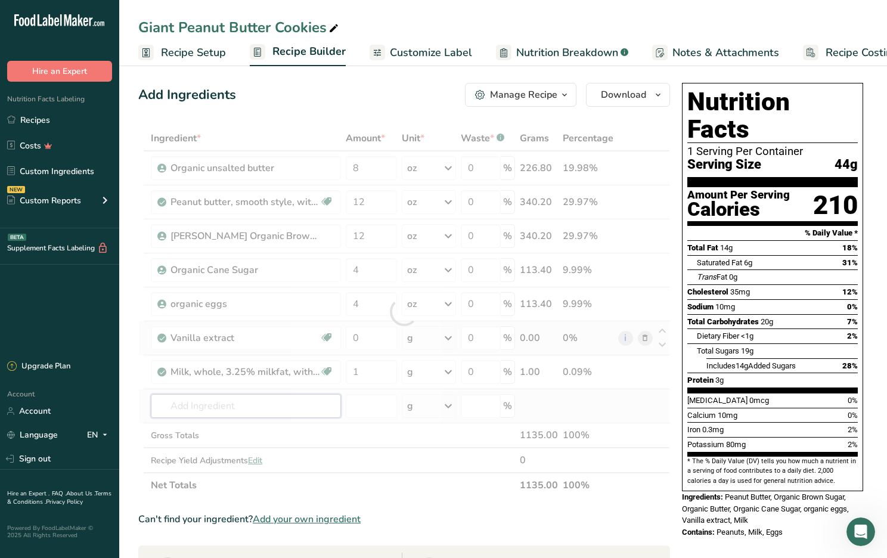
click at [210, 408] on div "Ingredient * Amount * Unit * Waste * .a-a{fill:#347362;}.b-a{fill:#fff;} Grams …" at bounding box center [403, 312] width 531 height 372
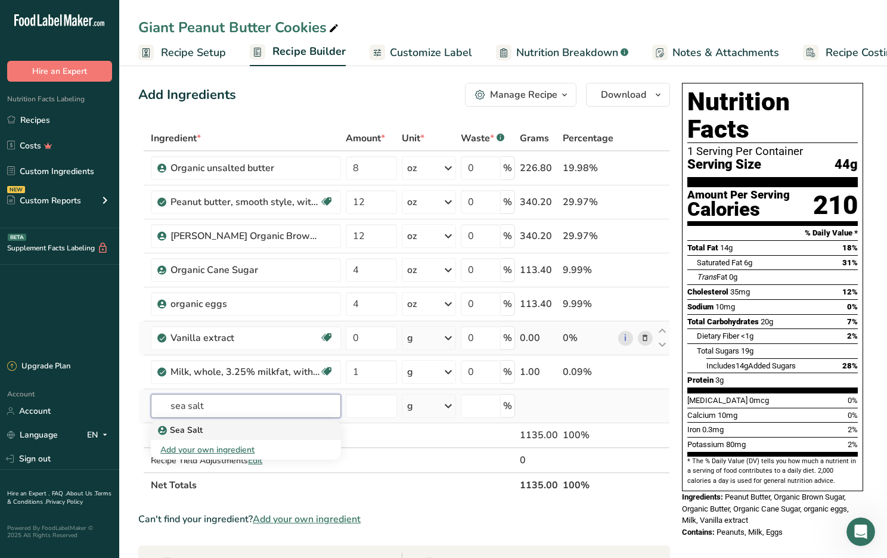
type input "sea salt"
click at [197, 430] on p "Sea Salt" at bounding box center [181, 430] width 42 height 13
type input "Sea Salt"
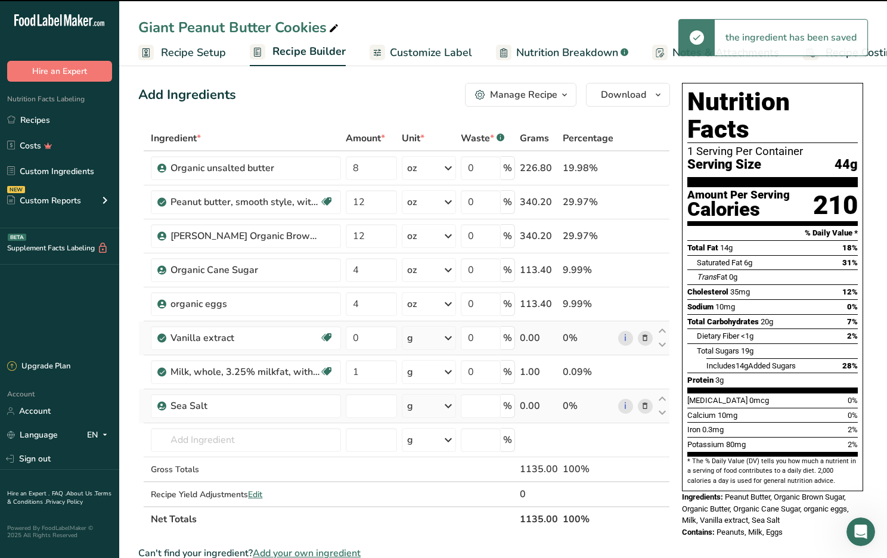
type input "0"
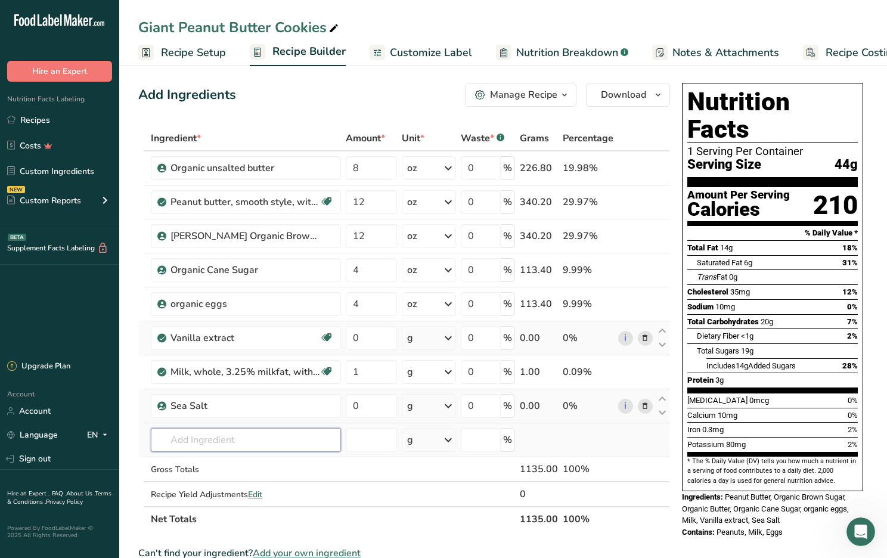
click at [188, 439] on input "text" at bounding box center [246, 440] width 190 height 24
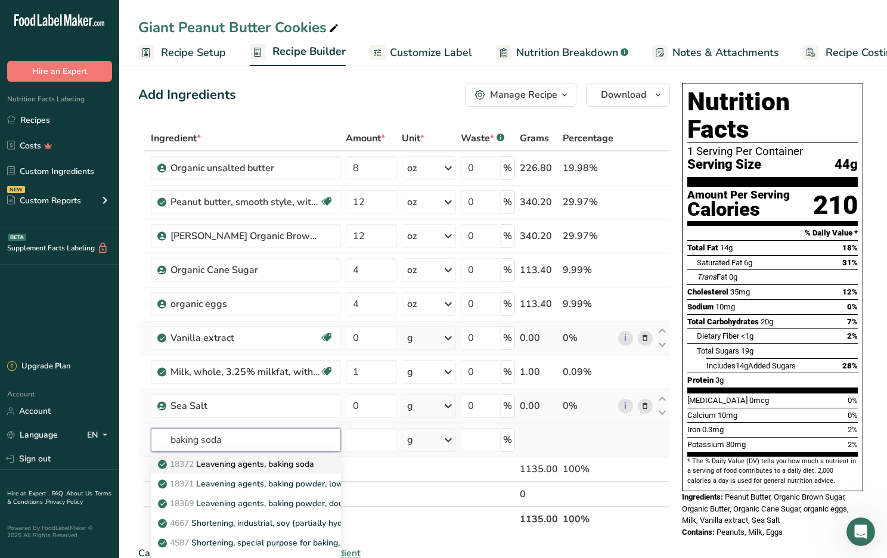
type input "baking soda"
click at [229, 467] on p "18372 Leavening agents, baking soda" at bounding box center [237, 464] width 154 height 13
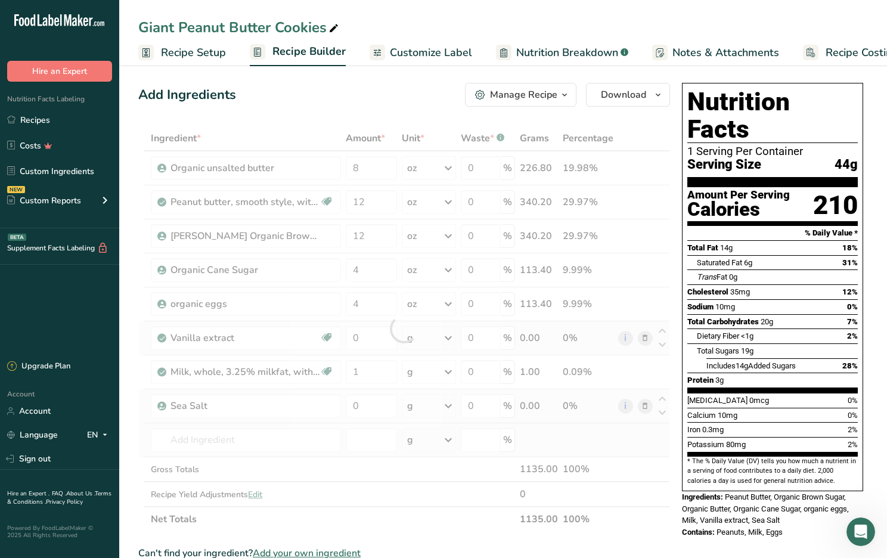
type input "Leavening agents, baking soda"
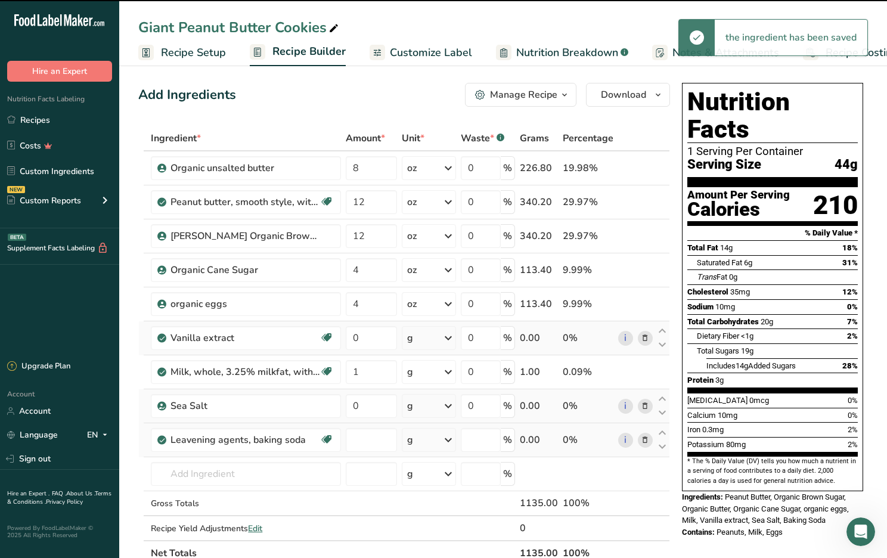
type input "0"
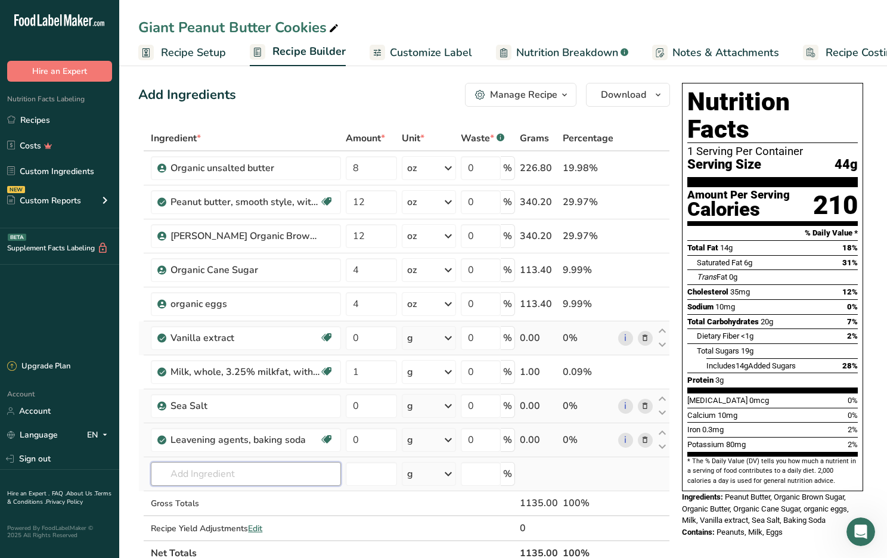
click at [214, 470] on input "text" at bounding box center [246, 474] width 190 height 24
type input "organic wheat"
click at [226, 433] on p "Organic wheat flour" at bounding box center [203, 432] width 86 height 13
type input "Organic wheat flour"
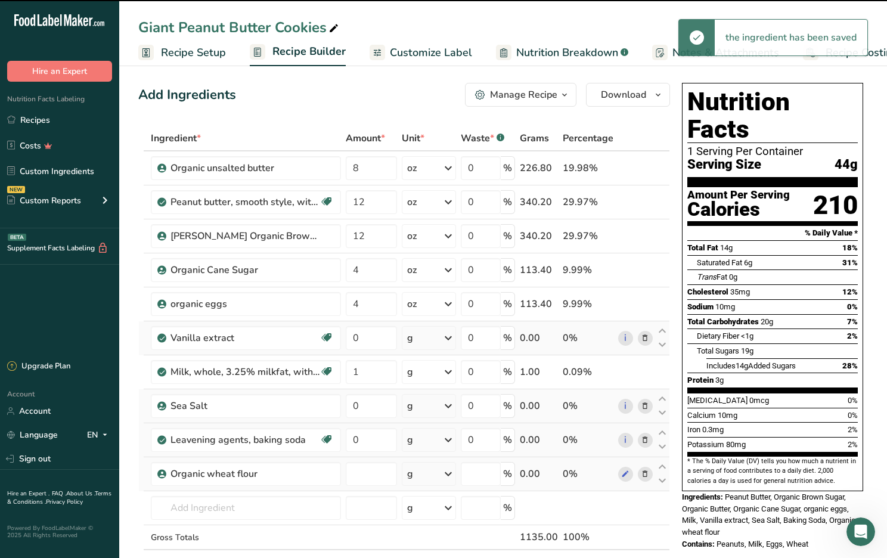
type input "0"
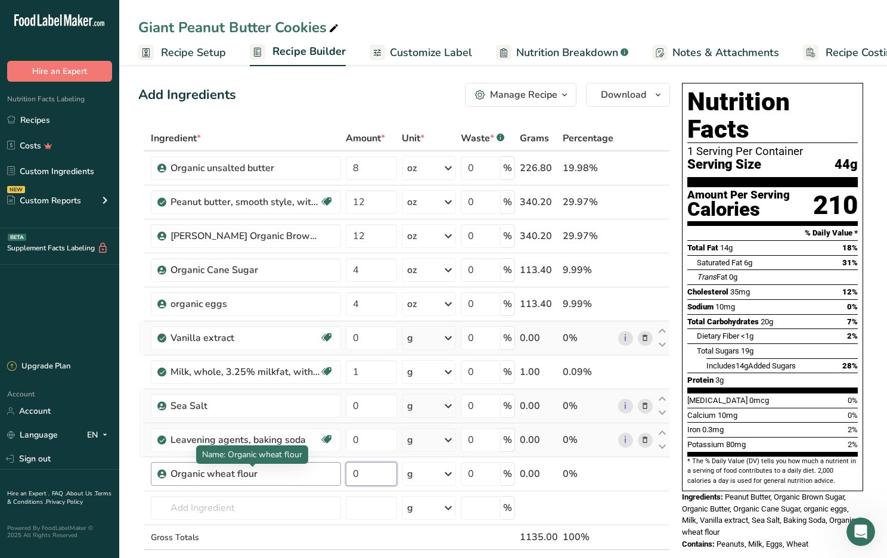
drag, startPoint x: 363, startPoint y: 474, endPoint x: 309, endPoint y: 478, distance: 53.8
click at [309, 478] on tr "Organic wheat flour 0 g Weight Units g kg mg See more Volume Units l Volume uni…" at bounding box center [404, 474] width 530 height 34
type input "28"
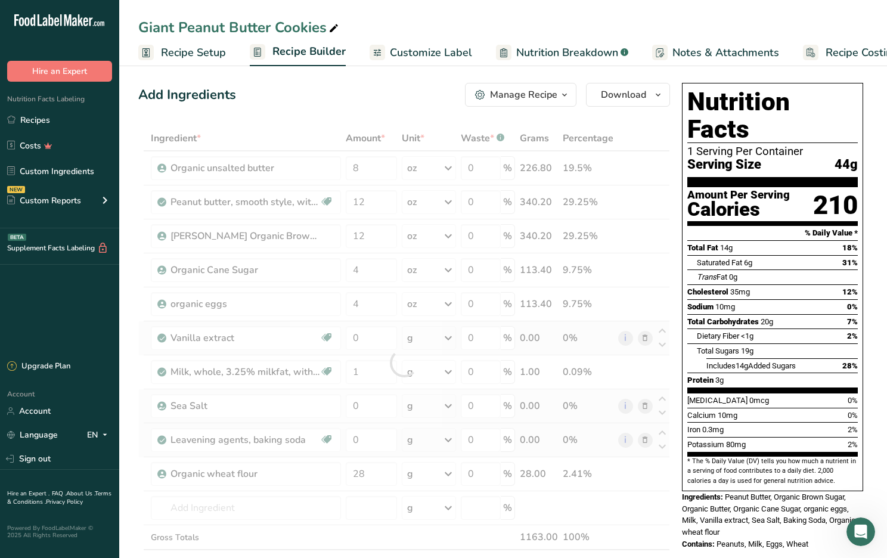
click at [436, 477] on div "Ingredient * Amount * Unit * Waste * .a-a{fill:#347362;}.b-a{fill:#fff;} Grams …" at bounding box center [403, 363] width 531 height 474
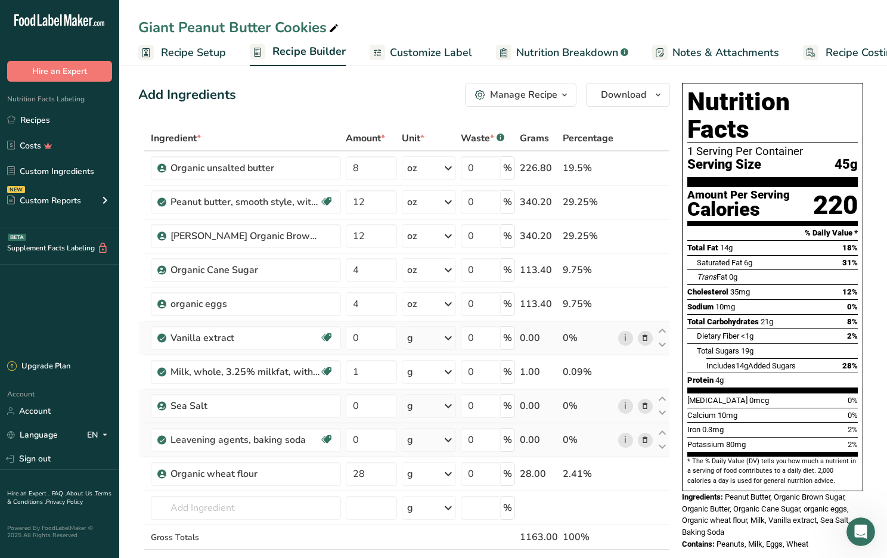
click at [447, 476] on icon at bounding box center [448, 473] width 14 height 21
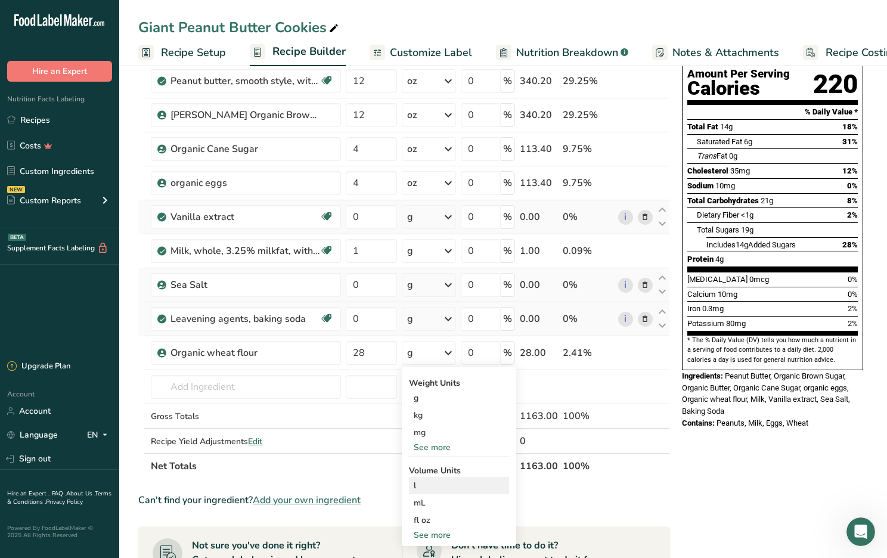
scroll to position [125, 0]
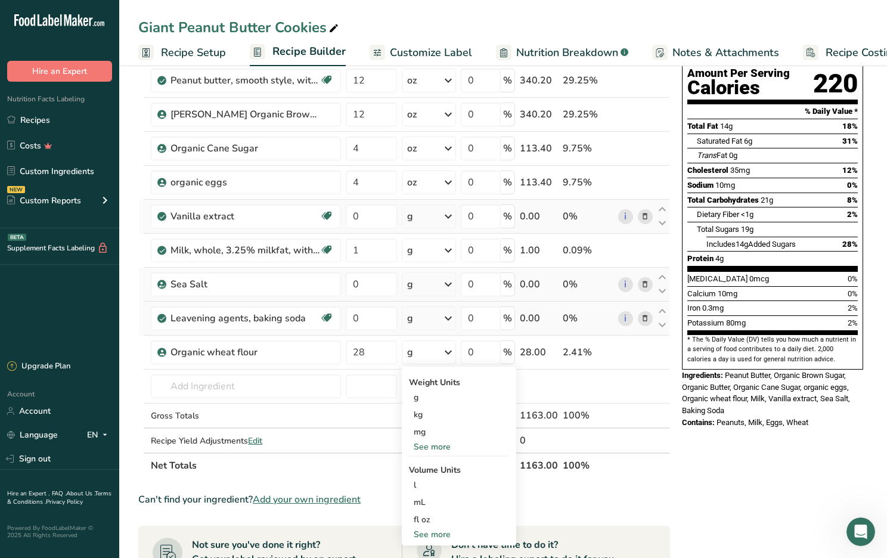
click at [433, 448] on div "See more" at bounding box center [459, 446] width 100 height 13
click at [428, 488] on div "oz" at bounding box center [459, 483] width 100 height 17
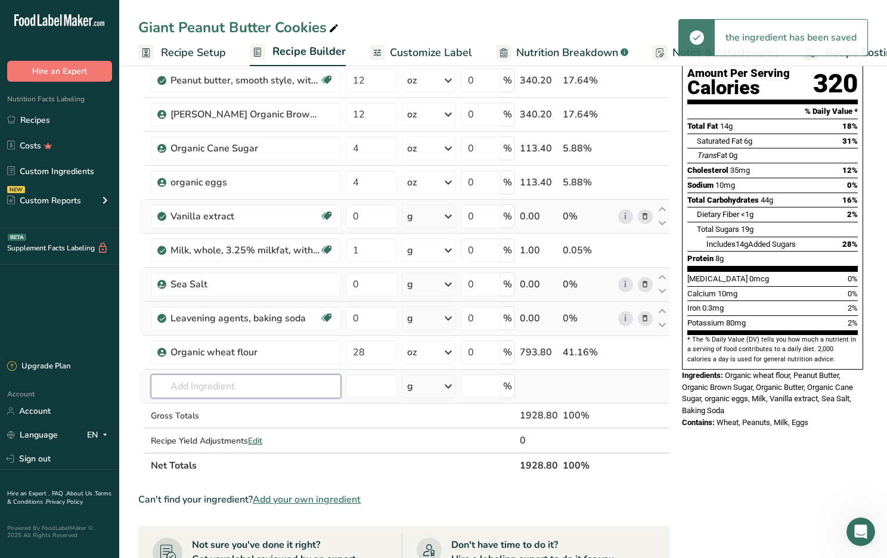
click at [182, 387] on input "text" at bounding box center [246, 386] width 190 height 24
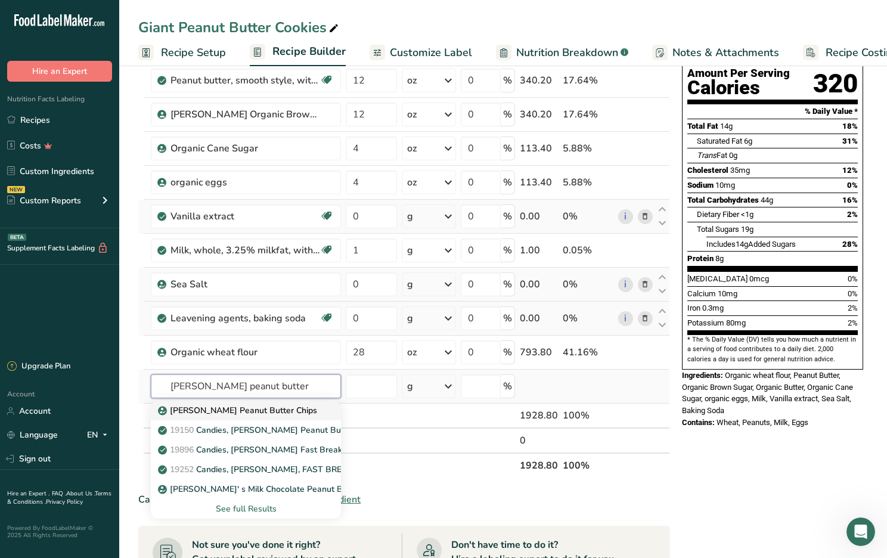
type input "[PERSON_NAME] peanut butter"
click at [225, 406] on p "[PERSON_NAME] Peanut Butter Chips" at bounding box center [238, 410] width 157 height 13
type input "[PERSON_NAME] Peanut Butter Chips"
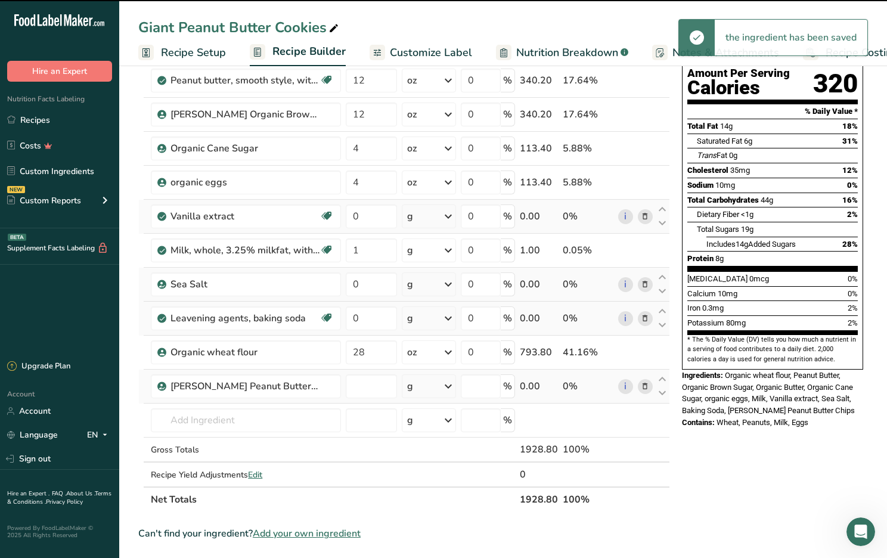
type input "0"
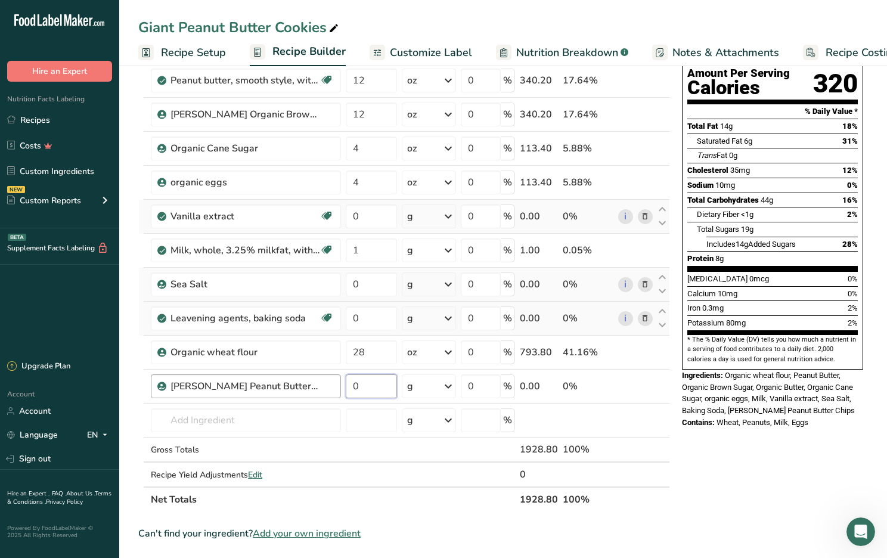
drag, startPoint x: 363, startPoint y: 385, endPoint x: 337, endPoint y: 386, distance: 26.2
click at [337, 386] on tr "[PERSON_NAME] Peanut Butter Chips 0 g Weight Units g kg mg See more Volume Unit…" at bounding box center [404, 386] width 530 height 34
type input "10"
click at [434, 386] on div "Ingredient * Amount * Unit * Waste * .a-a{fill:#347362;}.b-a{fill:#fff;} Grams …" at bounding box center [403, 258] width 531 height 508
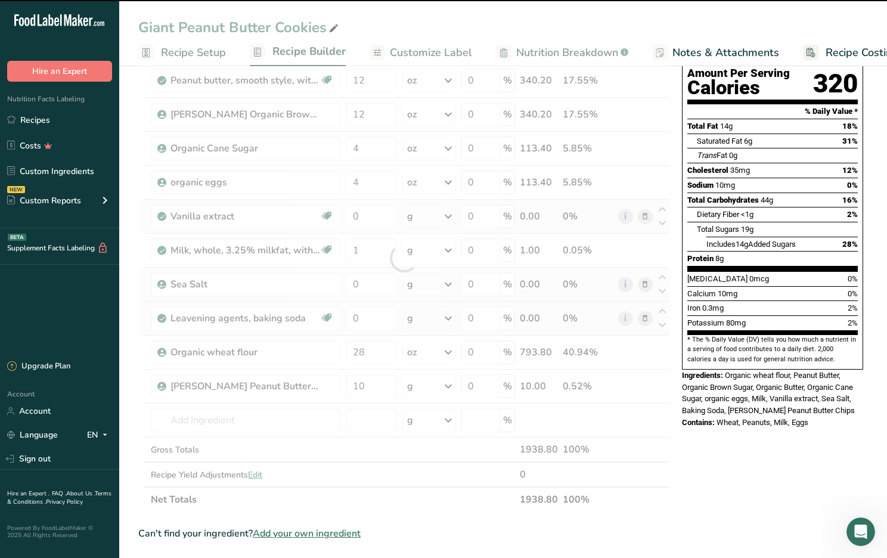
click at [449, 385] on div at bounding box center [403, 258] width 531 height 508
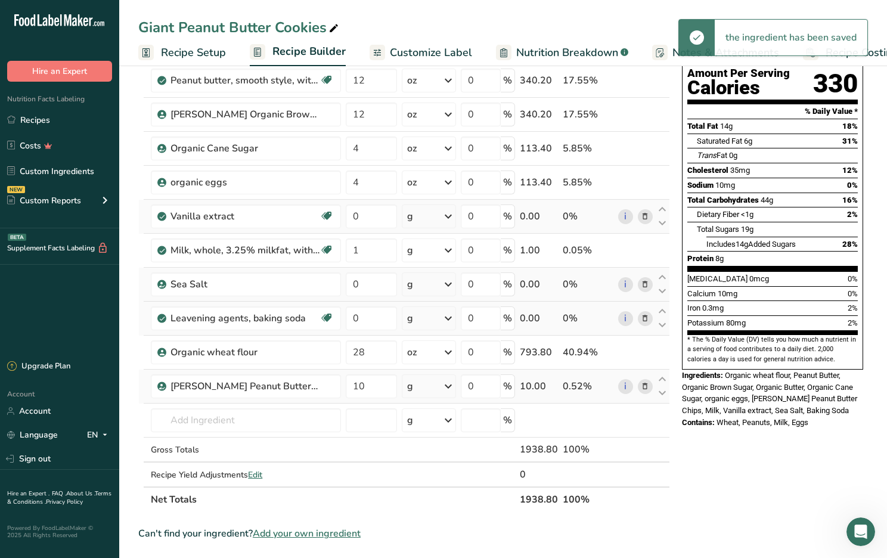
click at [451, 387] on icon at bounding box center [448, 385] width 14 height 21
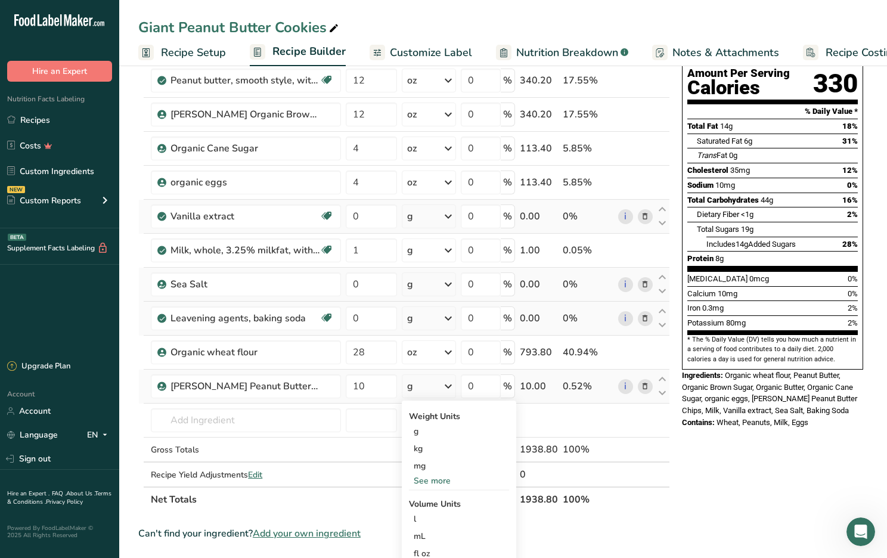
click at [440, 480] on div "See more" at bounding box center [459, 480] width 100 height 13
click at [434, 519] on div "oz" at bounding box center [459, 517] width 100 height 17
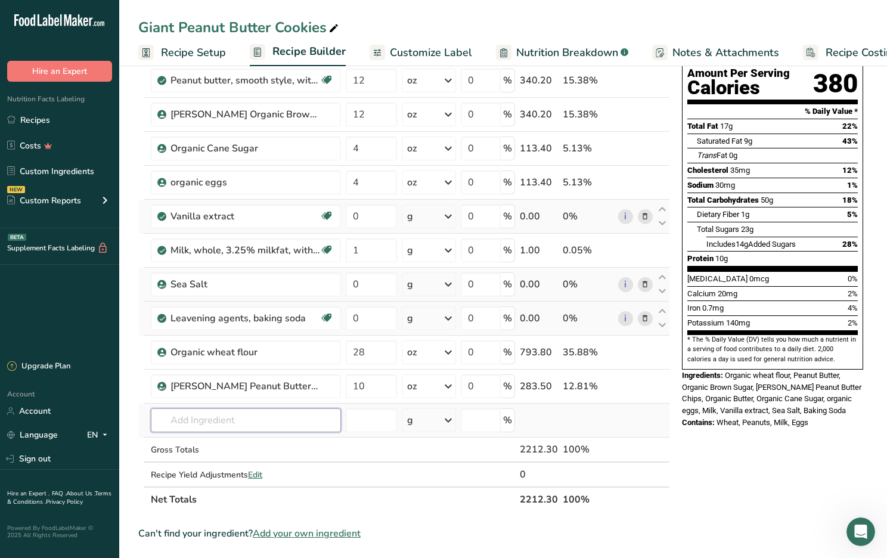
click at [210, 425] on input "text" at bounding box center [246, 420] width 190 height 24
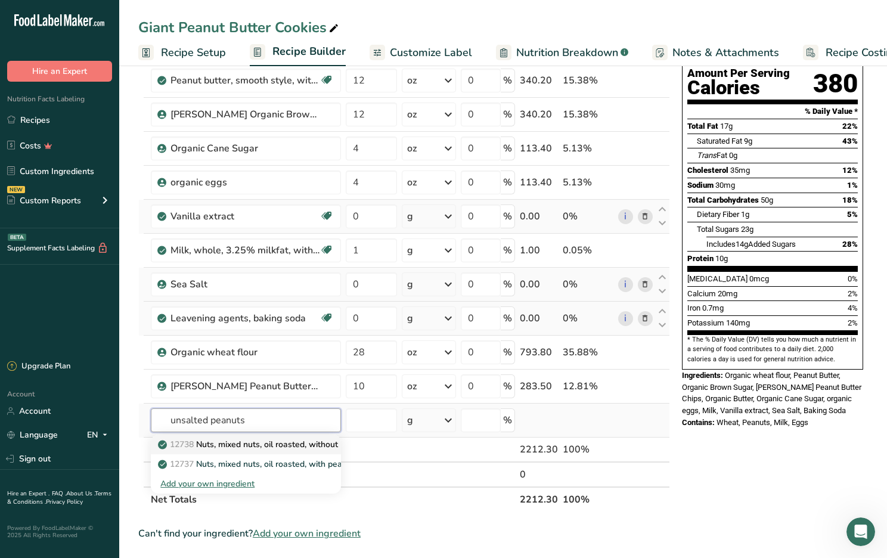
type input "unsalted peanuts"
click at [250, 441] on p "12738 Nuts, mixed nuts, oil roasted, without peanuts, lightly salted" at bounding box center [292, 444] width 265 height 13
type input "Nuts, mixed nuts, oil roasted, without peanuts, lightly salted"
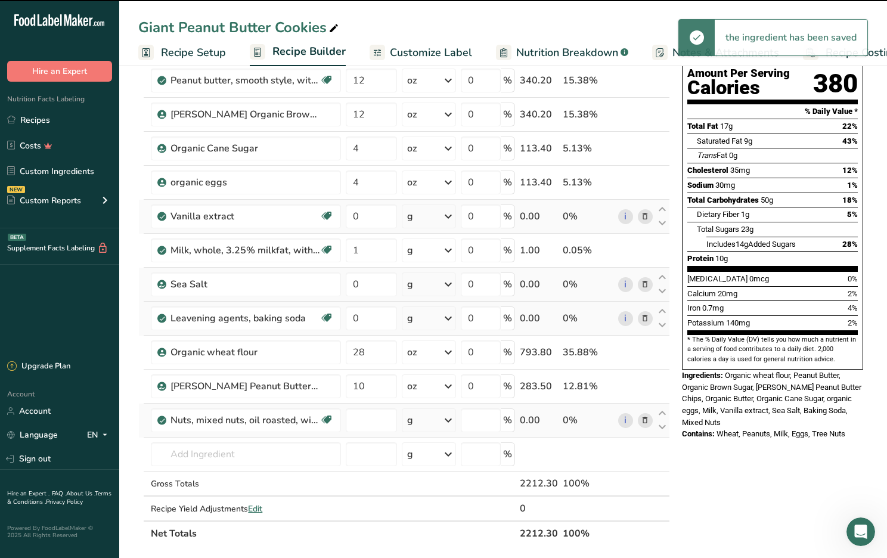
type input "0"
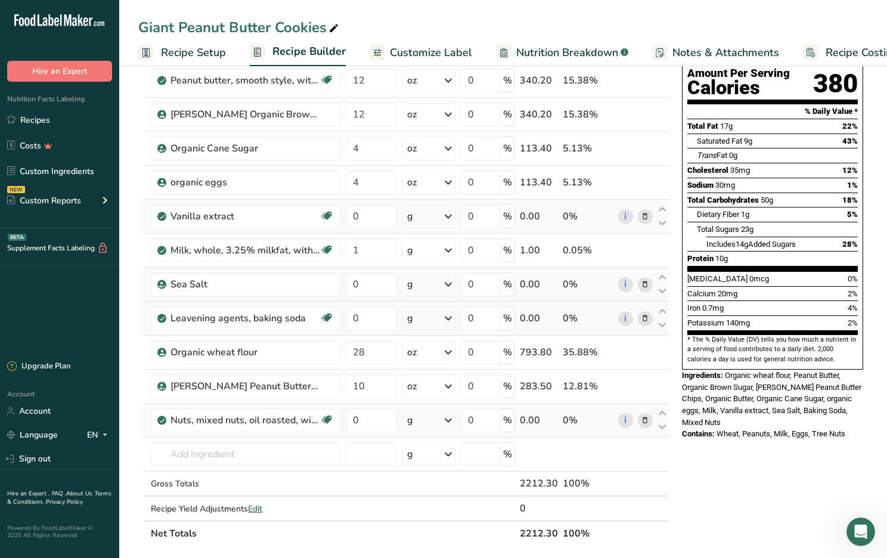
click at [646, 421] on icon at bounding box center [644, 420] width 8 height 13
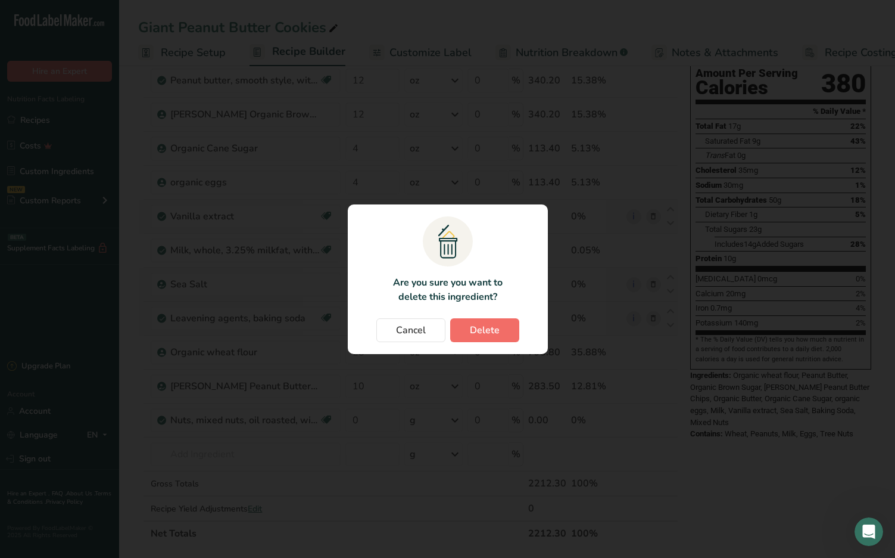
click at [471, 327] on span "Delete" at bounding box center [485, 330] width 30 height 14
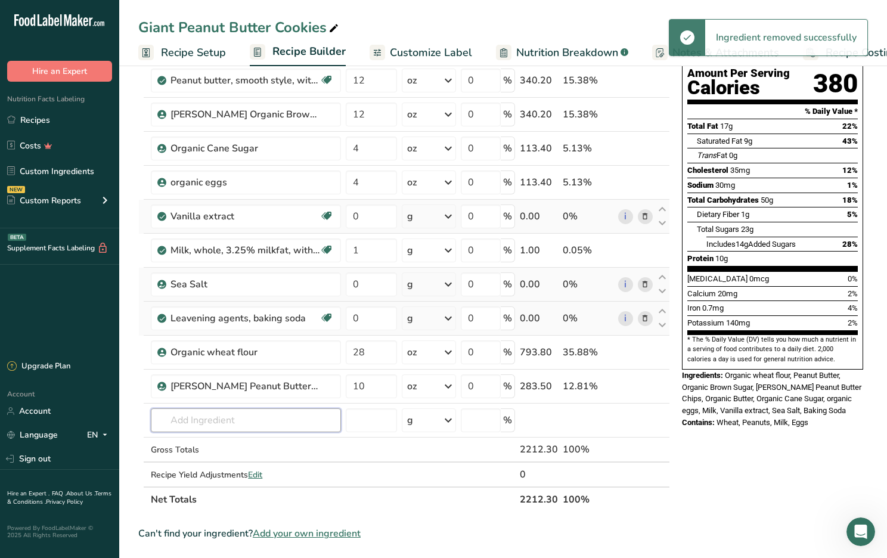
click at [182, 419] on input "text" at bounding box center [246, 420] width 190 height 24
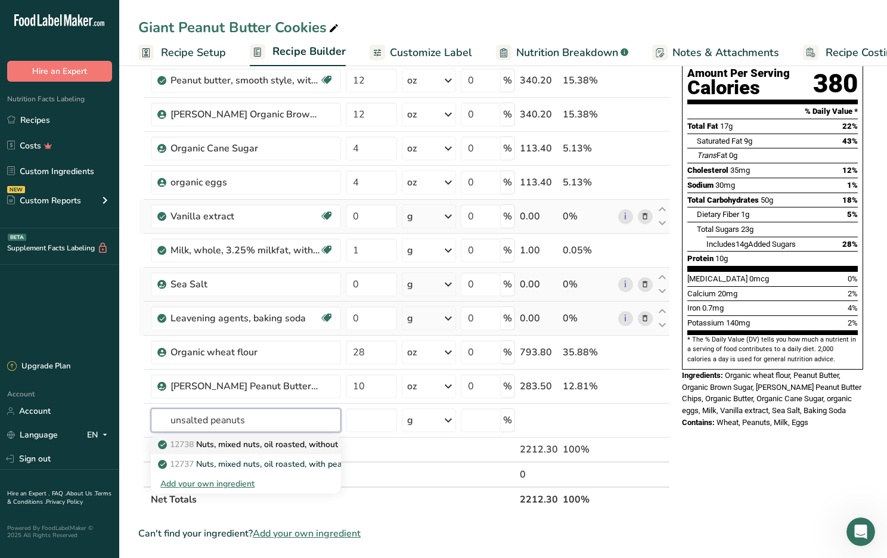
type input "unsalted peanuts"
click at [221, 446] on p "12738 Nuts, mixed nuts, oil roasted, without peanuts, lightly salted" at bounding box center [292, 444] width 265 height 13
type input "Nuts, mixed nuts, oil roasted, without peanuts, lightly salted"
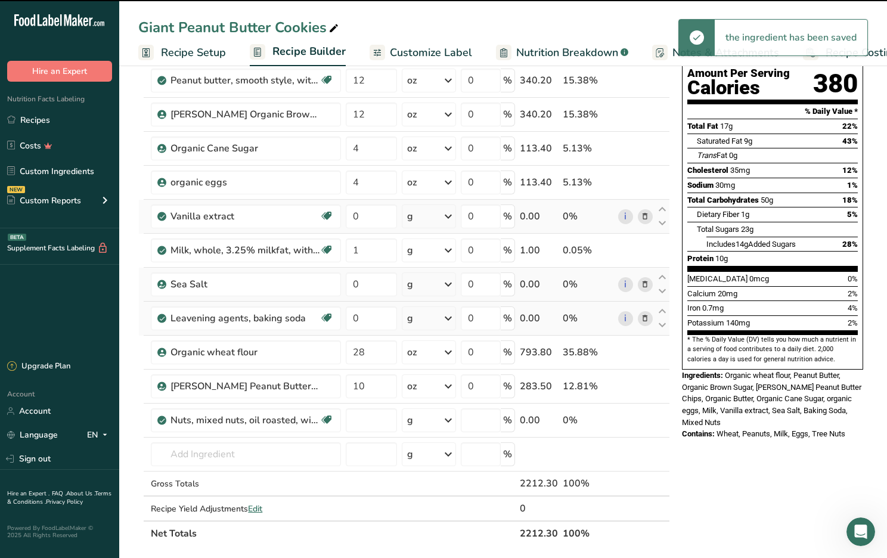
type input "0"
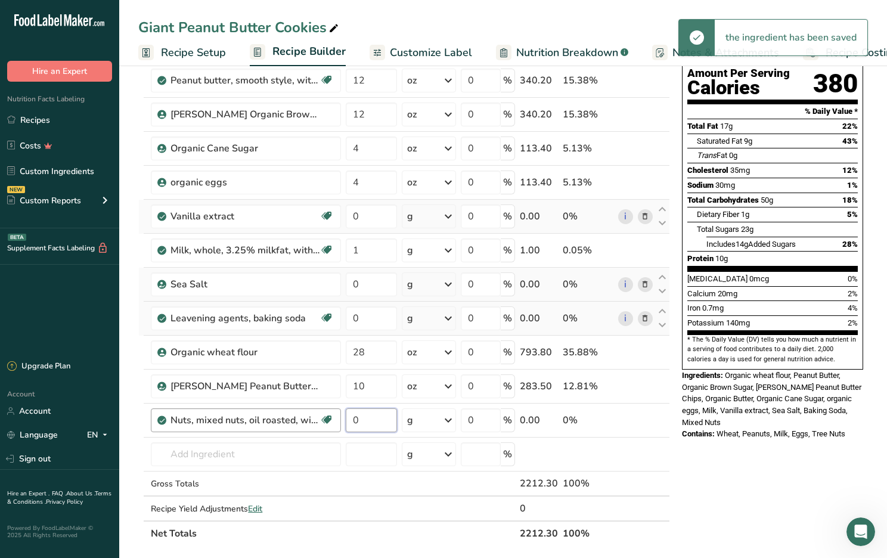
drag, startPoint x: 362, startPoint y: 419, endPoint x: 318, endPoint y: 425, distance: 44.5
click at [318, 425] on tr "Nuts, mixed nuts, oil roasted, without peanuts, lightly salted Dairy free Glute…" at bounding box center [404, 420] width 530 height 34
type input "12"
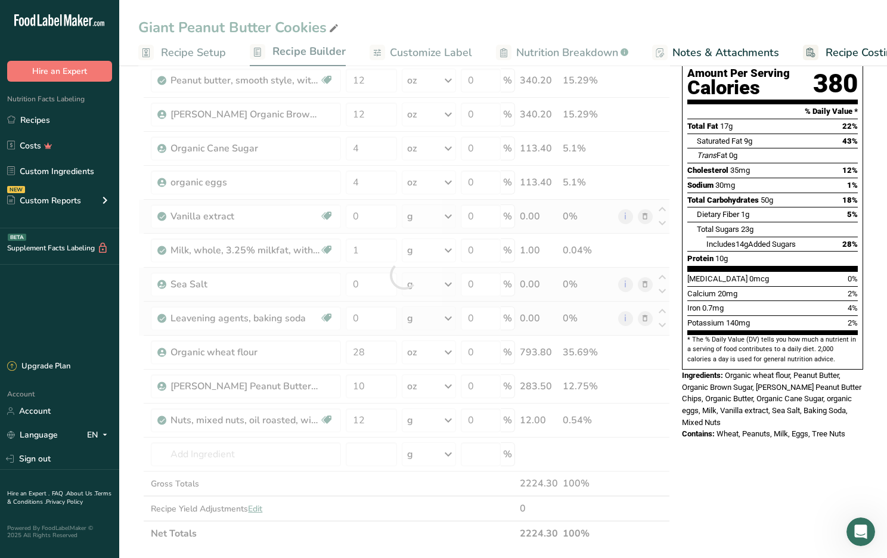
click at [436, 419] on div "Ingredient * Amount * Unit * Waste * .a-a{fill:#347362;}.b-a{fill:#fff;} Grams …" at bounding box center [403, 275] width 531 height 542
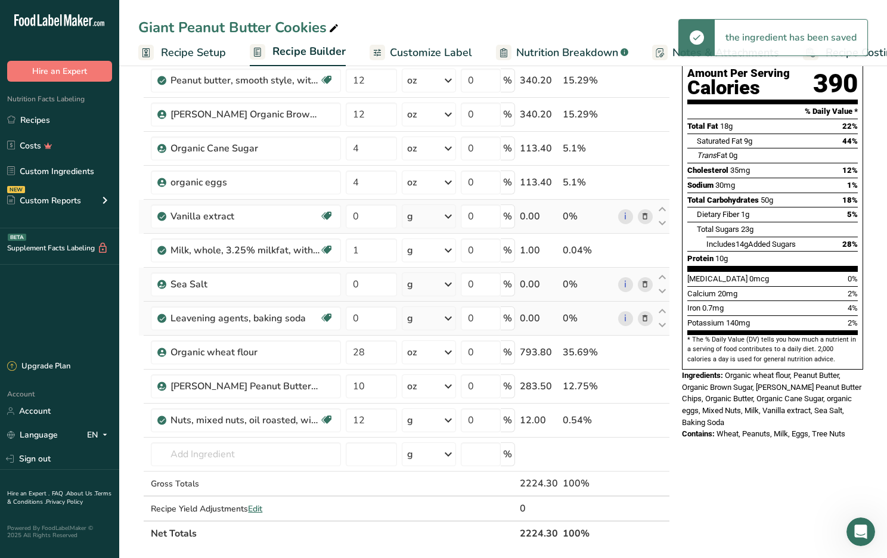
click at [448, 420] on icon at bounding box center [448, 419] width 14 height 21
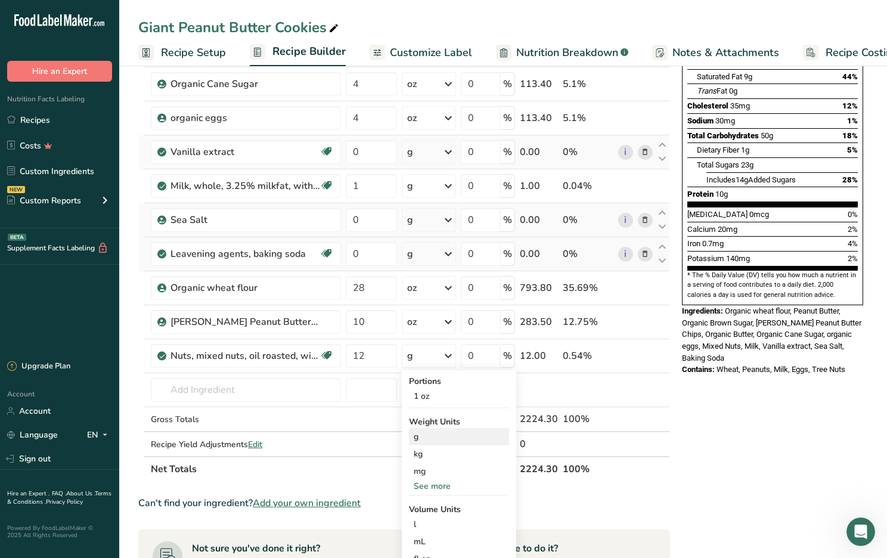
scroll to position [200, 0]
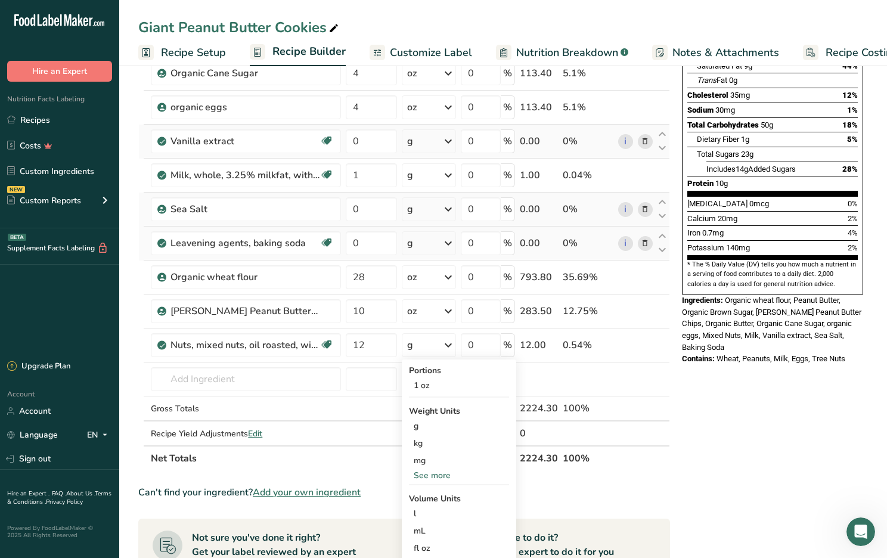
click at [436, 474] on div "See more" at bounding box center [459, 475] width 100 height 13
click at [435, 512] on div "oz" at bounding box center [459, 511] width 100 height 17
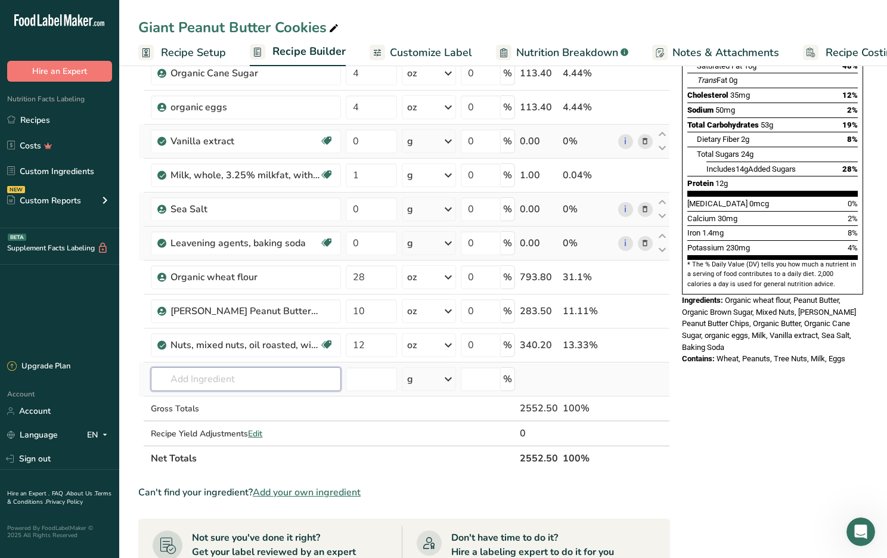
click at [166, 378] on input "text" at bounding box center [246, 379] width 190 height 24
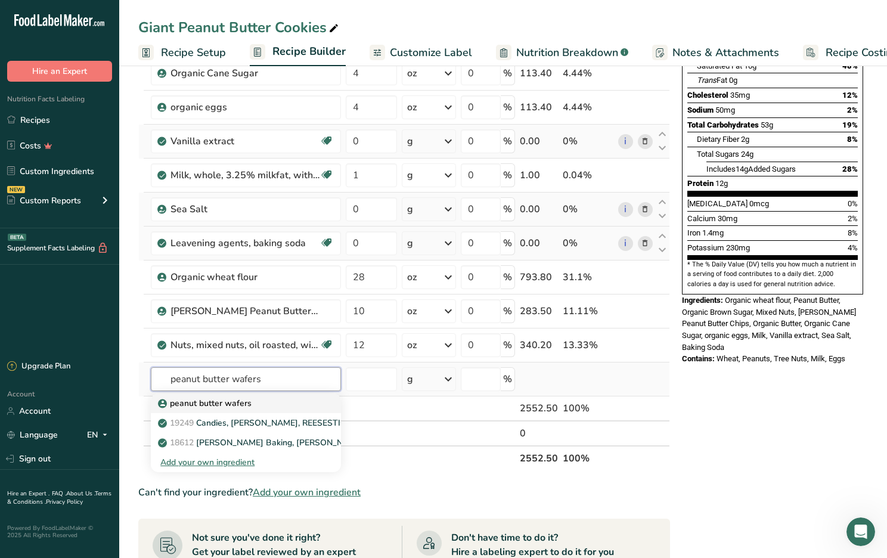
type input "peanut butter wafers"
click at [214, 400] on p "peanut butter wafers" at bounding box center [205, 403] width 91 height 13
type input "peanut butter wafers"
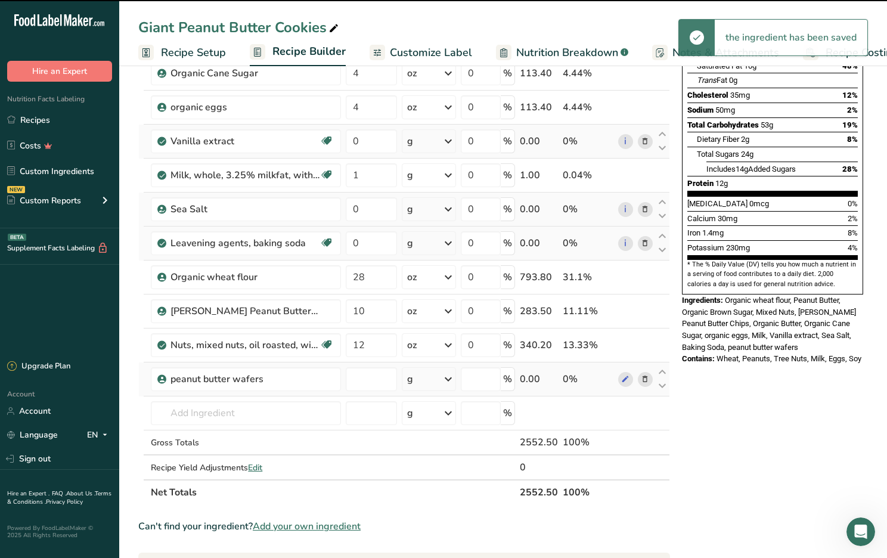
type input "0"
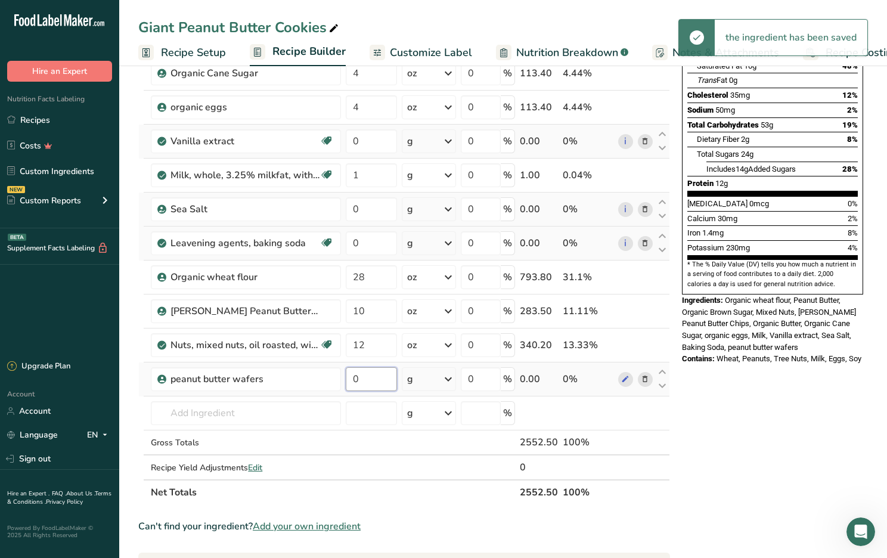
drag, startPoint x: 360, startPoint y: 377, endPoint x: 350, endPoint y: 378, distance: 10.1
click at [350, 378] on input "0" at bounding box center [371, 379] width 51 height 24
type input "2"
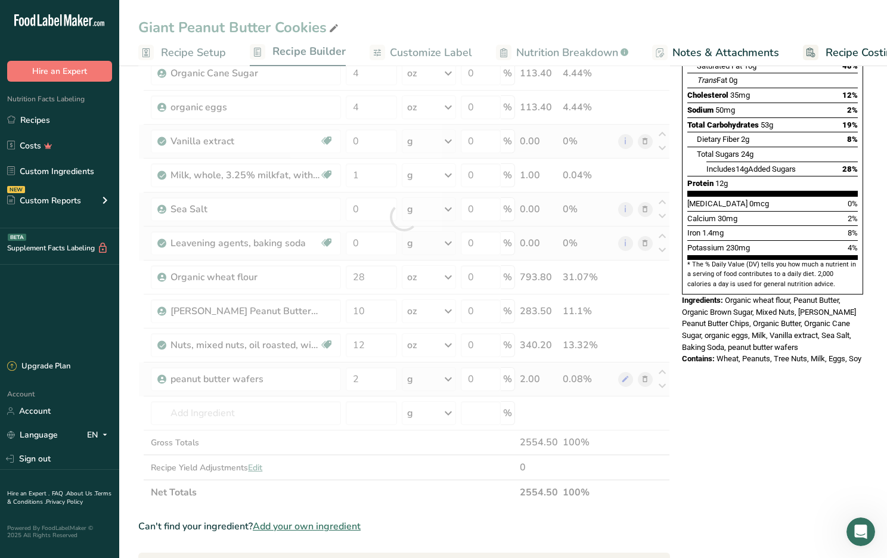
click at [433, 378] on div "Ingredient * Amount * Unit * Waste * .a-a{fill:#347362;}.b-a{fill:#fff;} Grams …" at bounding box center [403, 217] width 531 height 576
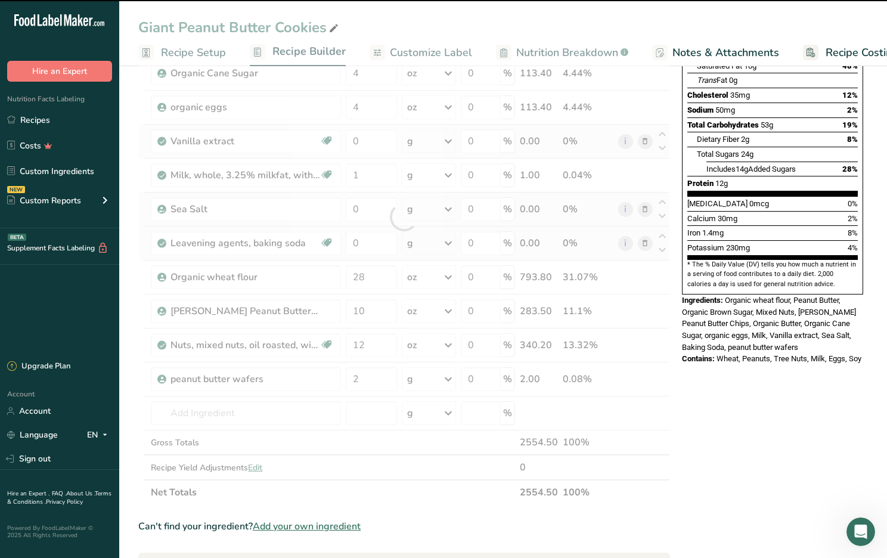
click at [447, 379] on div at bounding box center [403, 217] width 531 height 576
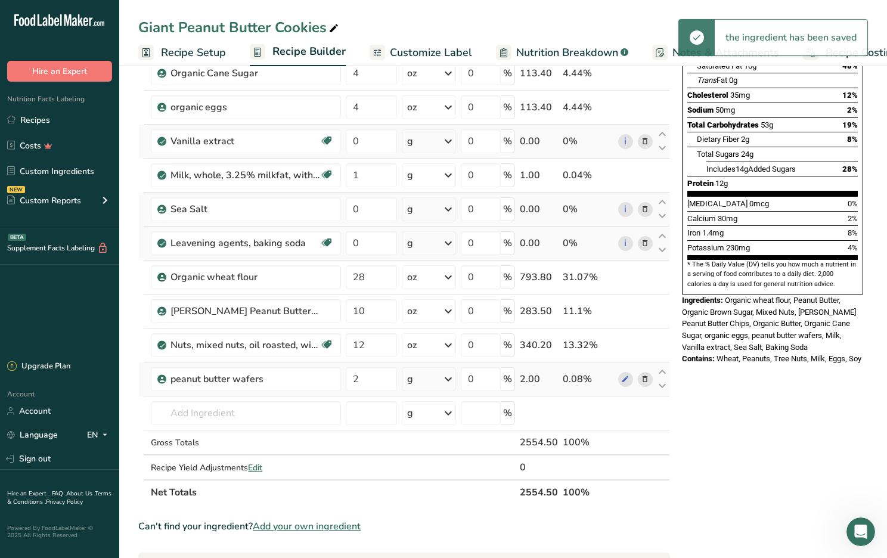
click at [451, 378] on icon at bounding box center [448, 378] width 14 height 21
click at [446, 474] on div "See more" at bounding box center [459, 473] width 100 height 13
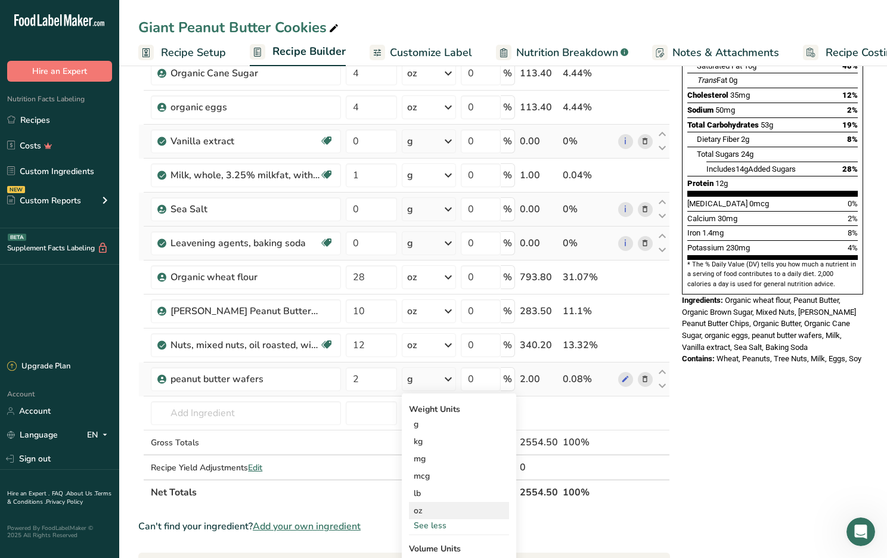
click at [439, 511] on div "oz" at bounding box center [459, 510] width 100 height 17
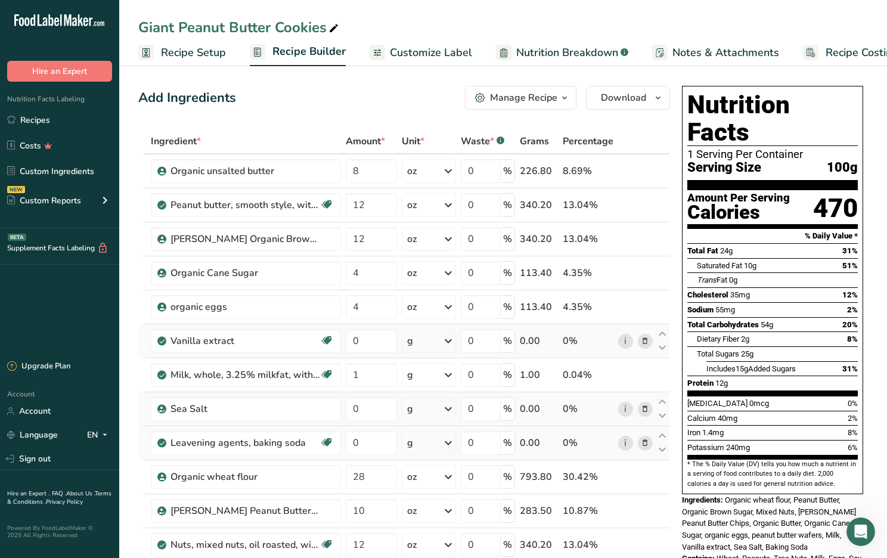
scroll to position [0, 0]
